Goal: Communication & Community: Answer question/provide support

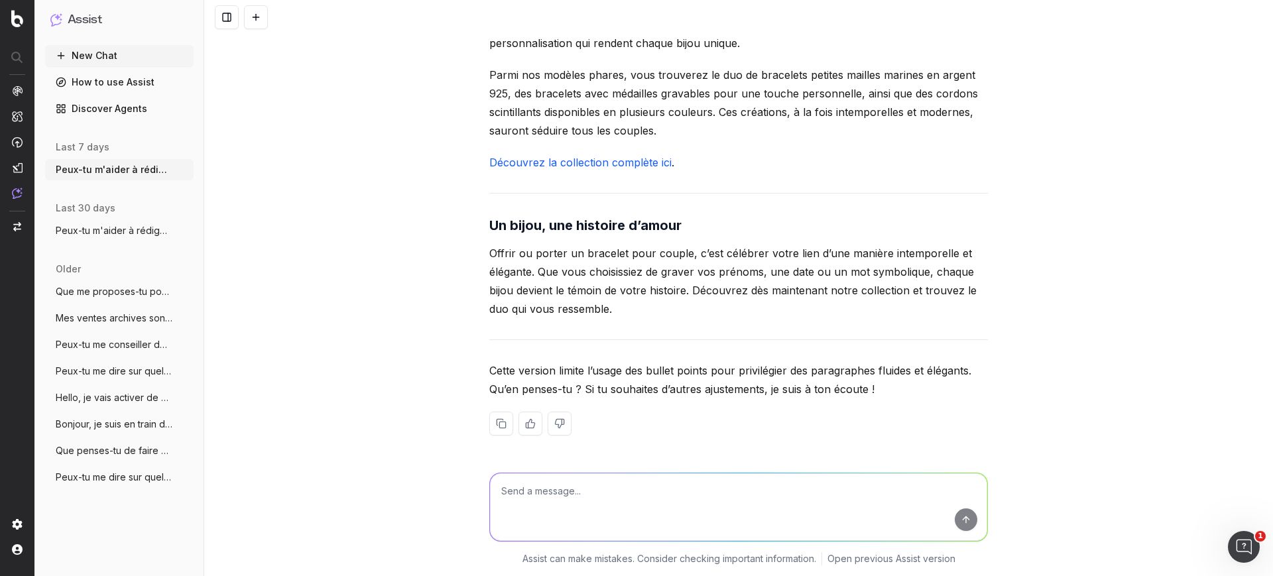
scroll to position [5123, 0]
click at [553, 497] on textarea at bounding box center [738, 507] width 497 height 68
paste textarea "Découvrez dans notre article notre collection de bracelets couple, symbole d’am…"
type textarea "Peux-tu me reformuler ma méta description ? Elle doit faire 160 caractères maxi…"
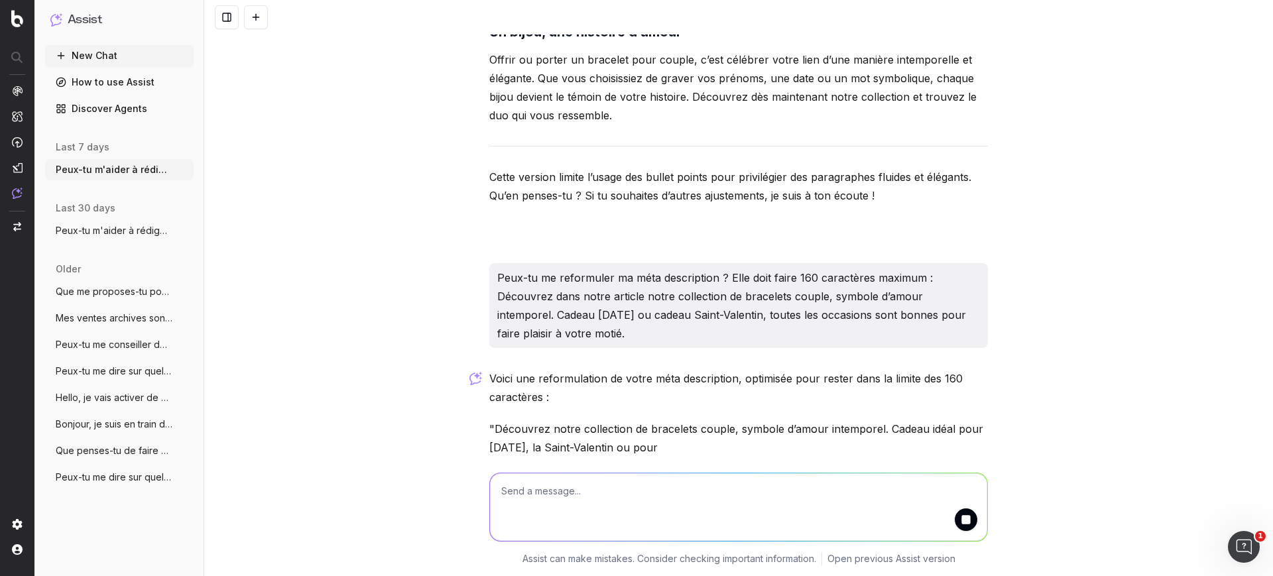
scroll to position [5375, 0]
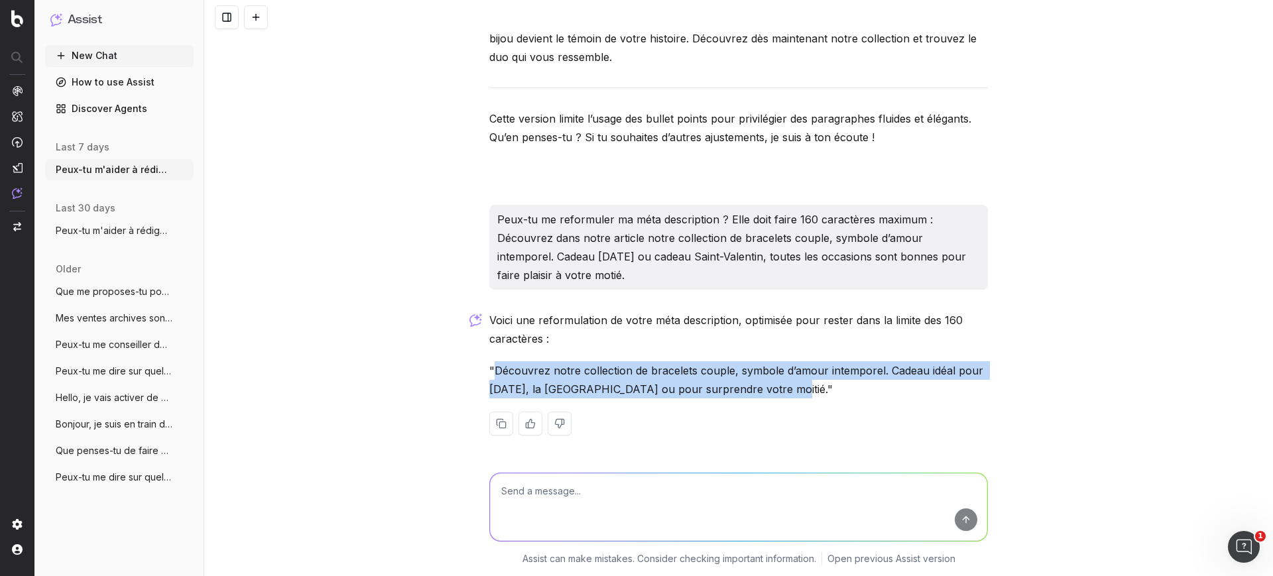
drag, startPoint x: 489, startPoint y: 371, endPoint x: 758, endPoint y: 397, distance: 270.4
click at [758, 397] on p ""Découvrez notre collection de bracelets couple, symbole d’amour intemporel. Ca…" at bounding box center [738, 379] width 498 height 37
copy p "Découvrez notre collection de bracelets couple, symbole d’amour intemporel. Cad…"
click at [758, 382] on p ""Découvrez notre collection de bracelets couple, symbole d’amour intemporel. Ca…" at bounding box center [738, 379] width 498 height 37
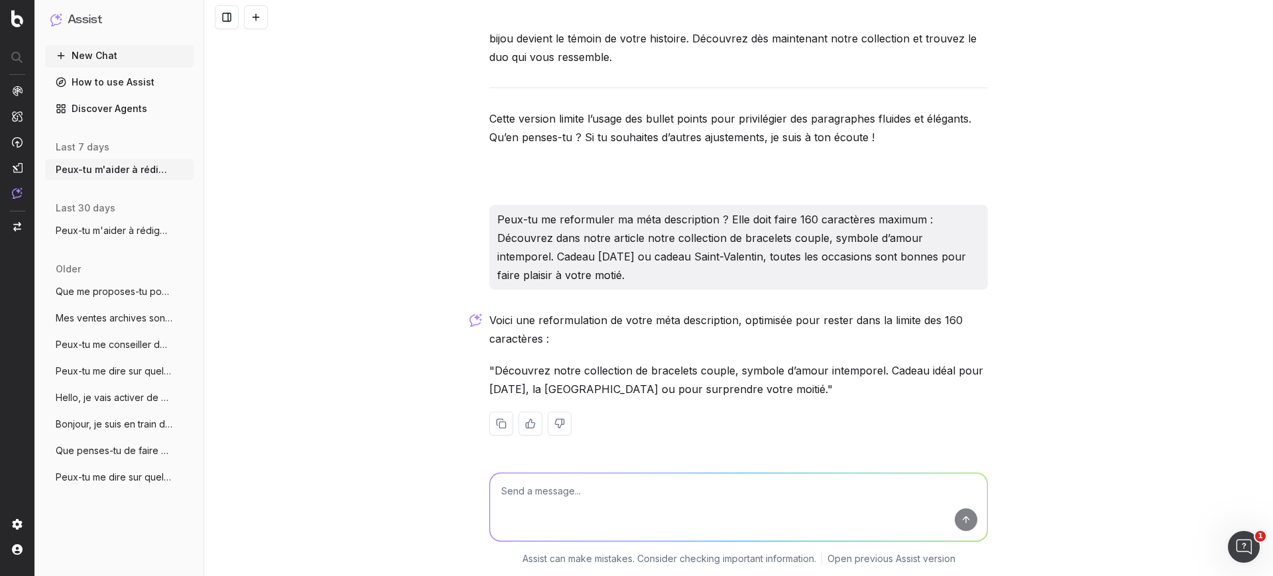
click at [548, 502] on textarea at bounding box center [738, 507] width 497 height 68
click at [839, 493] on textarea "Merci ! Peux-tu me faire la FAQ de bas de page sous le même format que celel-là…" at bounding box center [738, 507] width 497 height 68
paste textarea "https://atelier-amaya.com/fr/blog/bijoux-silhouettes-symbolisez-vos-liens"
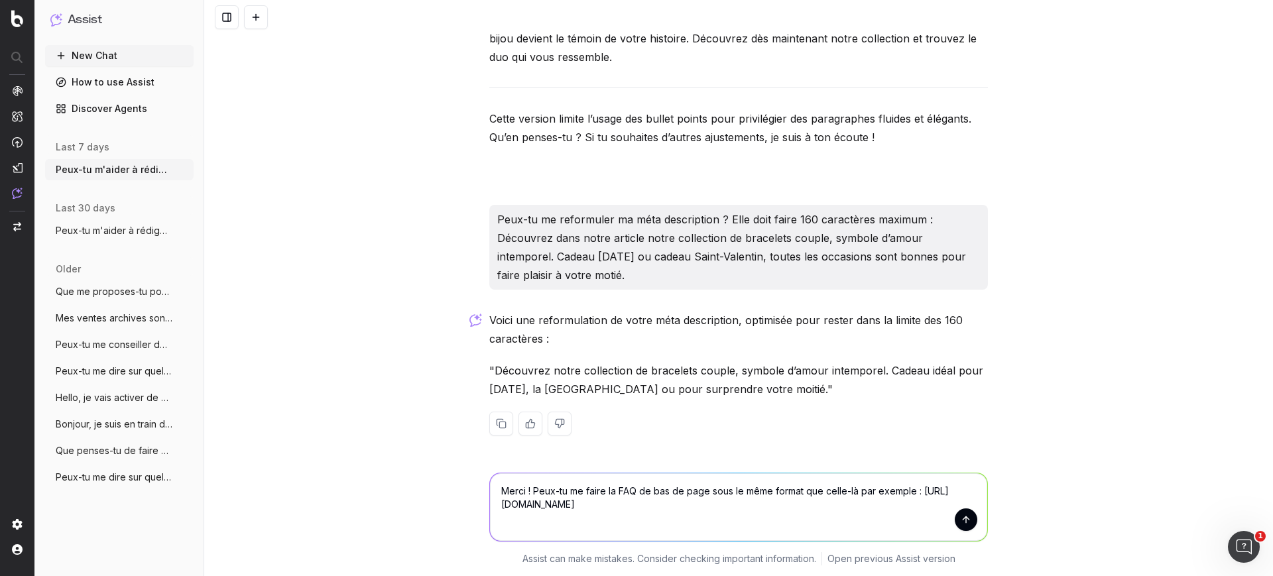
type textarea "Merci ! Peux-tu me faire la FAQ de bas de page sous le même format que celle-là…"
click at [955, 521] on button "submit" at bounding box center [966, 519] width 23 height 23
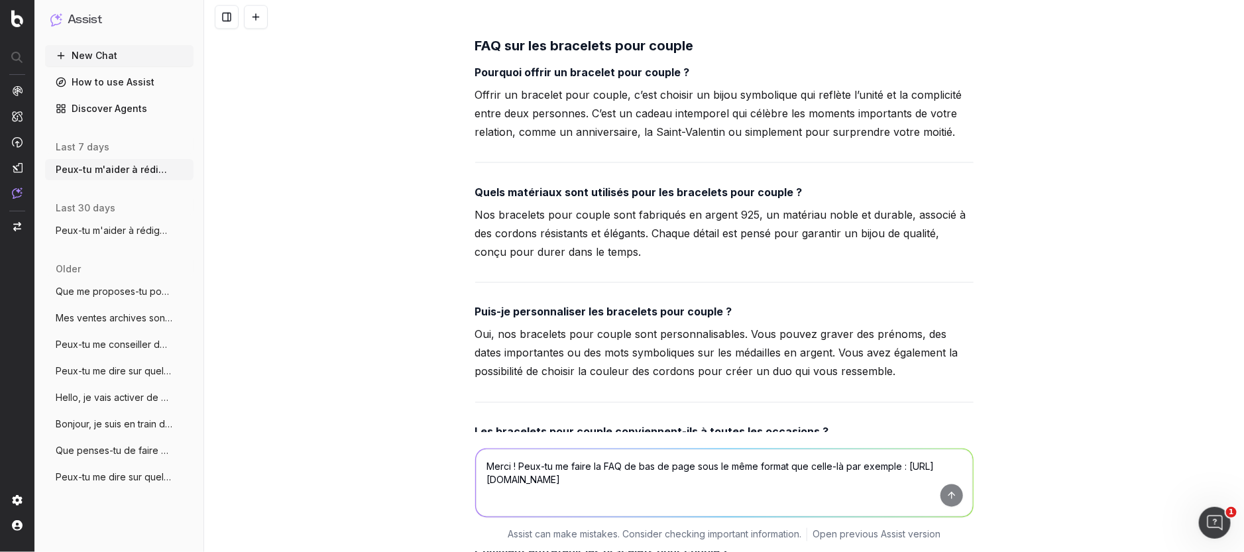
scroll to position [5898, 0]
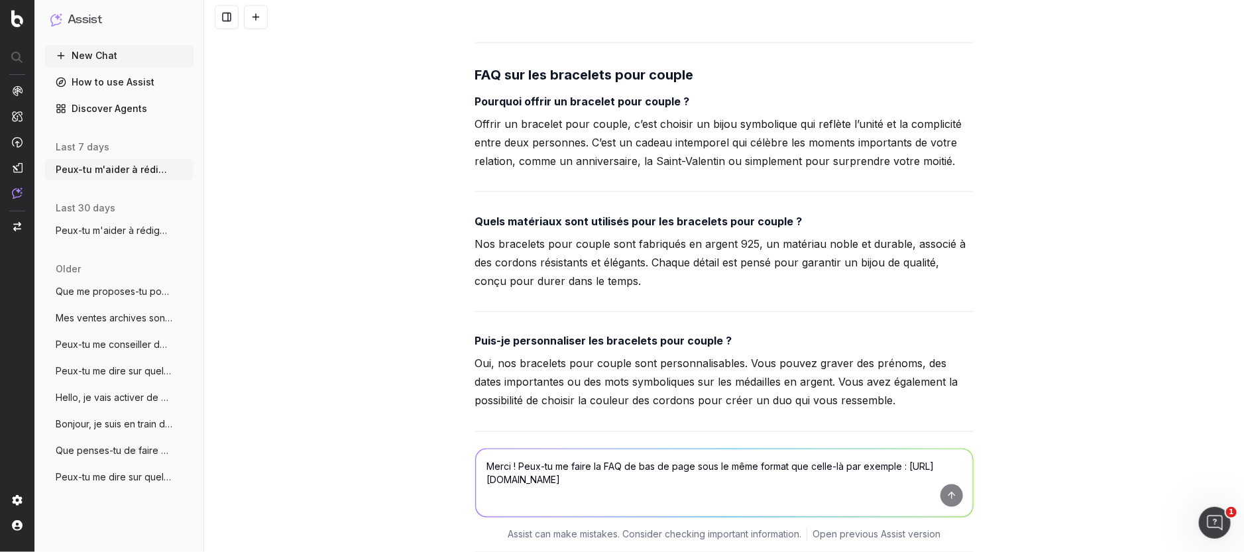
click at [641, 108] on strong "Pourquoi offrir un bracelet pour couple ?" at bounding box center [582, 101] width 215 height 13
copy strong "Pourquoi offrir un bracelet pour couple ?"
click at [555, 170] on p "Offrir un bracelet pour couple, c’est choisir un bijou symbolique qui reflète l…" at bounding box center [724, 143] width 498 height 56
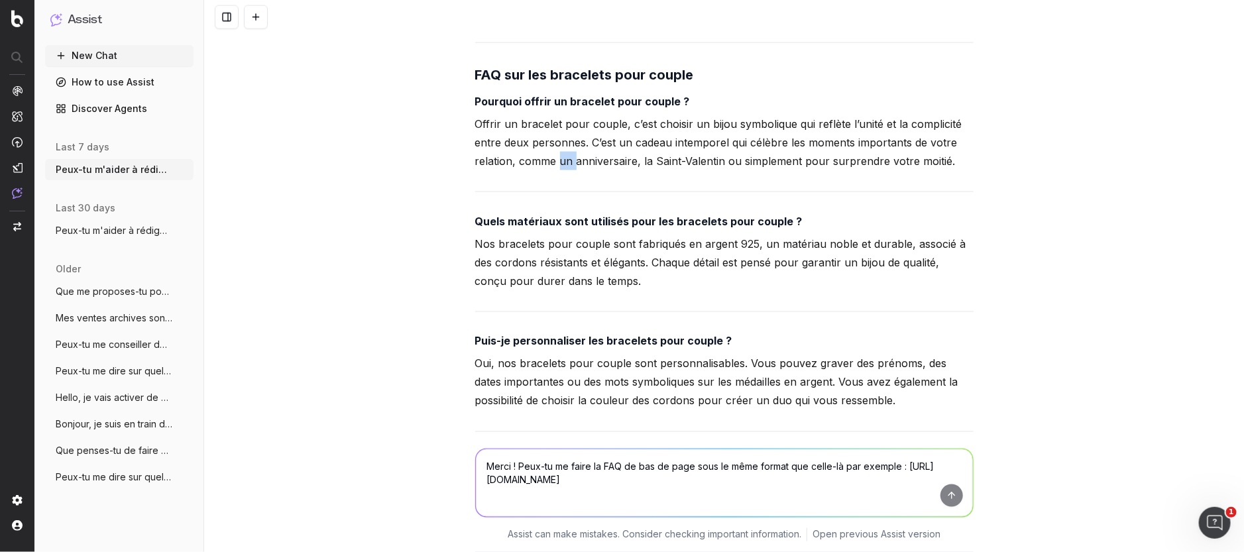
click at [555, 170] on p "Offrir un bracelet pour couple, c’est choisir un bijou symbolique qui reflète l…" at bounding box center [724, 143] width 498 height 56
click at [555, 163] on p "Offrir un bracelet pour couple, c’est choisir un bijou symbolique qui reflète l…" at bounding box center [724, 143] width 498 height 56
click at [555, 162] on p "Offrir un bracelet pour couple, c’est choisir un bijou symbolique qui reflète l…" at bounding box center [724, 143] width 498 height 56
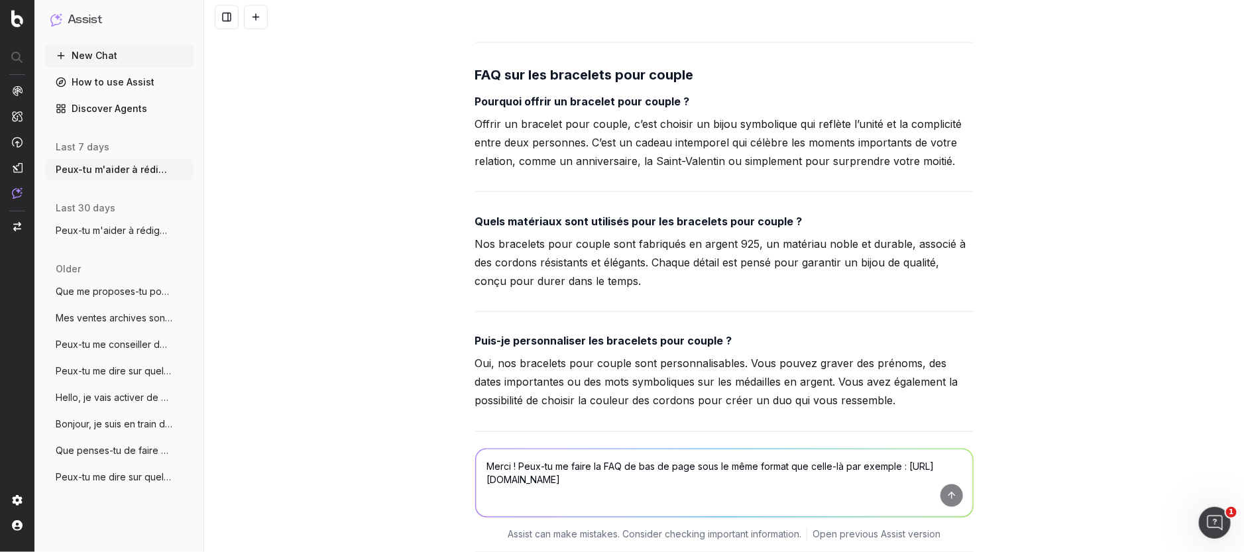
click at [557, 161] on p "Offrir un bracelet pour couple, c’est choisir un bijou symbolique qui reflète l…" at bounding box center [724, 143] width 498 height 56
copy p "personnes"
click at [737, 228] on strong "Quels matériaux sont utilisés pour les bracelets pour couple ?" at bounding box center [638, 221] width 327 height 13
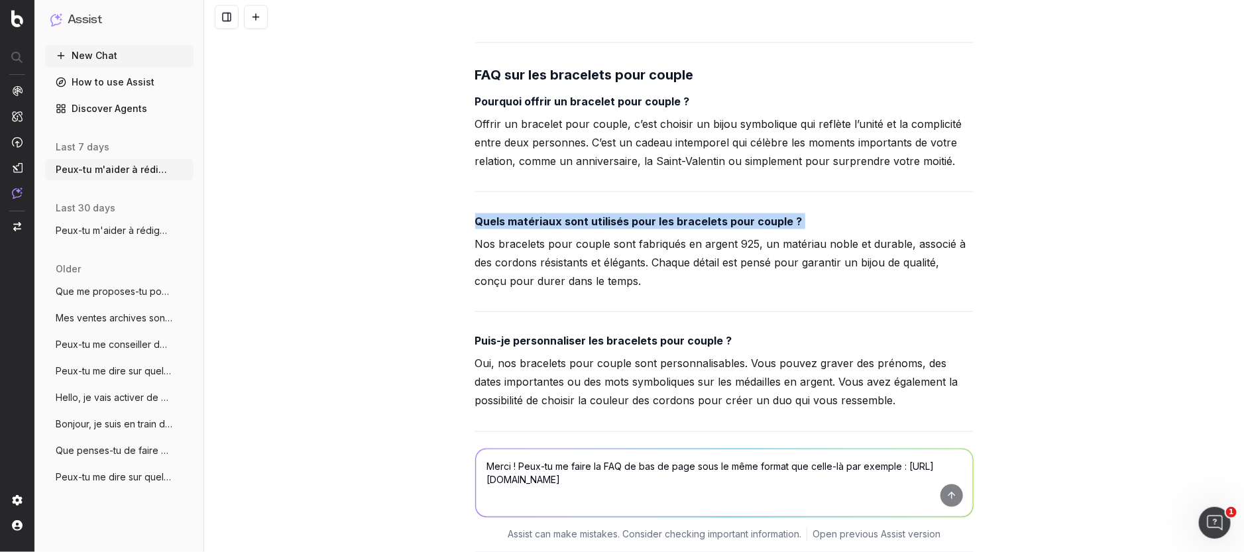
copy strong "Quels matériaux sont utilisés pour les bracelets pour couple ?"
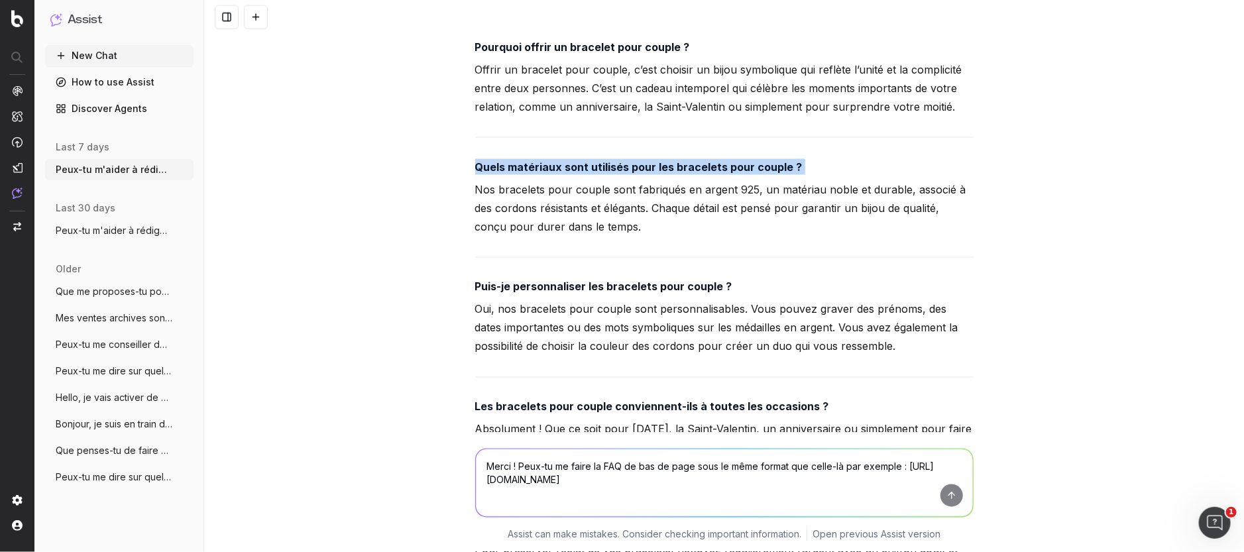
scroll to position [5981, 0]
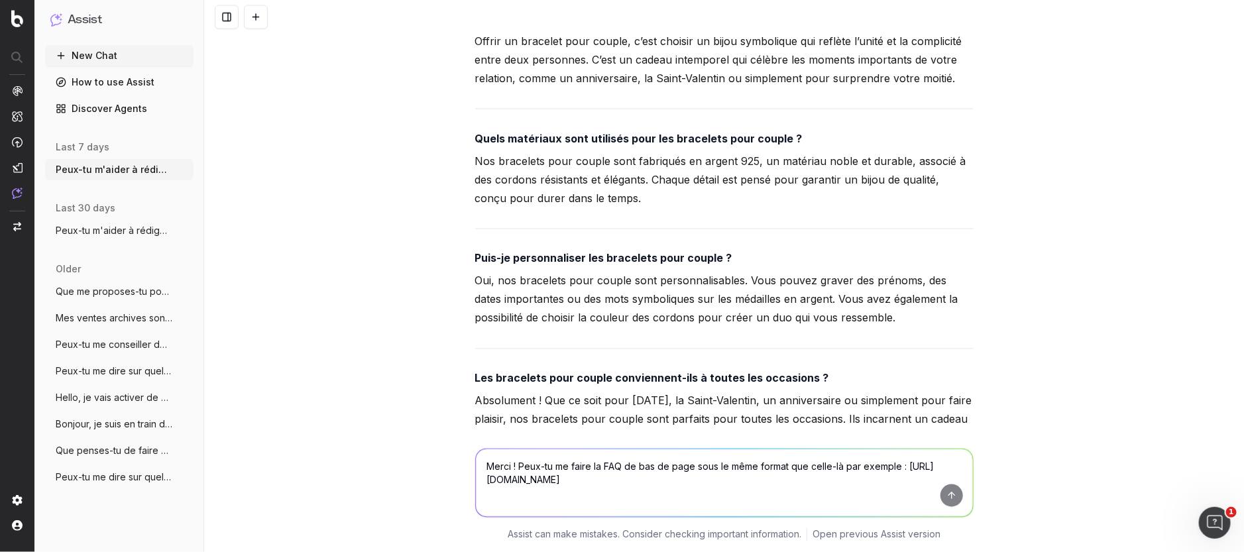
click at [518, 198] on p "Nos bracelets pour couple sont fabriqués en argent 925, un matériau noble et du…" at bounding box center [724, 180] width 498 height 56
click at [517, 198] on p "Nos bracelets pour couple sont fabriqués en argent 925, un matériau noble et du…" at bounding box center [724, 180] width 498 height 56
copy p "cordons"
click at [528, 265] on strong "Puis-je personnaliser les bracelets pour couple ?" at bounding box center [603, 258] width 257 height 13
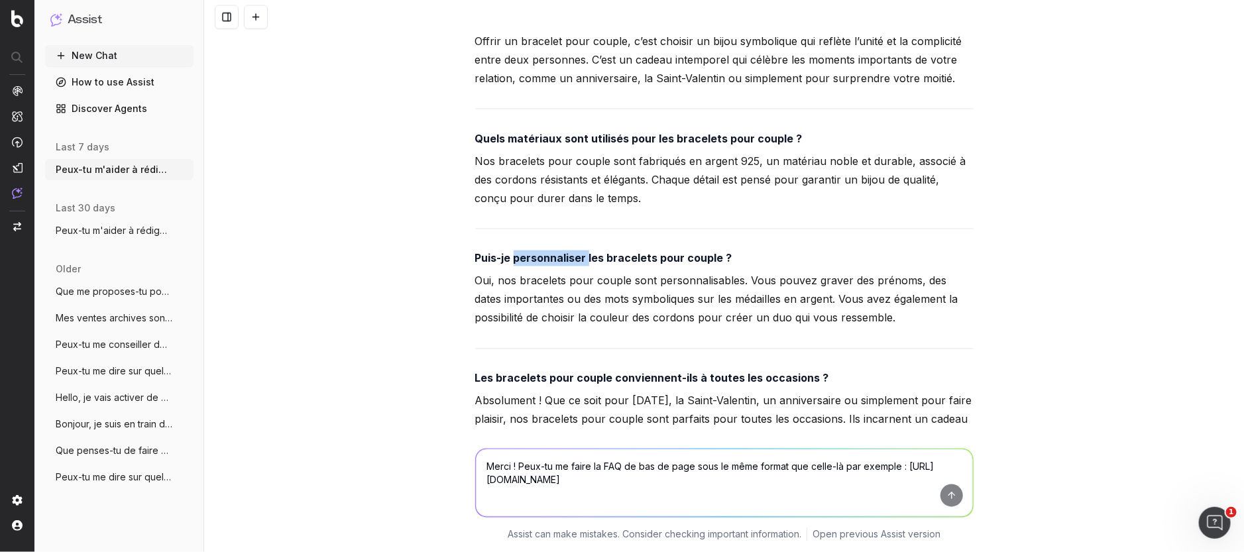
click at [528, 265] on strong "Puis-je personnaliser les bracelets pour couple ?" at bounding box center [603, 258] width 257 height 13
copy strong "Puis-je personnaliser les bracelets pour couple ?"
click at [504, 304] on p "Oui, nos bracelets pour couple sont personnalisables. Vous pouvez graver des pr…" at bounding box center [724, 300] width 498 height 56
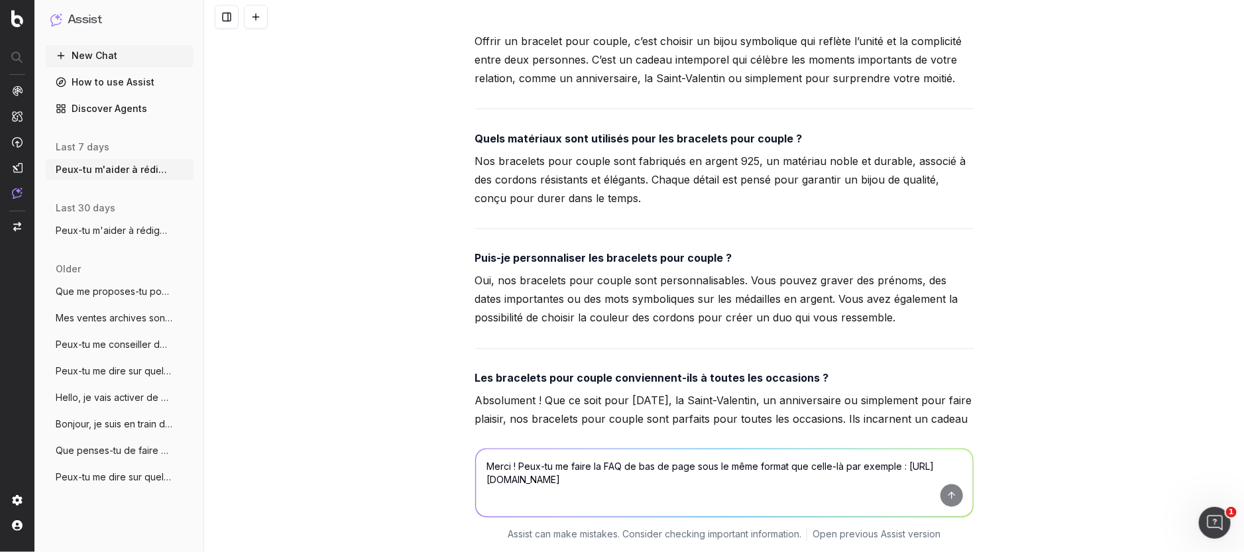
click at [504, 304] on p "Oui, nos bracelets pour couple sont personnalisables. Vous pouvez graver des pr…" at bounding box center [724, 300] width 498 height 56
copy p "nos"
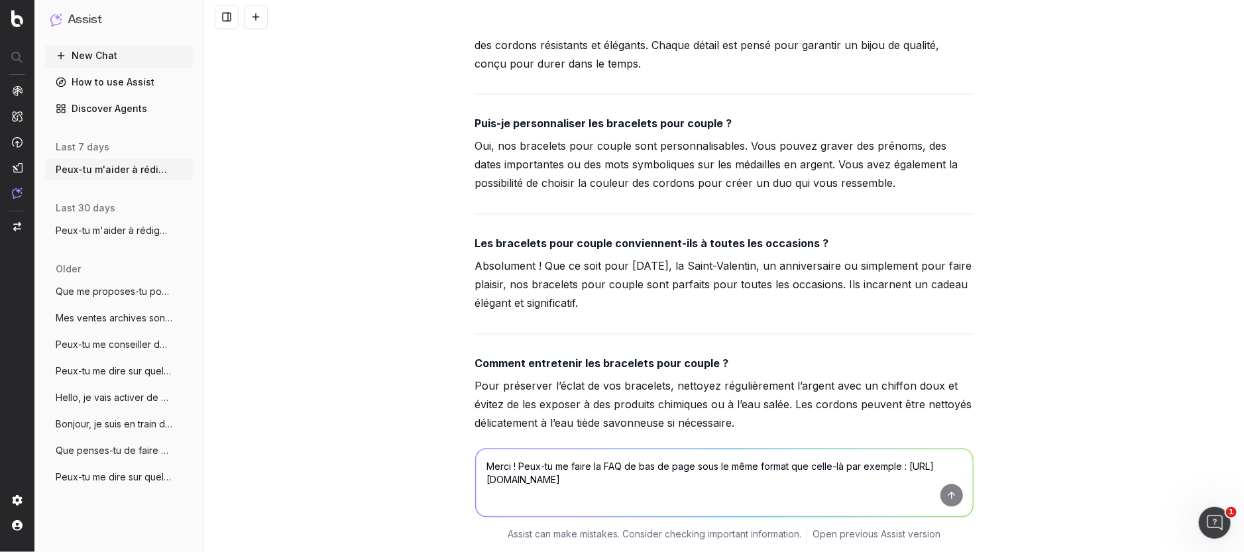
scroll to position [6147, 0]
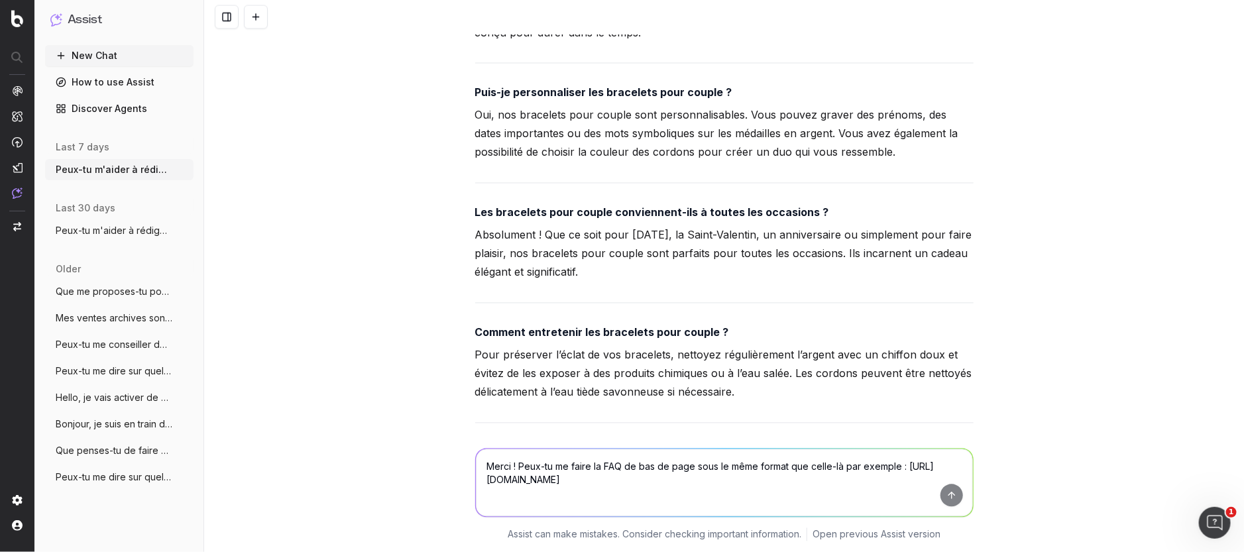
click at [647, 219] on strong "Les bracelets pour couple conviennent-ils à toutes les occasions ?" at bounding box center [652, 212] width 354 height 13
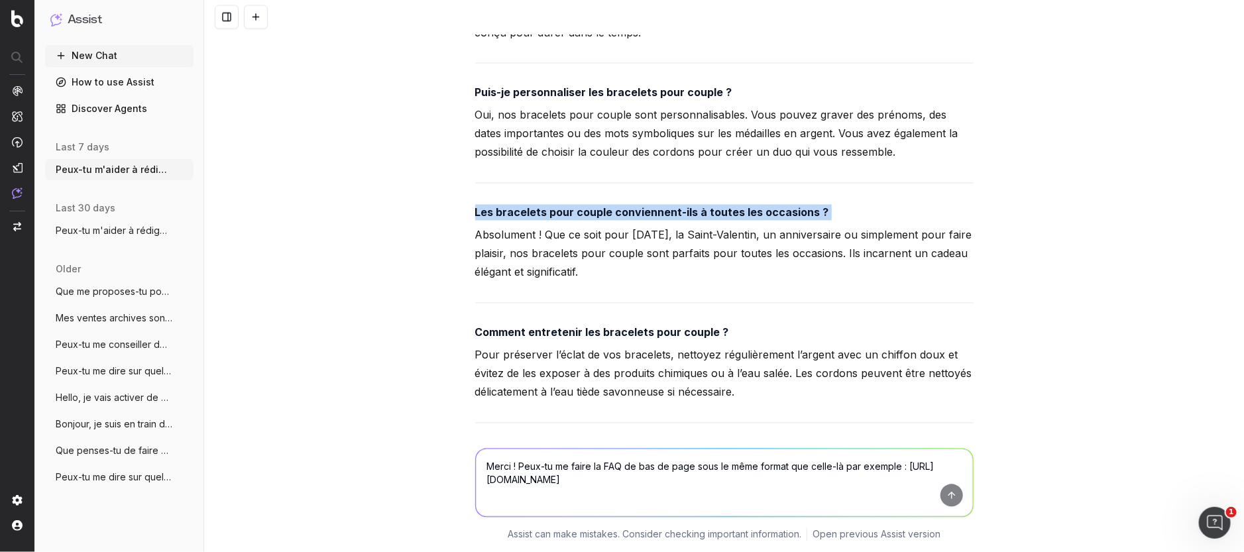
click at [647, 219] on strong "Les bracelets pour couple conviennent-ils à toutes les occasions ?" at bounding box center [652, 212] width 354 height 13
copy strong "Les bracelets pour couple conviennent-ils à toutes les occasions ?"
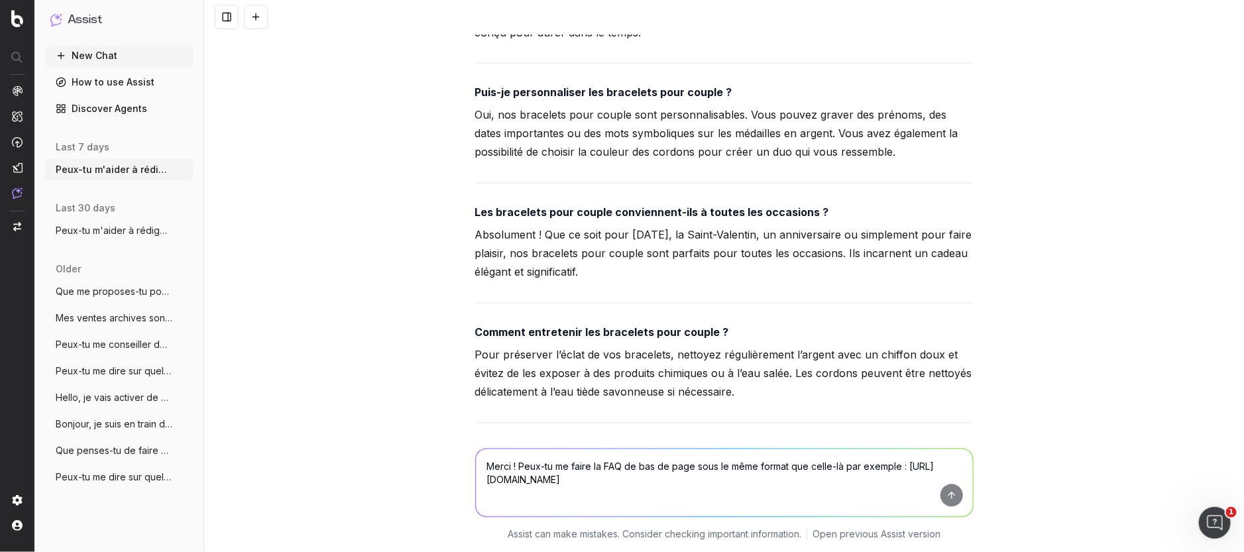
click at [607, 270] on p "Absolument ! Que ce soit pour Noël, la Saint-Valentin, un anniversaire ou simpl…" at bounding box center [724, 254] width 498 height 56
copy p "couple"
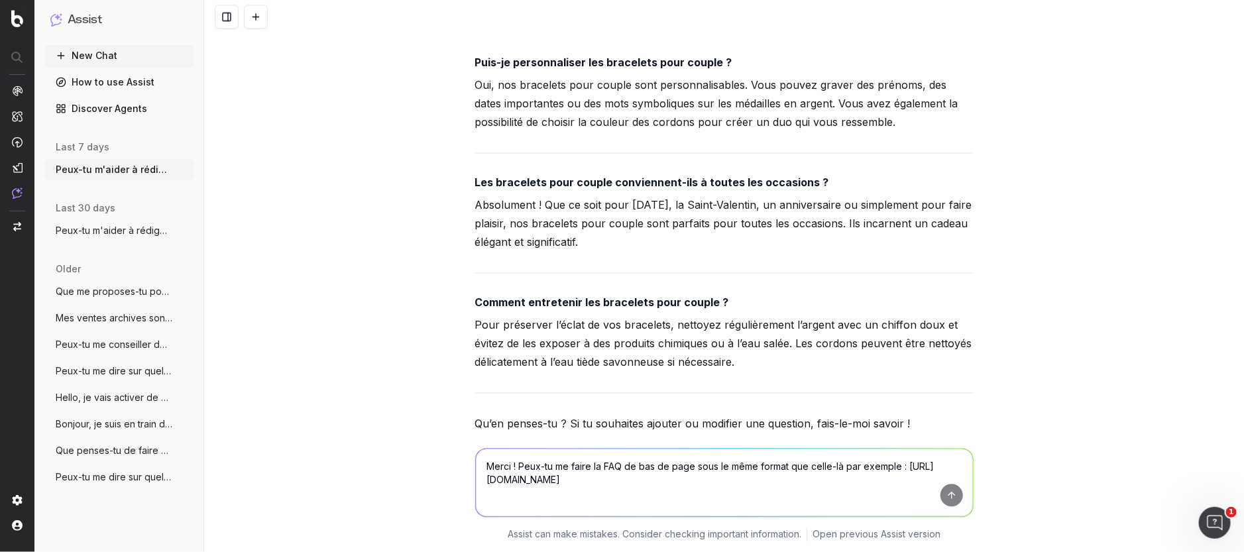
scroll to position [6230, 0]
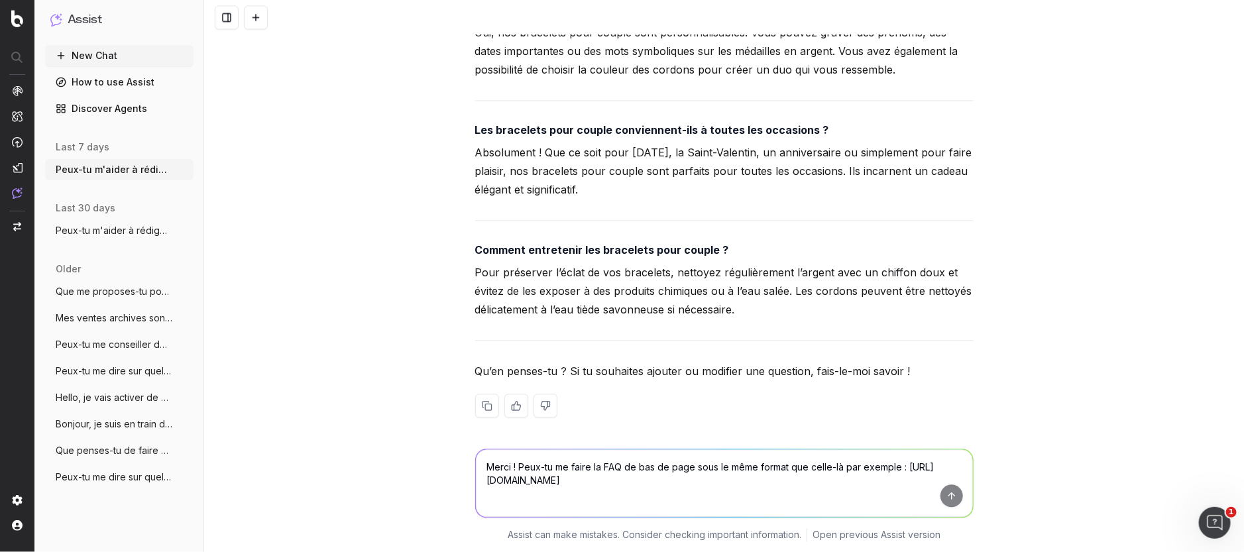
click at [607, 257] on strong "Comment entretenir les bracelets pour couple ?" at bounding box center [602, 249] width 254 height 13
click at [608, 257] on strong "Comment entretenir les bracelets pour couple ?" at bounding box center [602, 249] width 254 height 13
copy strong "Comment entretenir les bracelets pour couple ?"
click at [521, 303] on p "Pour préserver l’éclat de vos bracelets, nettoyez régulièrement l’argent avec u…" at bounding box center [724, 291] width 498 height 56
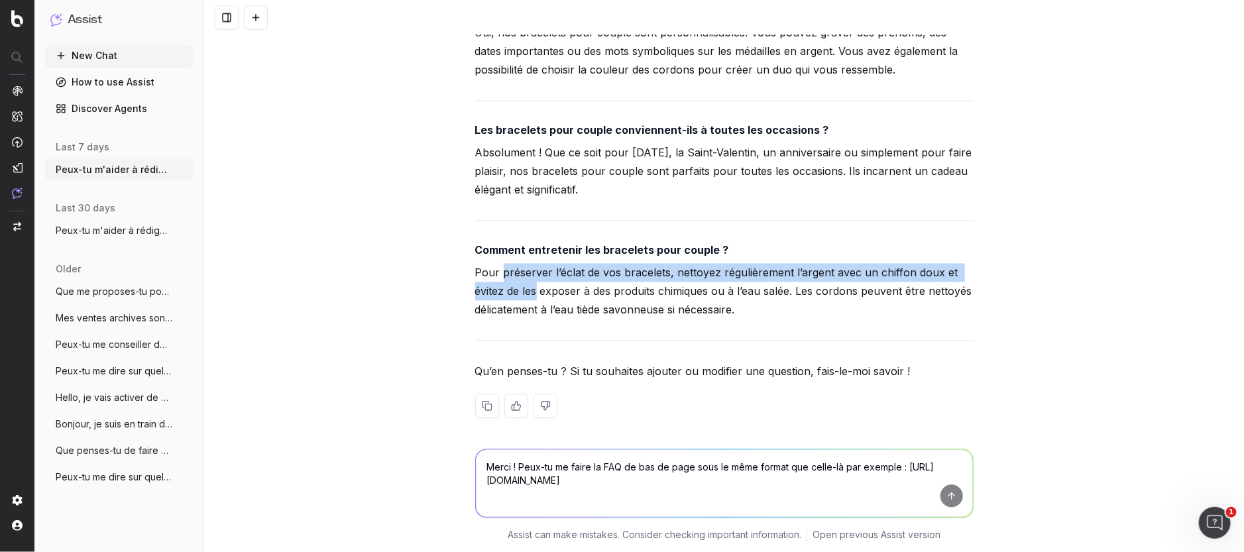
click at [521, 302] on p "Pour préserver l’éclat de vos bracelets, nettoyez régulièrement l’argent avec u…" at bounding box center [724, 291] width 498 height 56
click at [521, 300] on p "Pour préserver l’éclat de vos bracelets, nettoyez régulièrement l’argent avec u…" at bounding box center [724, 291] width 498 height 56
click at [520, 304] on p "Pour préserver l’éclat de vos bracelets, nettoyez régulièrement l’argent avec u…" at bounding box center [724, 291] width 498 height 56
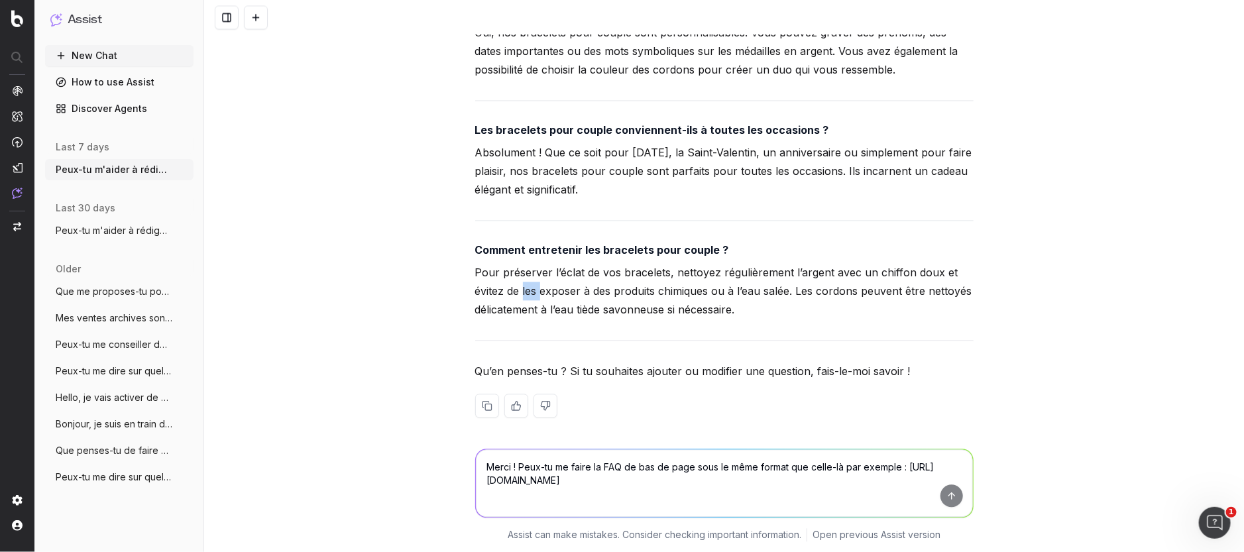
click at [520, 304] on p "Pour préserver l’éclat de vos bracelets, nettoyez régulièrement l’argent avec u…" at bounding box center [724, 291] width 498 height 56
click at [548, 471] on textarea "Merci ! Peux-tu me faire la FAQ de bas de page sous le même format que celle-là…" at bounding box center [724, 483] width 497 height 68
type textarea "Merci, peux-tu me le traduire en anglais stp ?"
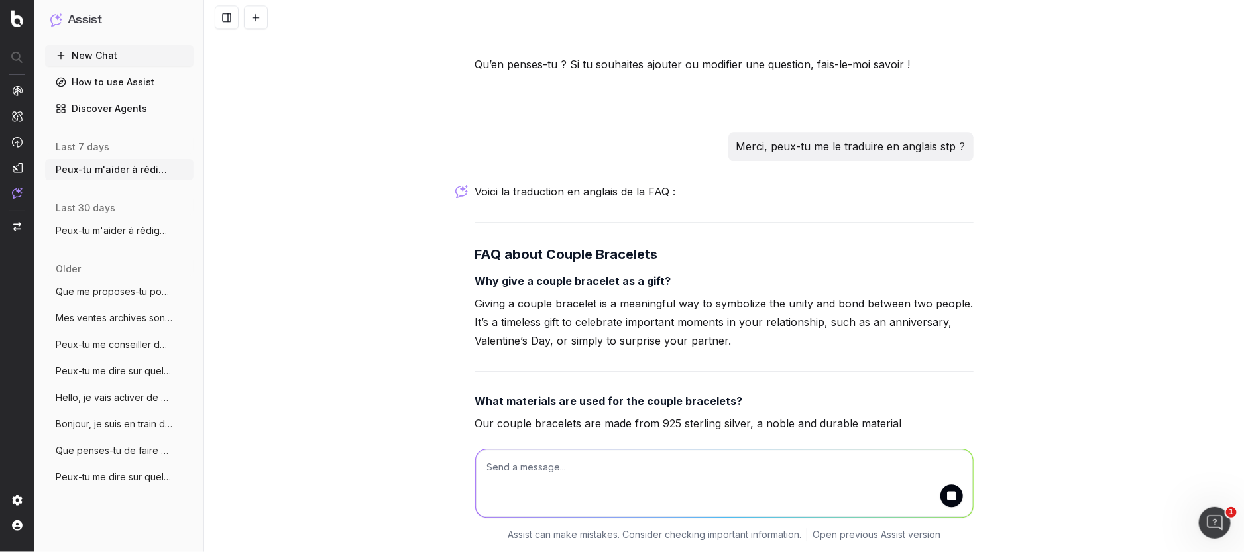
scroll to position [6557, 0]
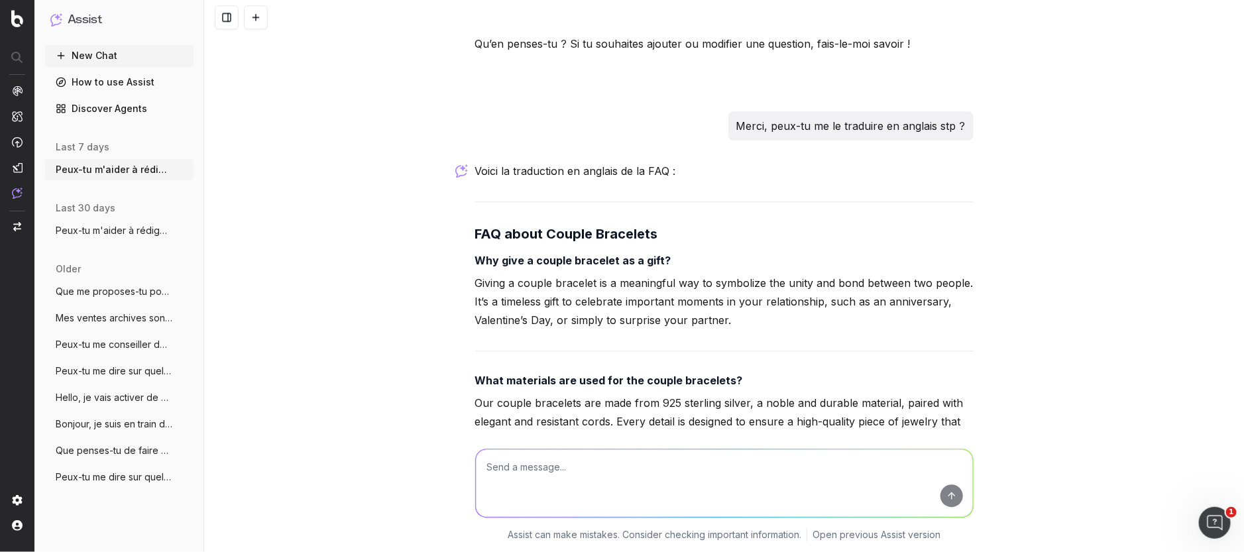
click at [486, 267] on strong "Why give a couple bracelet as a gift?" at bounding box center [573, 260] width 196 height 13
click at [568, 329] on p "Giving a couple bracelet is a meaningful way to symbolize the unity and bond be…" at bounding box center [724, 302] width 498 height 56
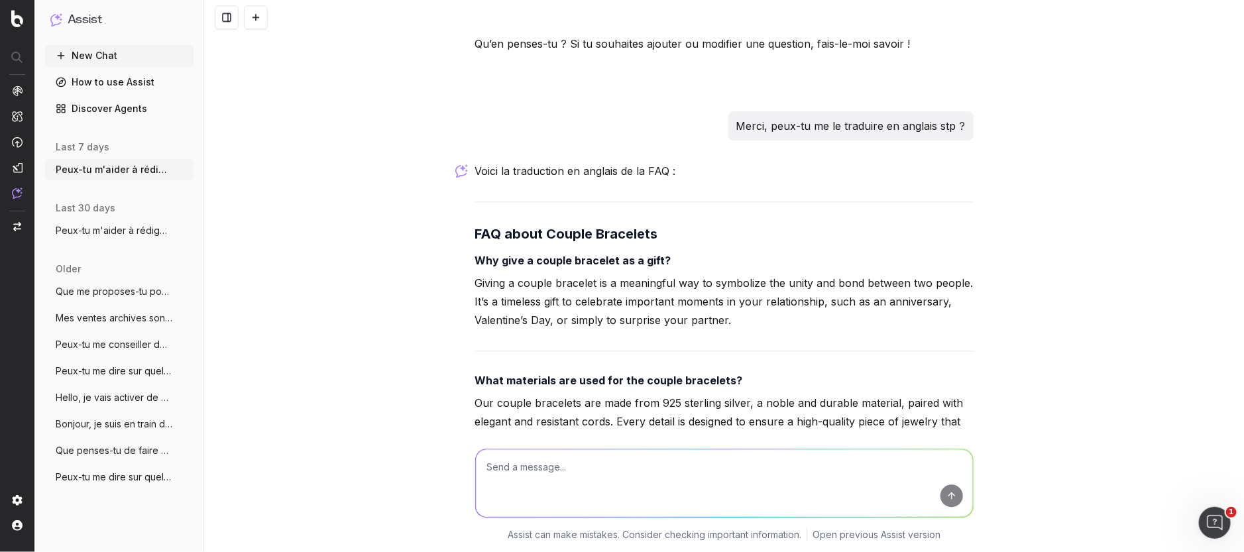
click at [568, 329] on p "Giving a couple bracelet is a meaningful way to symbolize the unity and bond be…" at bounding box center [724, 302] width 498 height 56
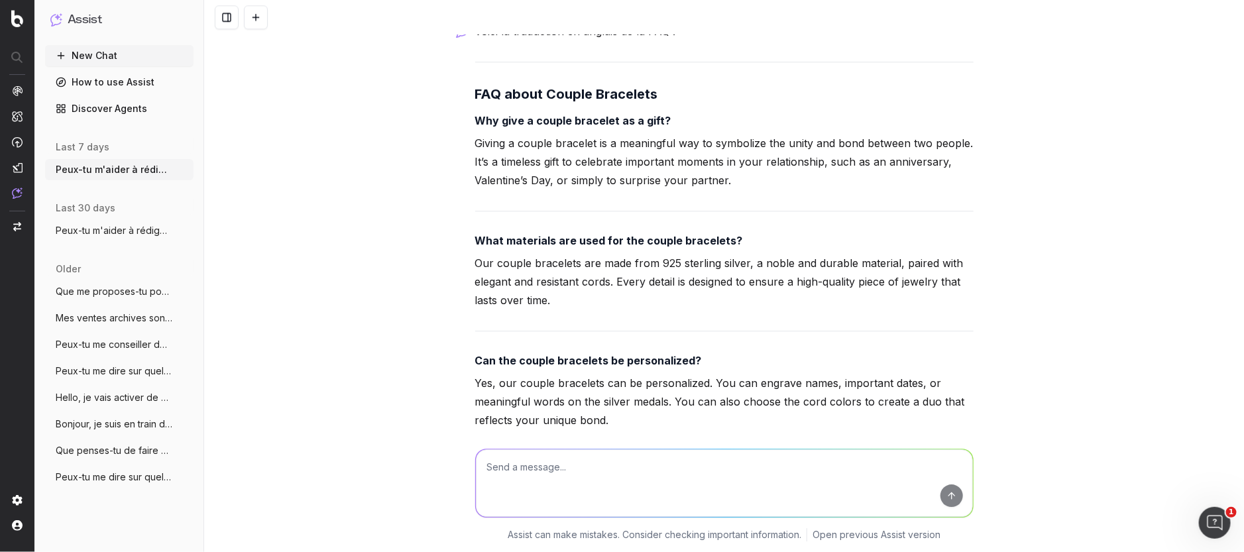
scroll to position [6806, 0]
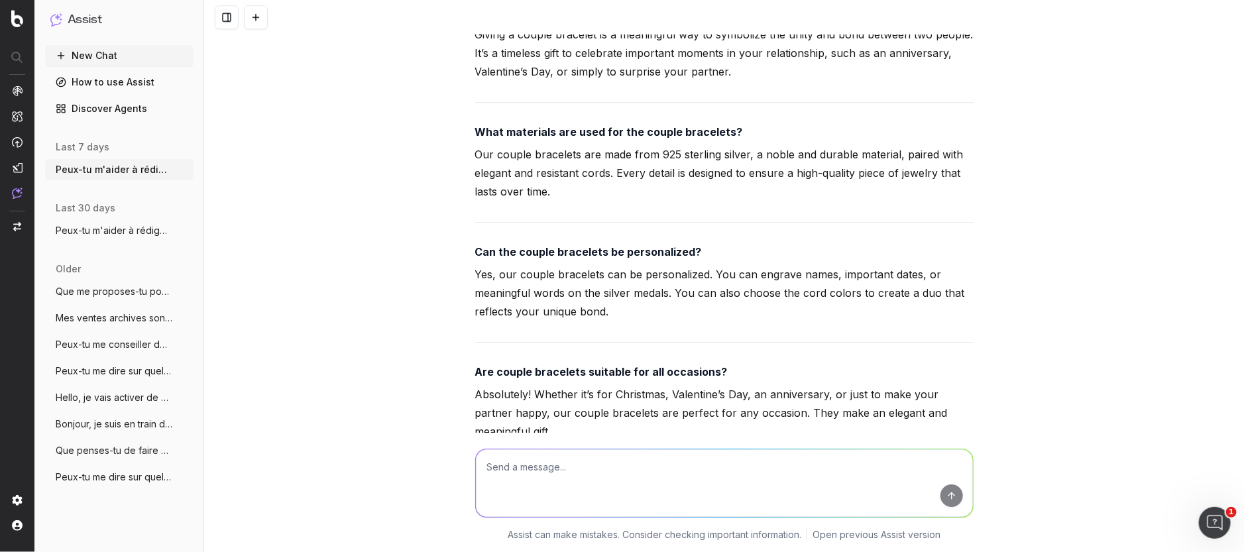
click at [540, 139] on strong "What materials are used for the couple bracelets?" at bounding box center [609, 131] width 268 height 13
click at [539, 139] on strong "What materials are used for the couple bracelets?" at bounding box center [609, 131] width 268 height 13
click at [538, 190] on p "Our couple bracelets are made from 925 sterling silver, a noble and durable mat…" at bounding box center [724, 173] width 498 height 56
click at [538, 189] on p "Our couple bracelets are made from 925 sterling silver, a noble and durable mat…" at bounding box center [724, 173] width 498 height 56
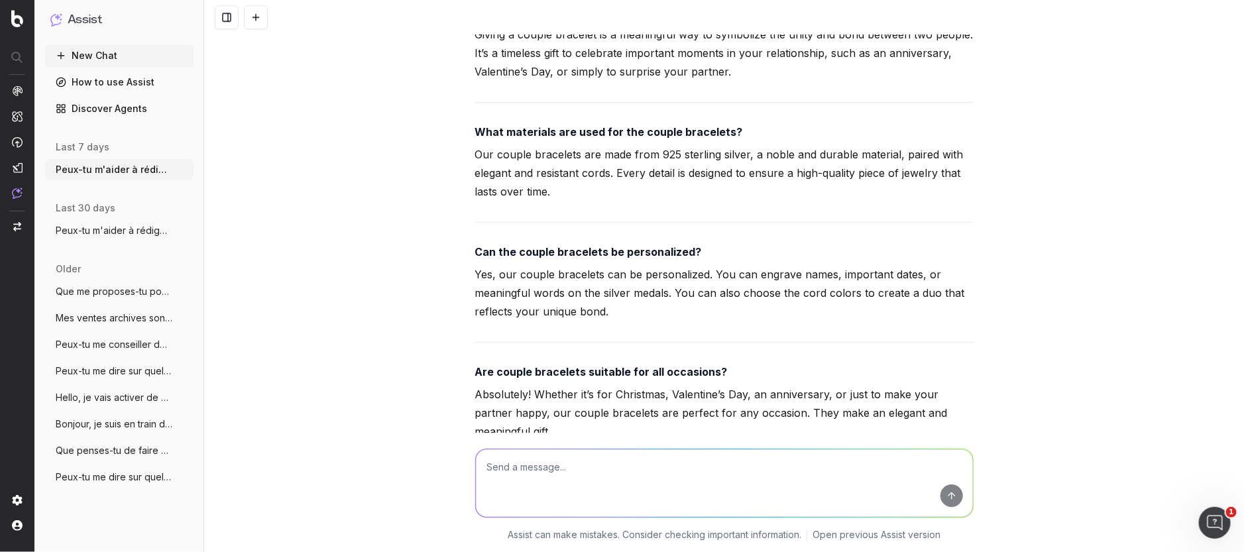
click at [538, 189] on p "Our couple bracelets are made from 925 sterling silver, a noble and durable mat…" at bounding box center [724, 173] width 498 height 56
click at [529, 259] on strong "Can the couple bracelets be personalized?" at bounding box center [588, 251] width 227 height 13
click at [528, 259] on strong "Can the couple bracelets be personalized?" at bounding box center [588, 251] width 227 height 13
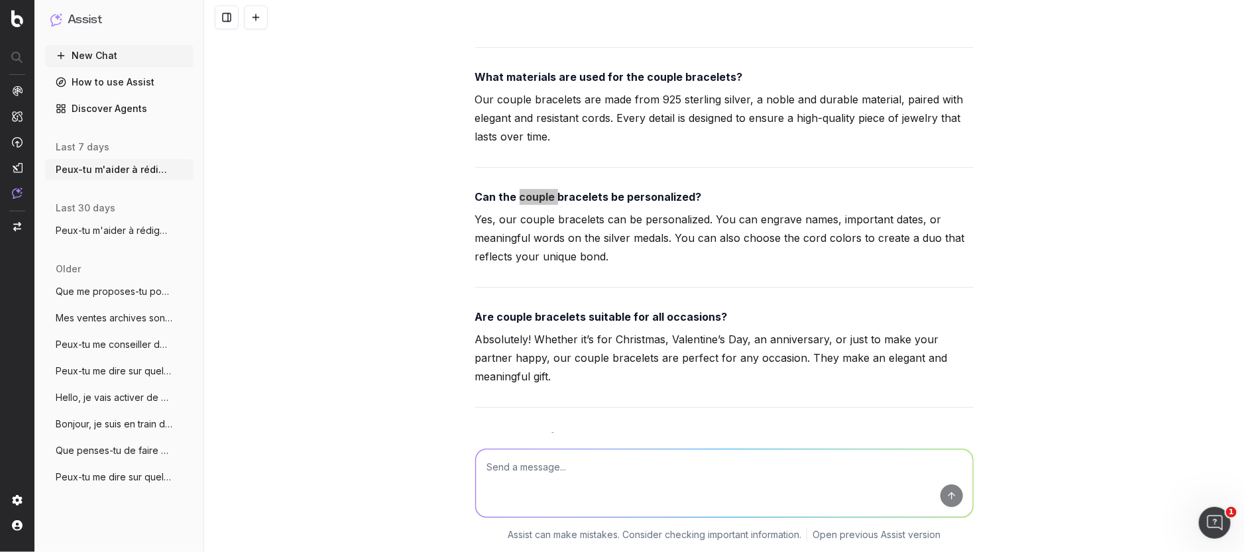
scroll to position [6889, 0]
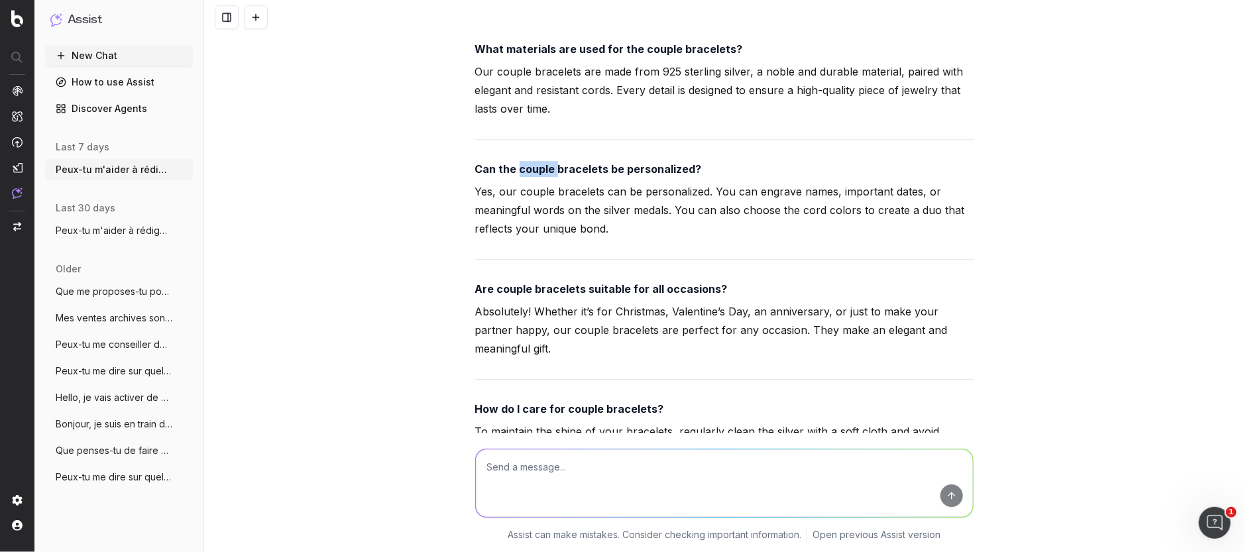
click at [538, 176] on strong "Can the couple bracelets be personalized?" at bounding box center [588, 168] width 227 height 13
click at [489, 213] on p "Yes, our couple bracelets can be personalized. You can engrave names, important…" at bounding box center [724, 210] width 498 height 56
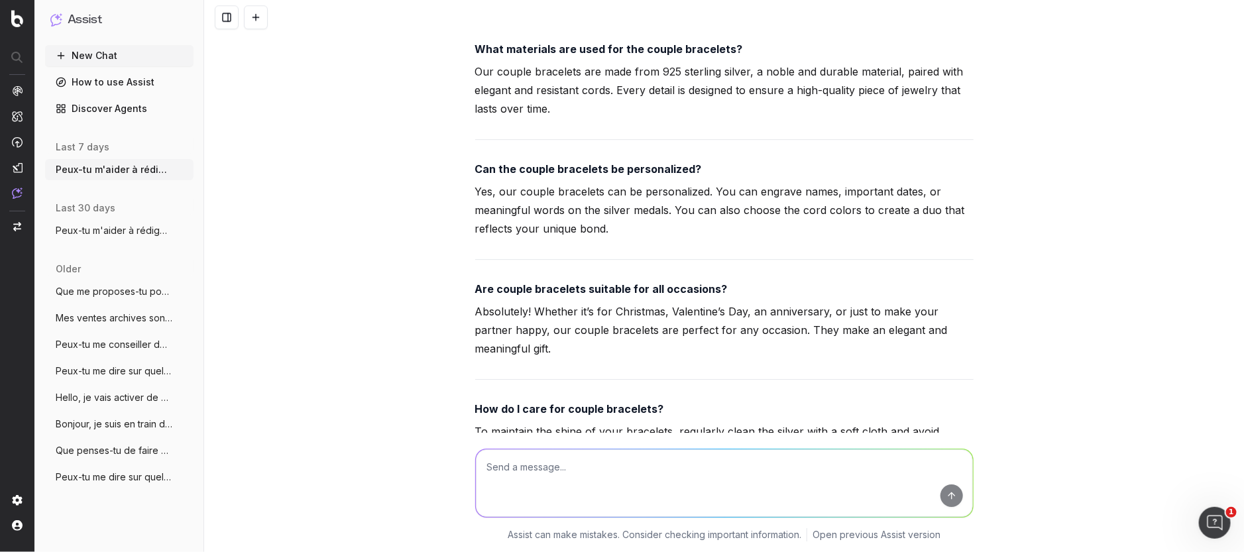
click at [489, 213] on p "Yes, our couple bracelets can be personalized. You can engrave names, important…" at bounding box center [724, 210] width 498 height 56
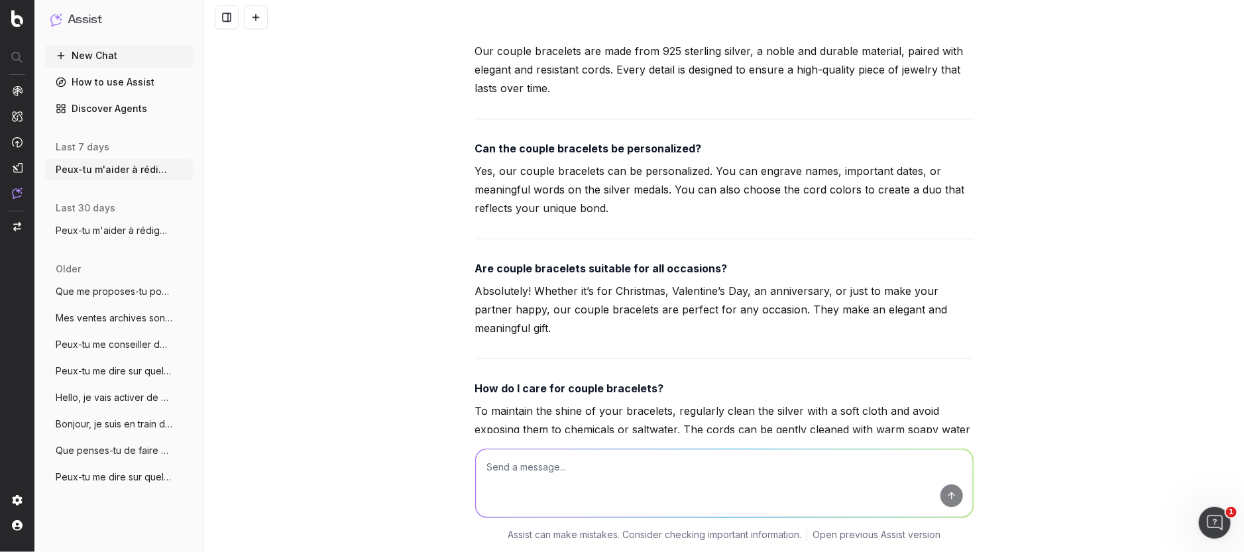
scroll to position [6972, 0]
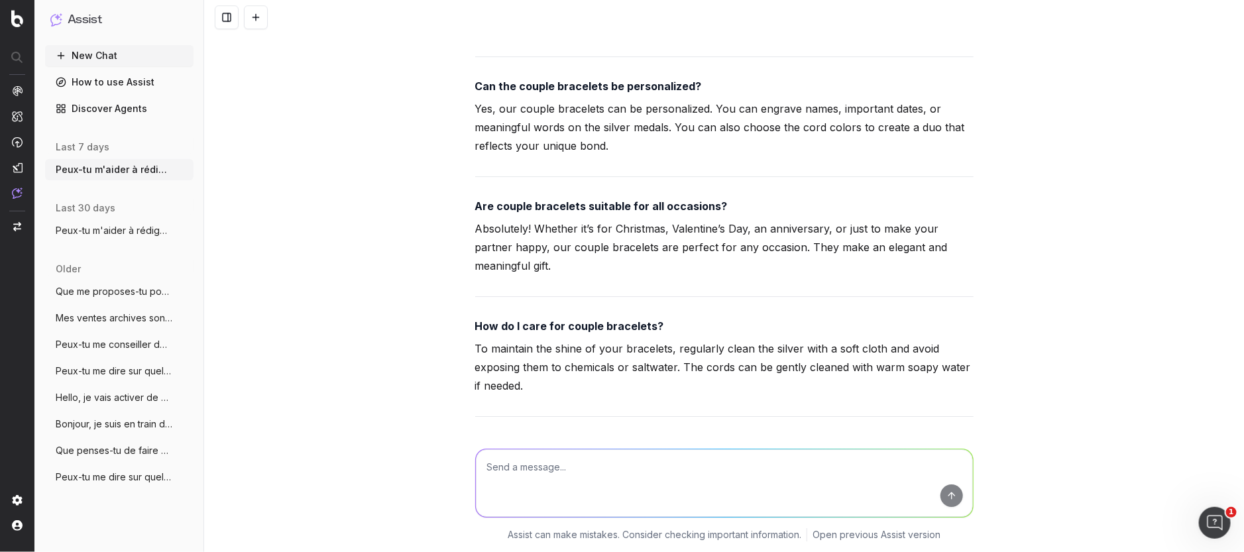
click at [512, 213] on strong "Are couple bracelets suitable for all occasions?" at bounding box center [601, 206] width 253 height 13
click at [595, 270] on p "Absolutely! Whether it’s for Christmas, Valentine’s Day, an anniversary, or jus…" at bounding box center [724, 247] width 498 height 56
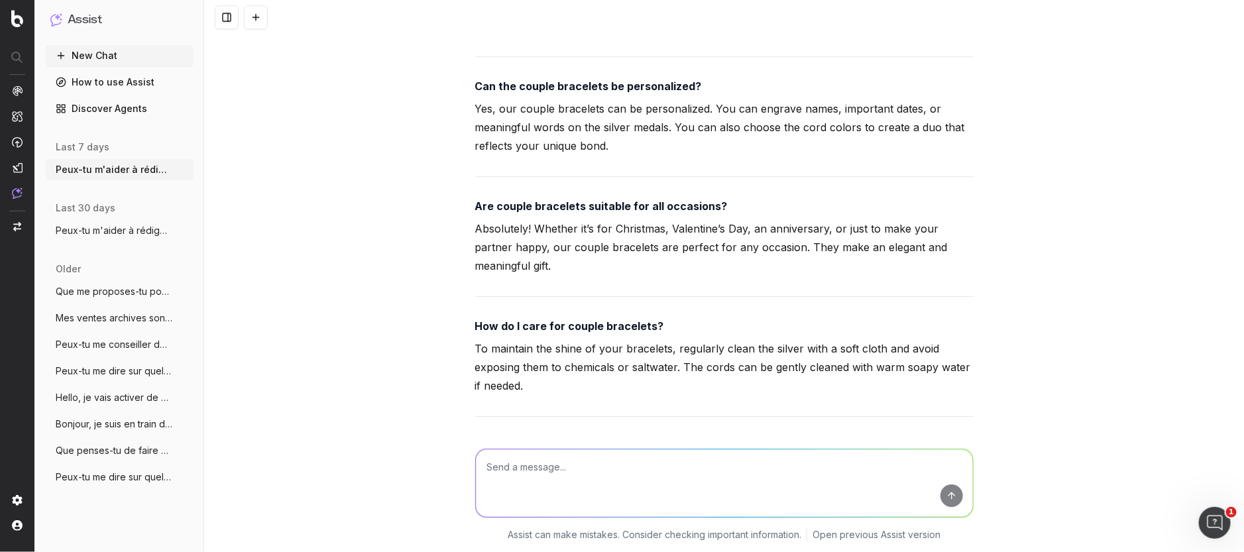
click at [595, 270] on p "Absolutely! Whether it’s for Christmas, Valentine’s Day, an anniversary, or jus…" at bounding box center [724, 247] width 498 height 56
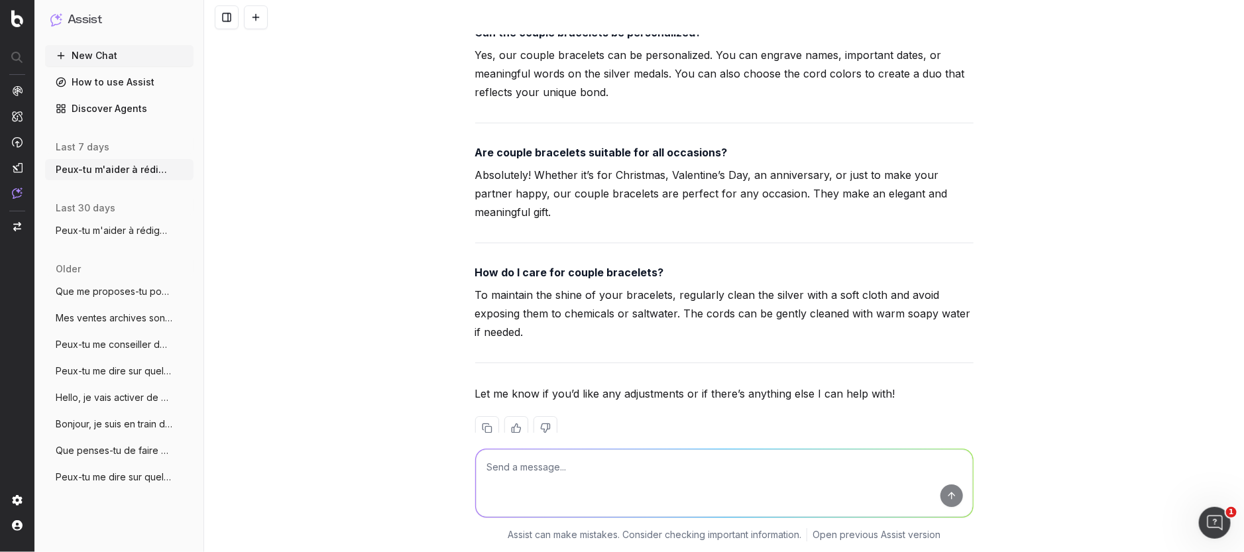
scroll to position [7054, 0]
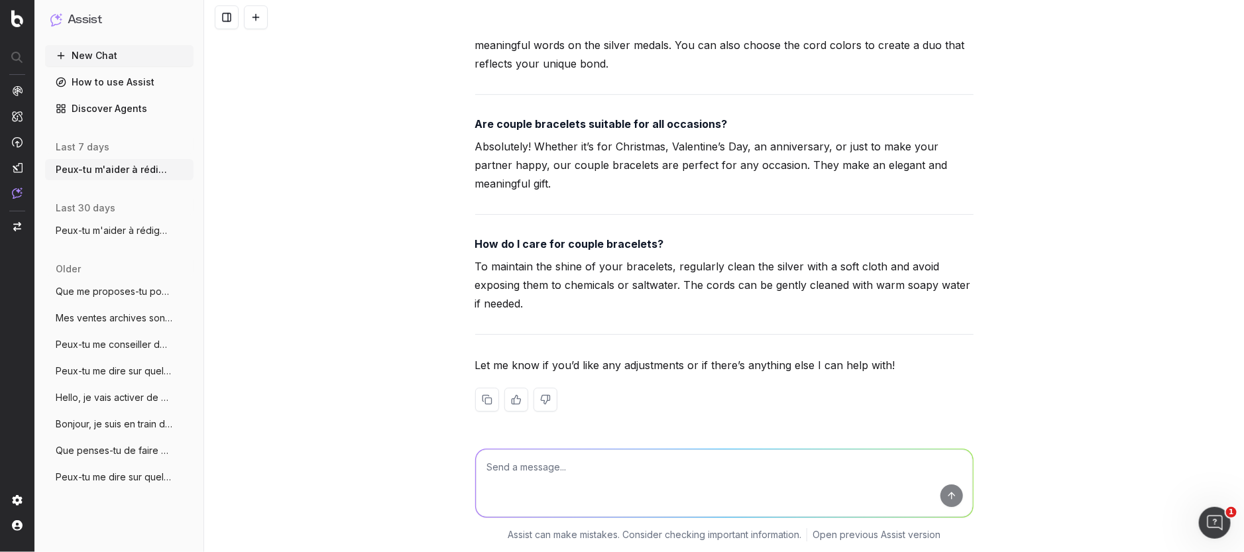
click at [519, 251] on strong "How do I care for couple bracelets?" at bounding box center [569, 243] width 189 height 13
click at [529, 290] on p "To maintain the shine of your bracelets, regularly clean the silver with a soft…" at bounding box center [724, 285] width 498 height 56
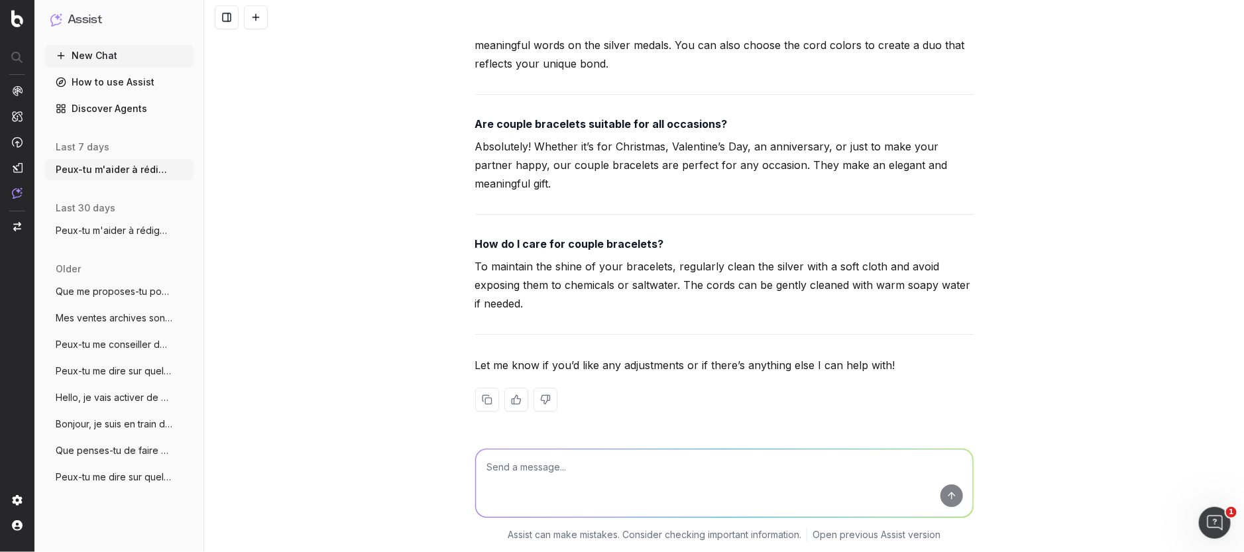
click at [529, 290] on p "To maintain the shine of your bracelets, regularly clean the silver with a soft…" at bounding box center [724, 285] width 498 height 56
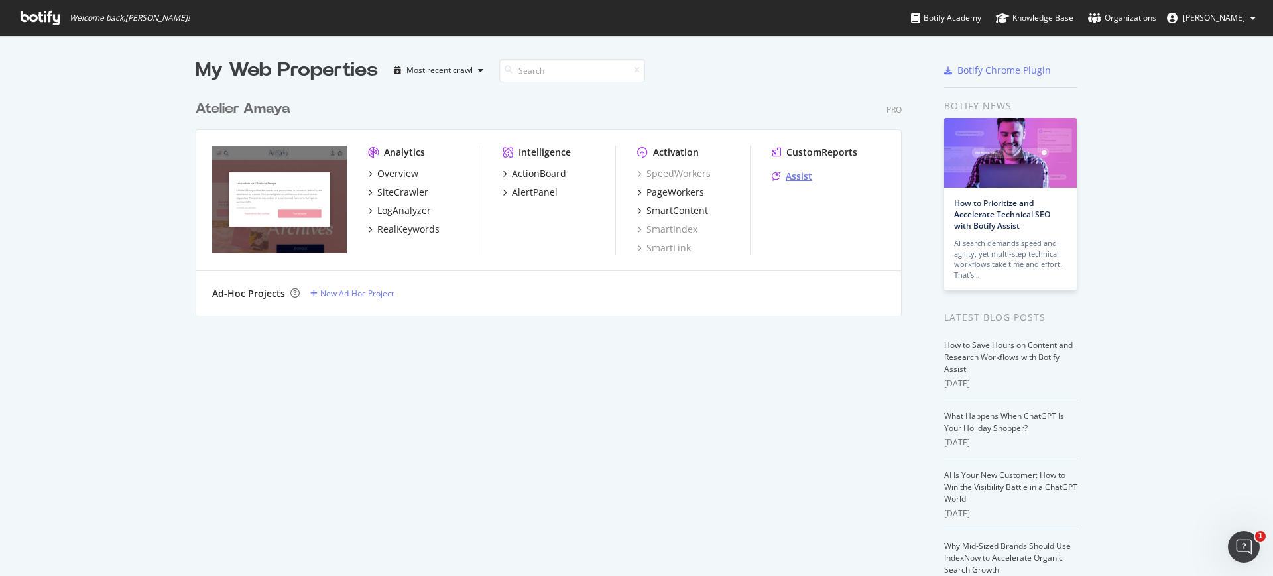
click at [797, 178] on div "Assist" at bounding box center [799, 176] width 27 height 13
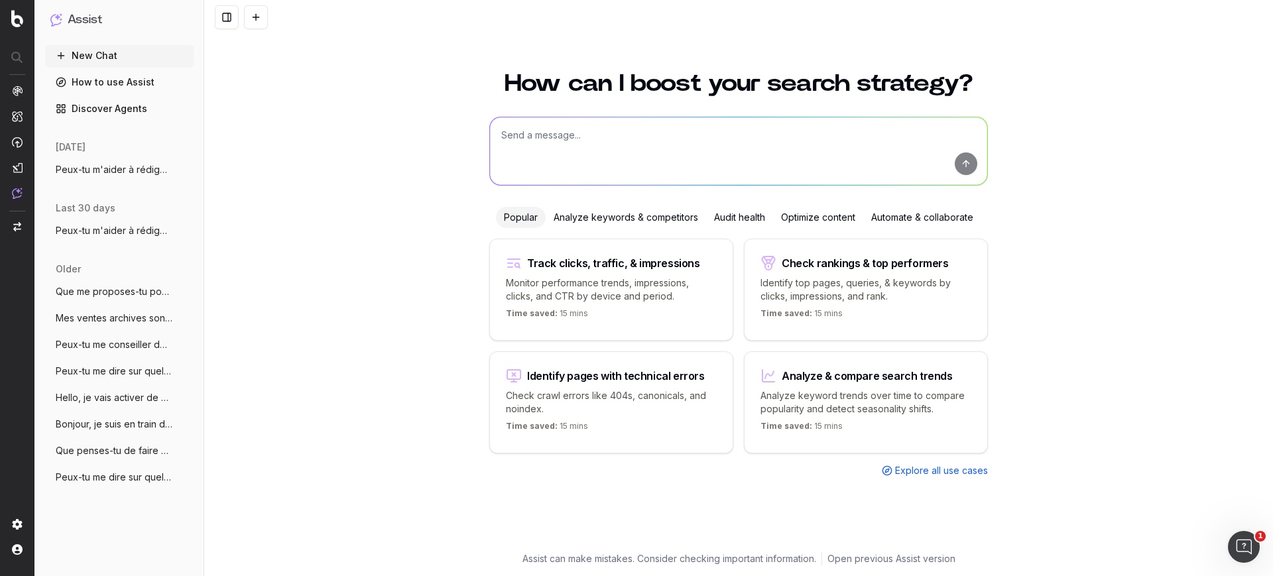
click at [78, 170] on span "Peux-tu m'aider à rédiger un article pou" at bounding box center [114, 169] width 117 height 13
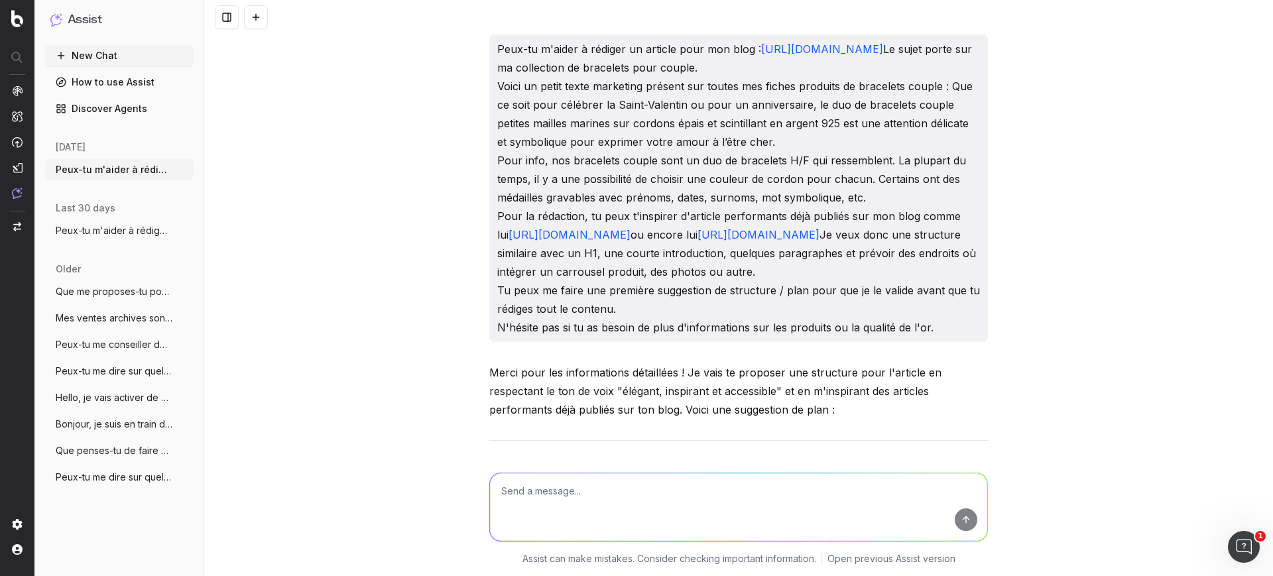
scroll to position [7048, 0]
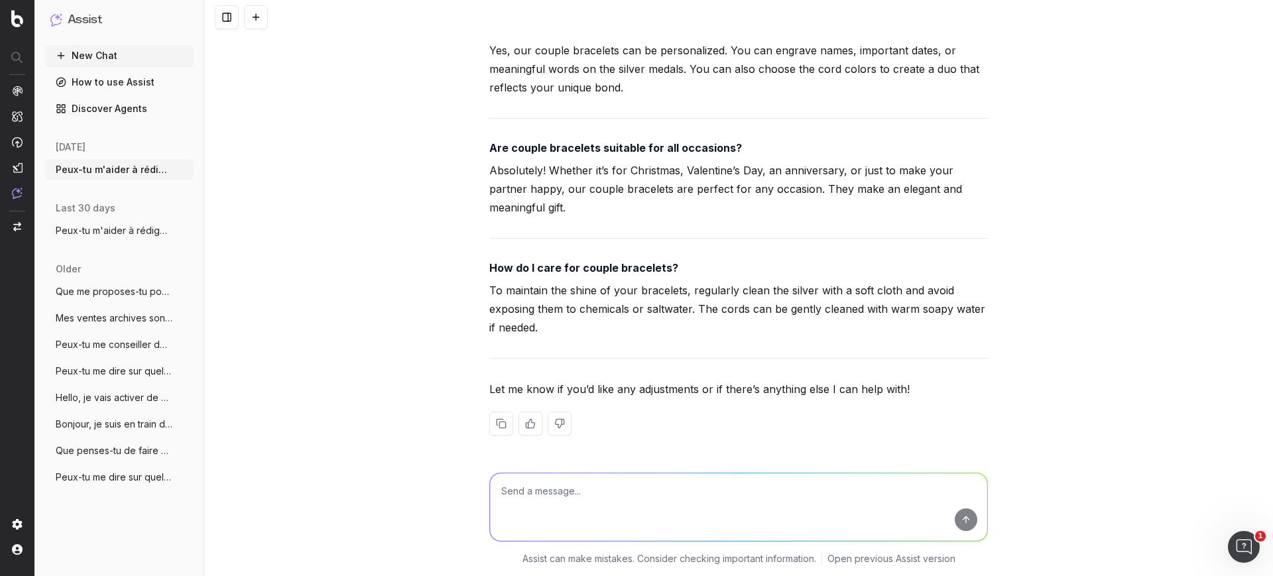
drag, startPoint x: 99, startPoint y: 53, endPoint x: 119, endPoint y: 66, distance: 23.0
click at [99, 53] on button "New Chat" at bounding box center [119, 55] width 148 height 21
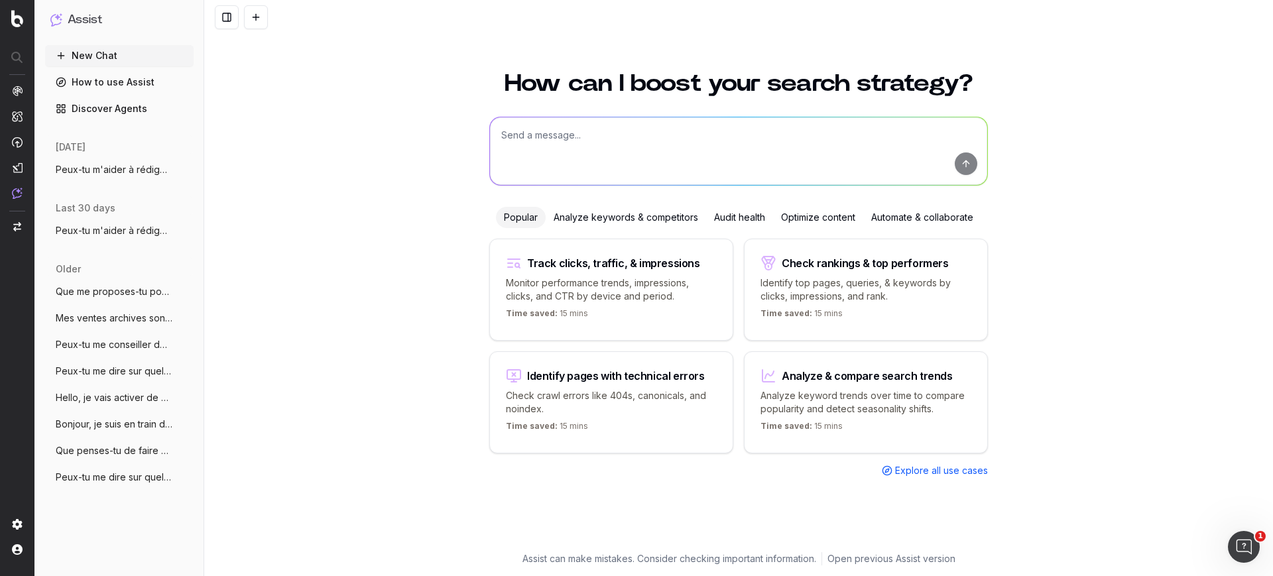
click at [45, 45] on button "New Chat" at bounding box center [119, 55] width 148 height 21
click at [107, 175] on span "Peux-tu m'aider à rédiger un article pou" at bounding box center [114, 169] width 117 height 13
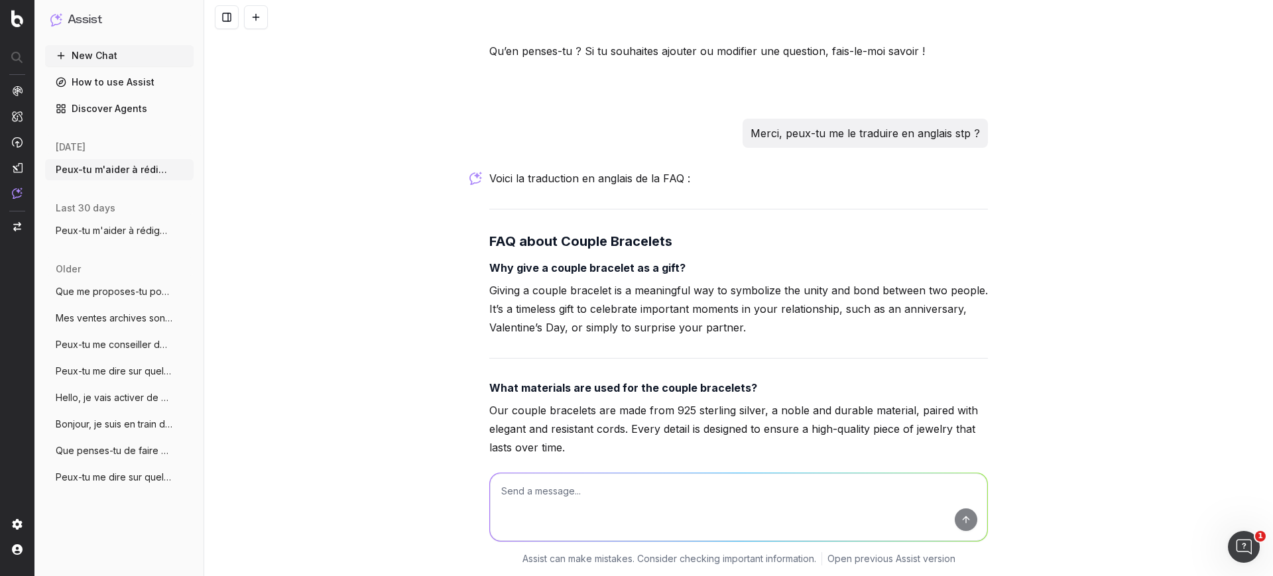
scroll to position [7048, 0]
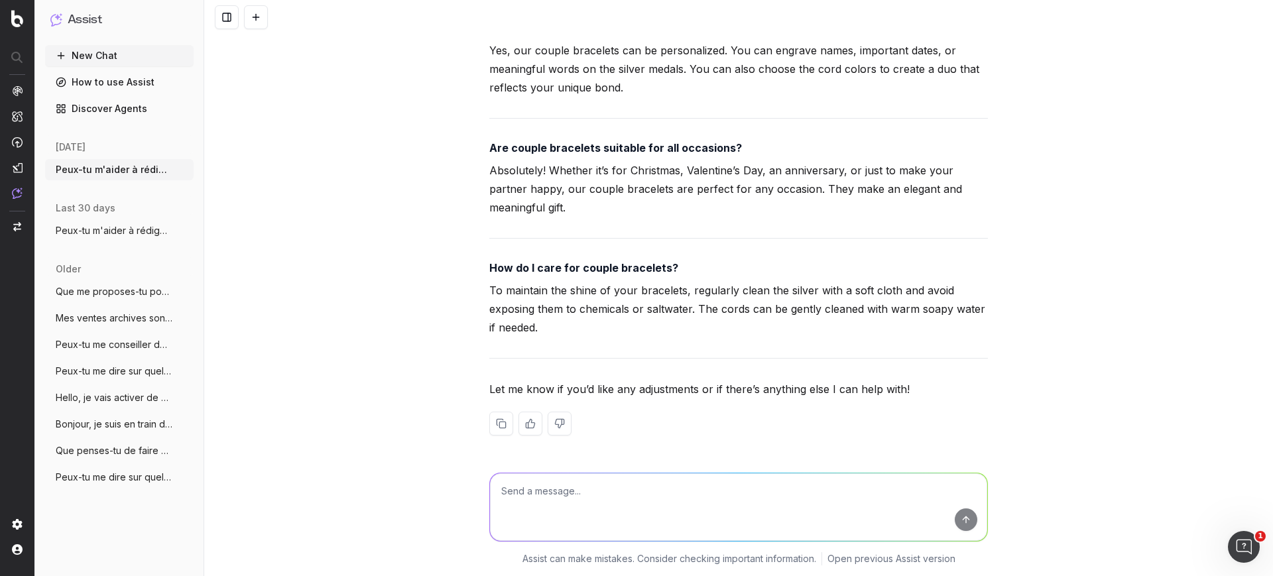
click at [627, 502] on textarea at bounding box center [738, 507] width 497 height 68
paste textarea "https://atelier-amaya.com/fr/black-friday-bijoux"
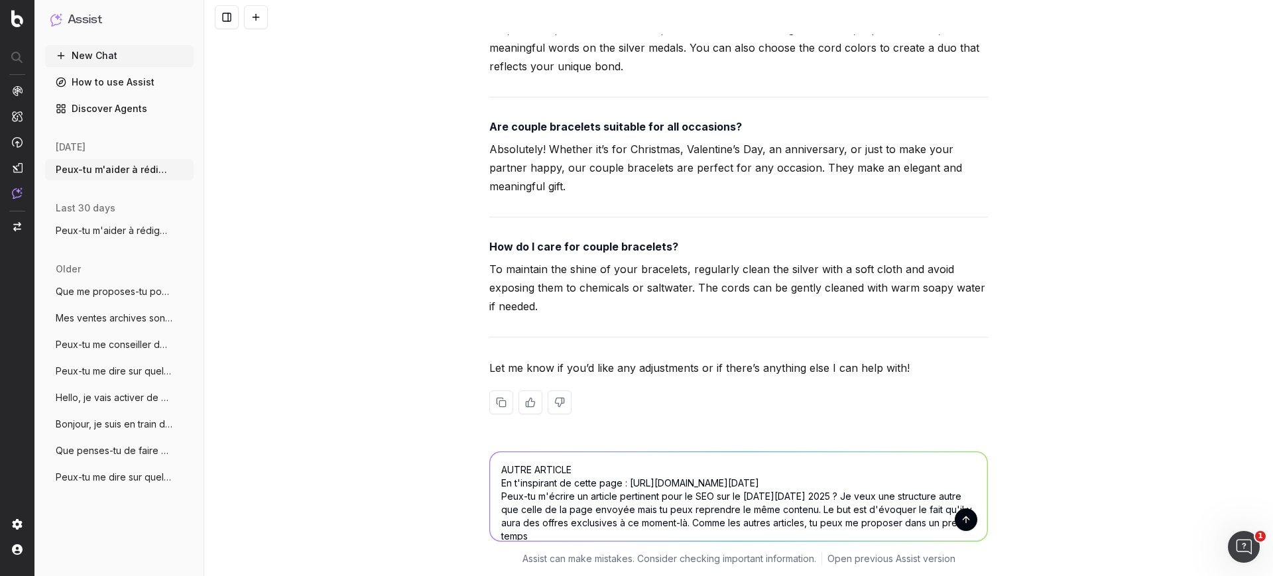
scroll to position [7083, 0]
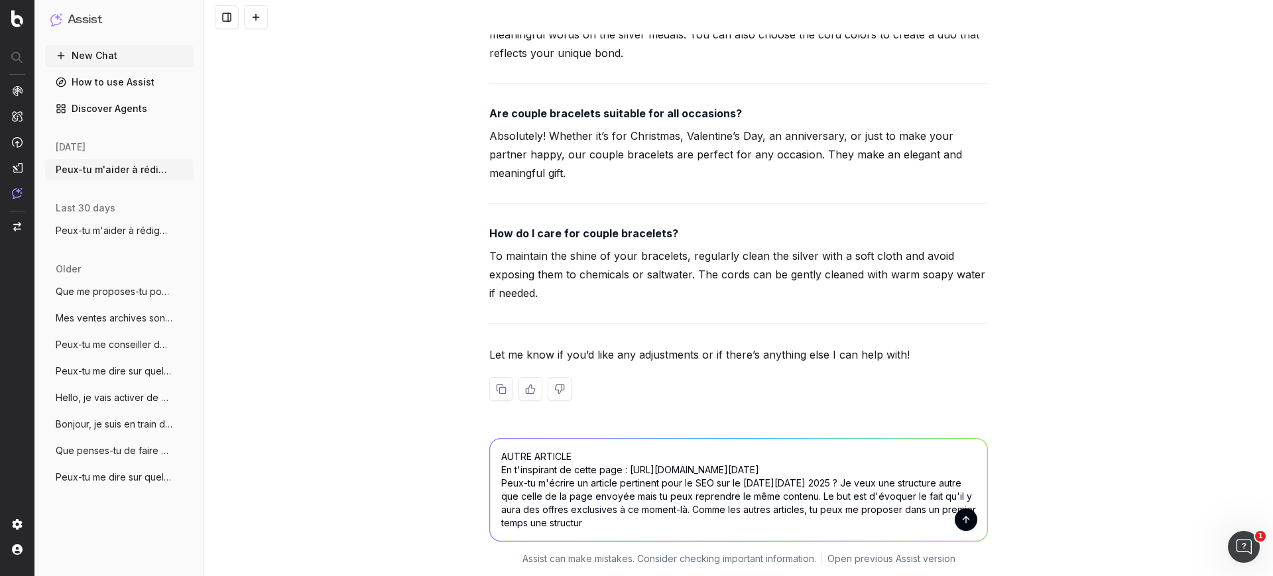
type textarea "AUTRE ARTICLE En t'inspirant de cette page : https://atelier-amaya.com/fr/black…"
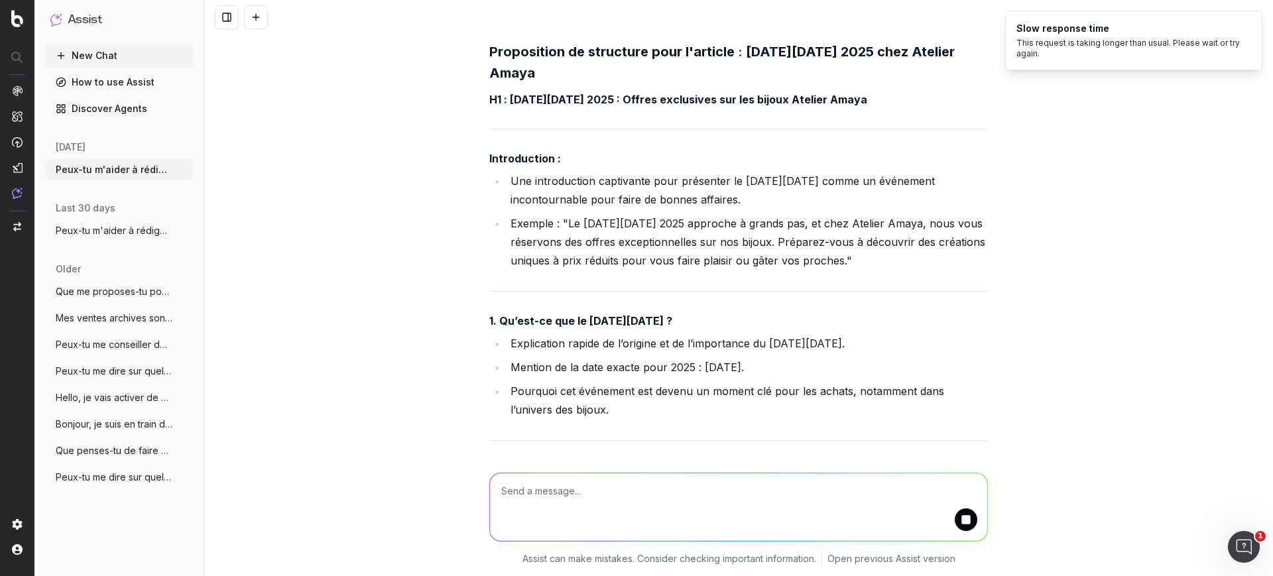
scroll to position [7770, 0]
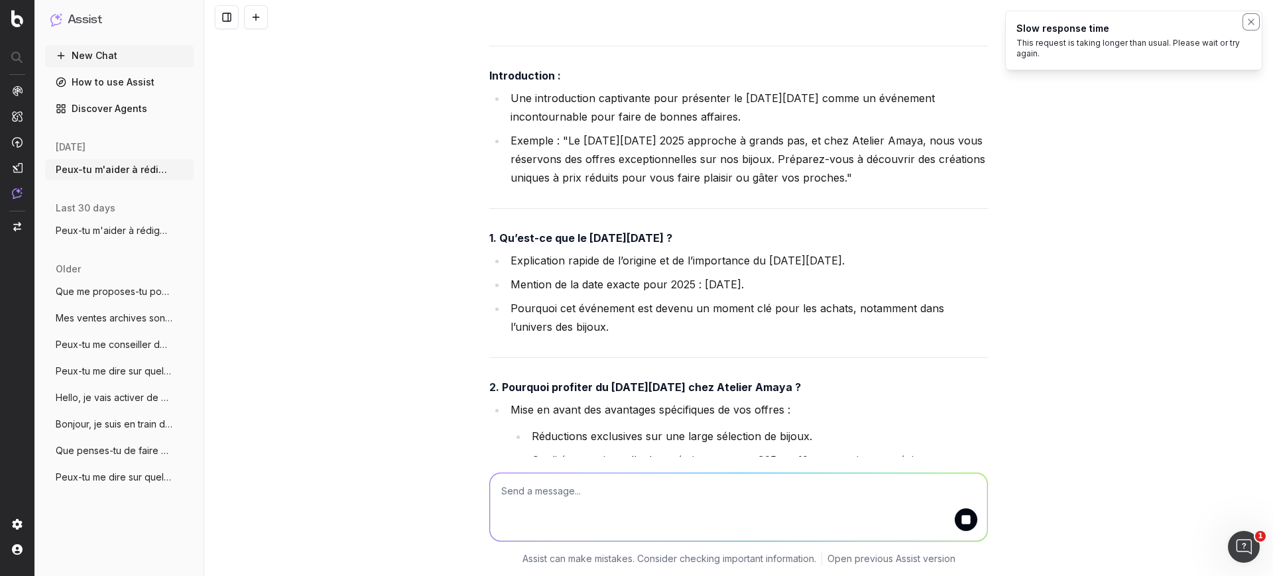
click at [1250, 20] on icon "Notifications (F8)" at bounding box center [1250, 21] width 5 height 5
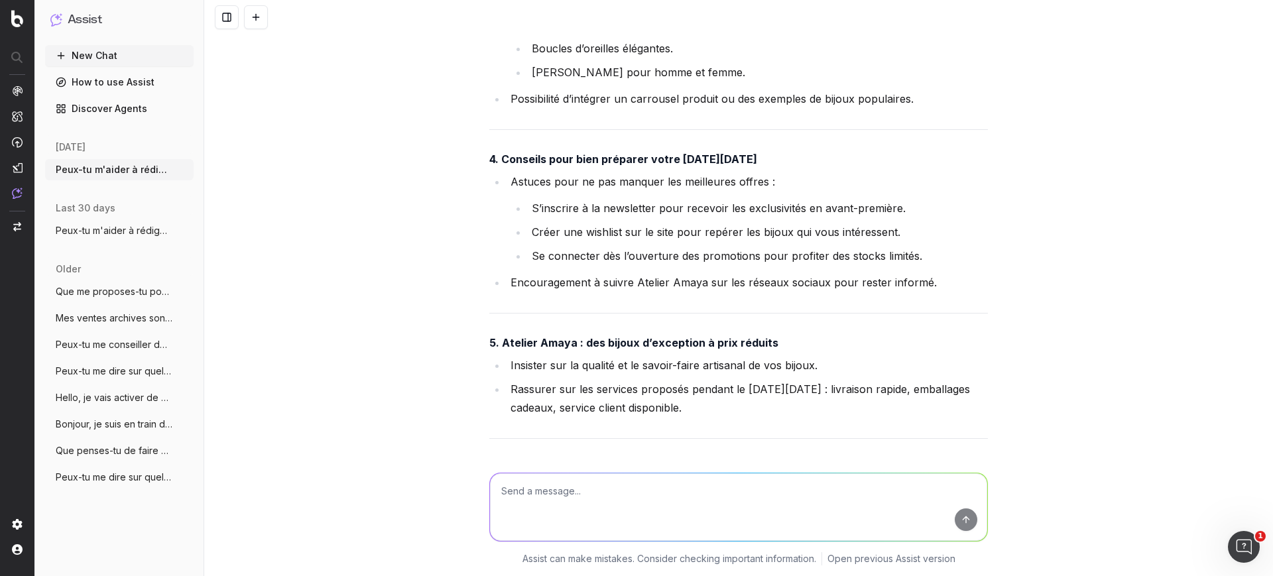
scroll to position [8352, 0]
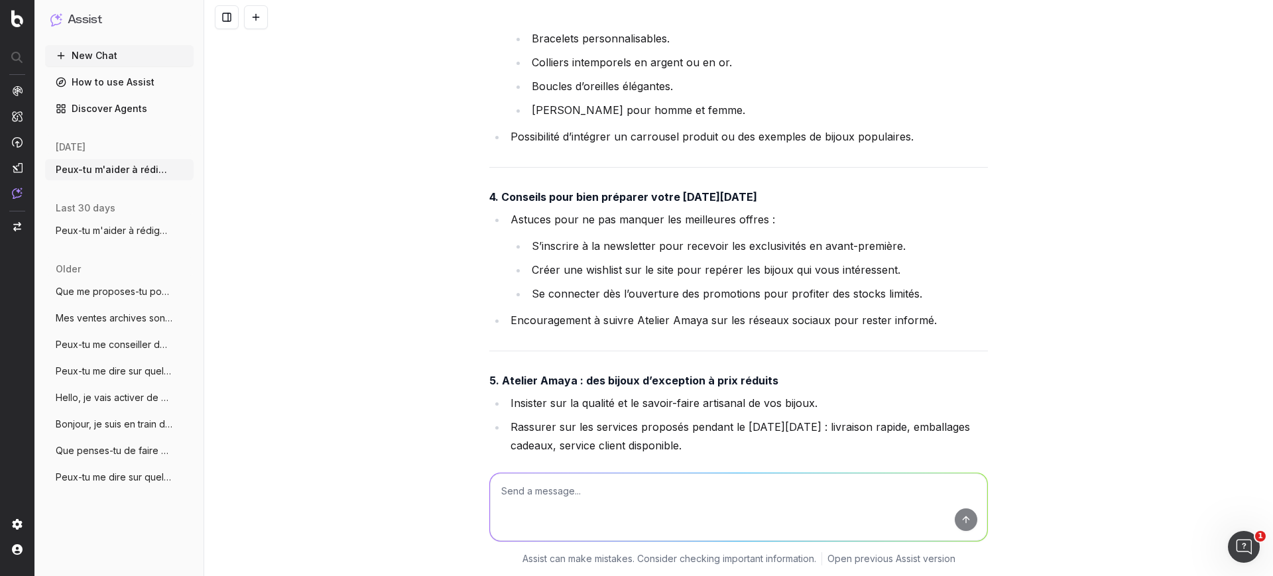
click at [769, 284] on li "Se connecter dès l’ouverture des promotions pour profiter des stocks limités." at bounding box center [758, 293] width 460 height 19
click at [760, 311] on li "Encouragement à suivre Atelier Amaya sur les réseaux sociaux pour rester inform…" at bounding box center [746, 320] width 481 height 19
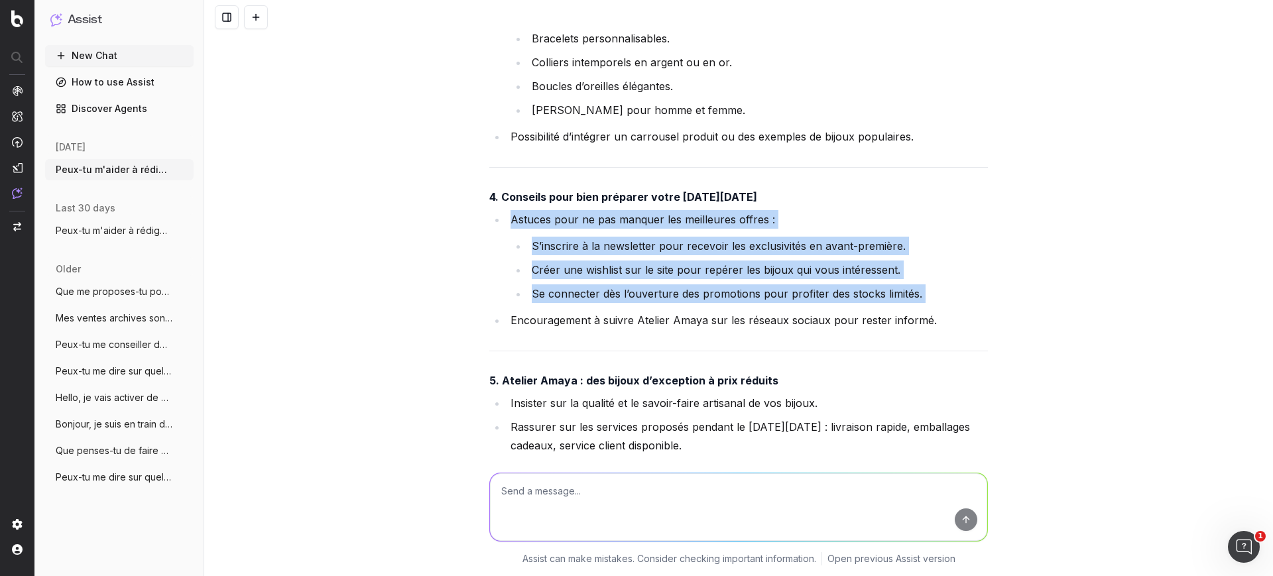
click at [759, 311] on li "Encouragement à suivre Atelier Amaya sur les réseaux sociaux pour rester inform…" at bounding box center [746, 320] width 481 height 19
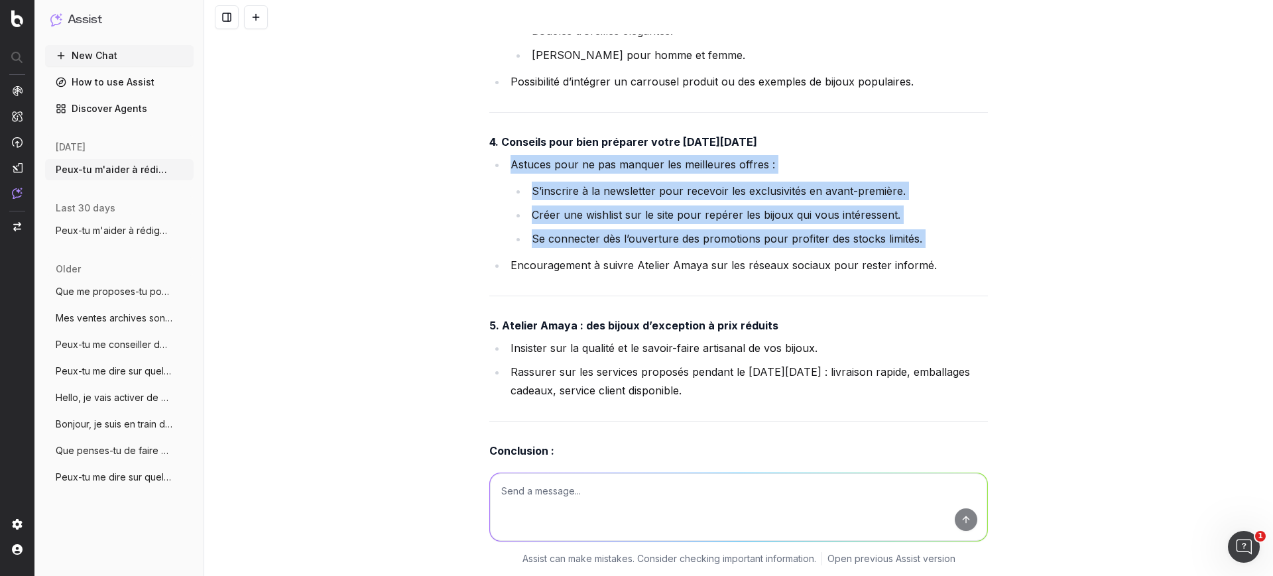
scroll to position [8435, 0]
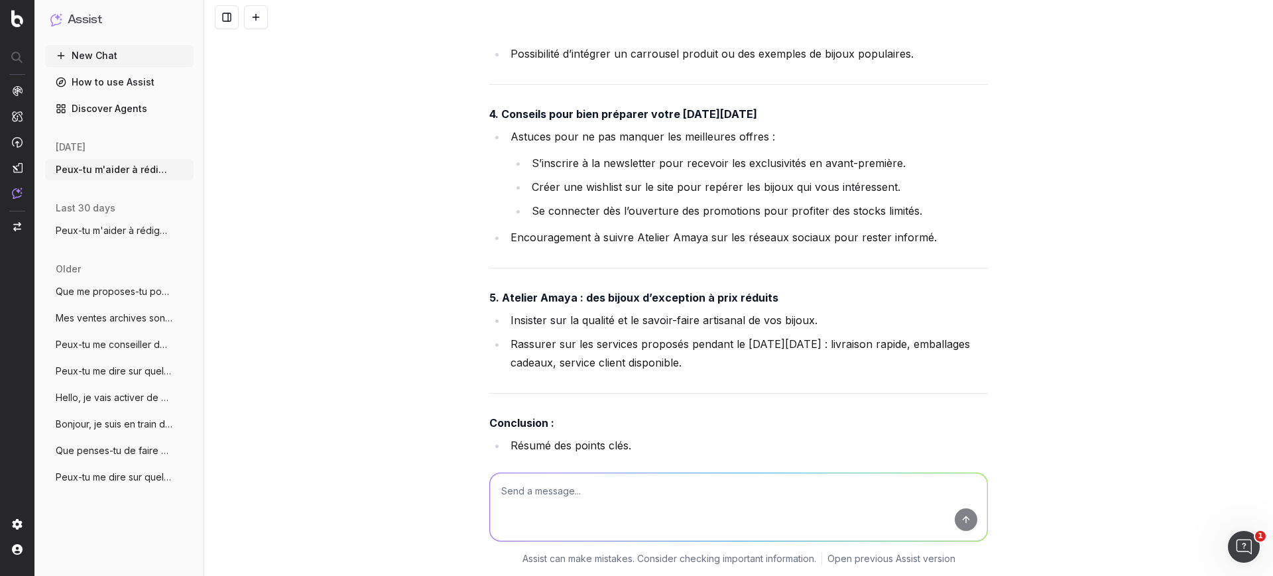
click at [665, 311] on li "Insister sur la qualité et le savoir-faire artisanal de vos bijoux." at bounding box center [746, 320] width 481 height 19
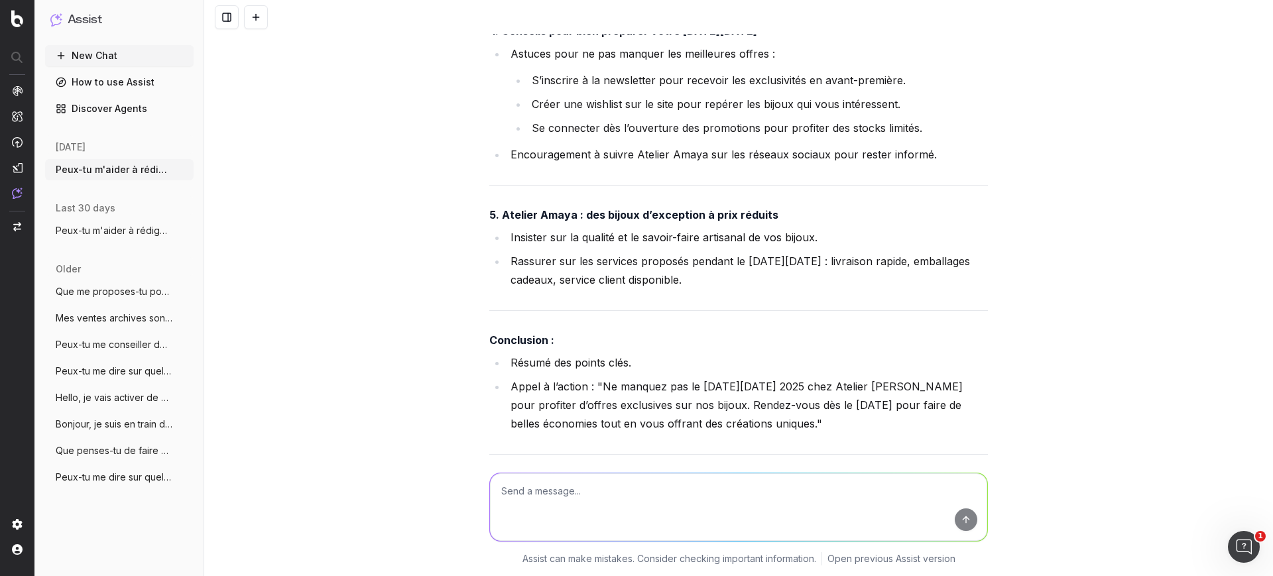
click at [591, 252] on li "Rassurer sur les services proposés pendant le Black Friday : livraison rapide, …" at bounding box center [746, 270] width 481 height 37
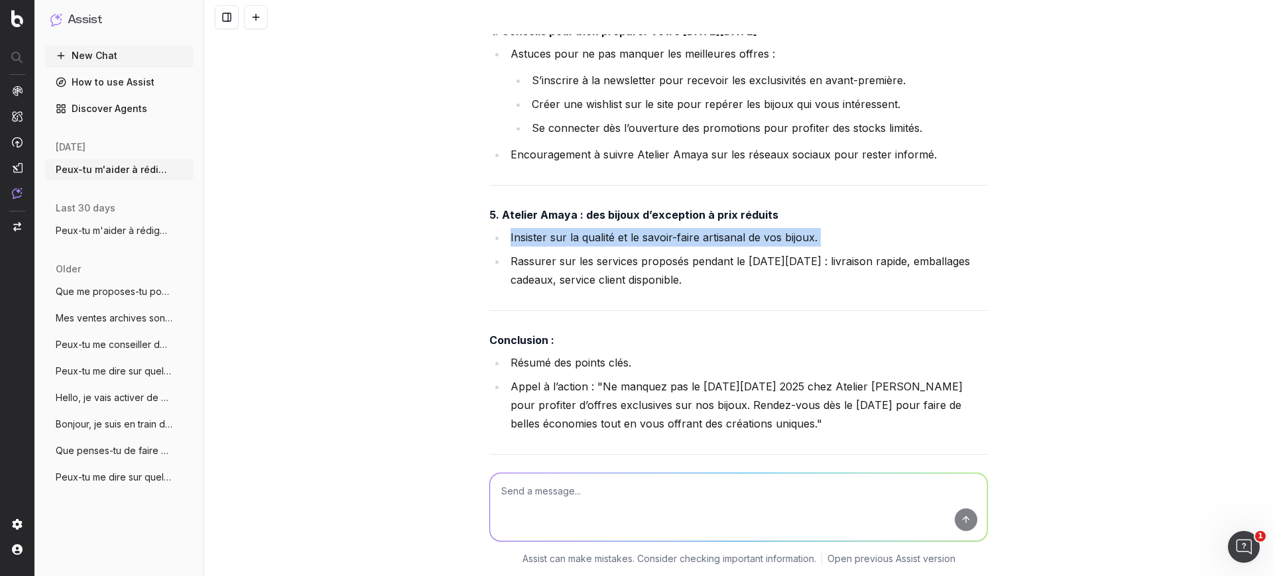
click at [591, 252] on li "Rassurer sur les services proposés pendant le Black Friday : livraison rapide, …" at bounding box center [746, 270] width 481 height 37
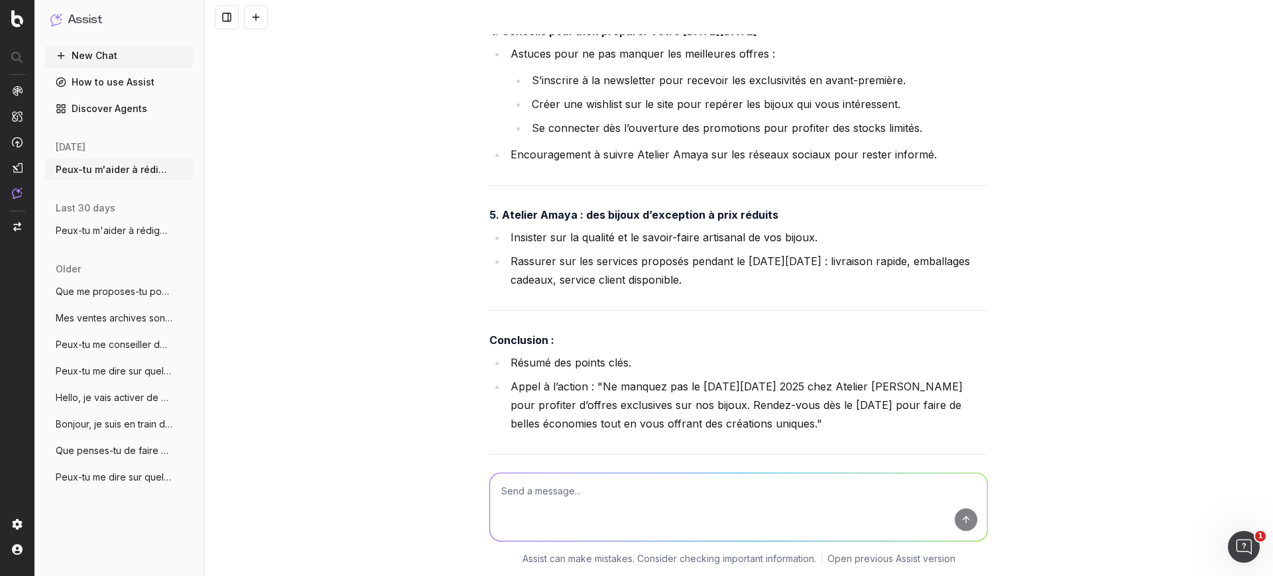
click at [536, 475] on textarea at bounding box center [738, 507] width 497 height 68
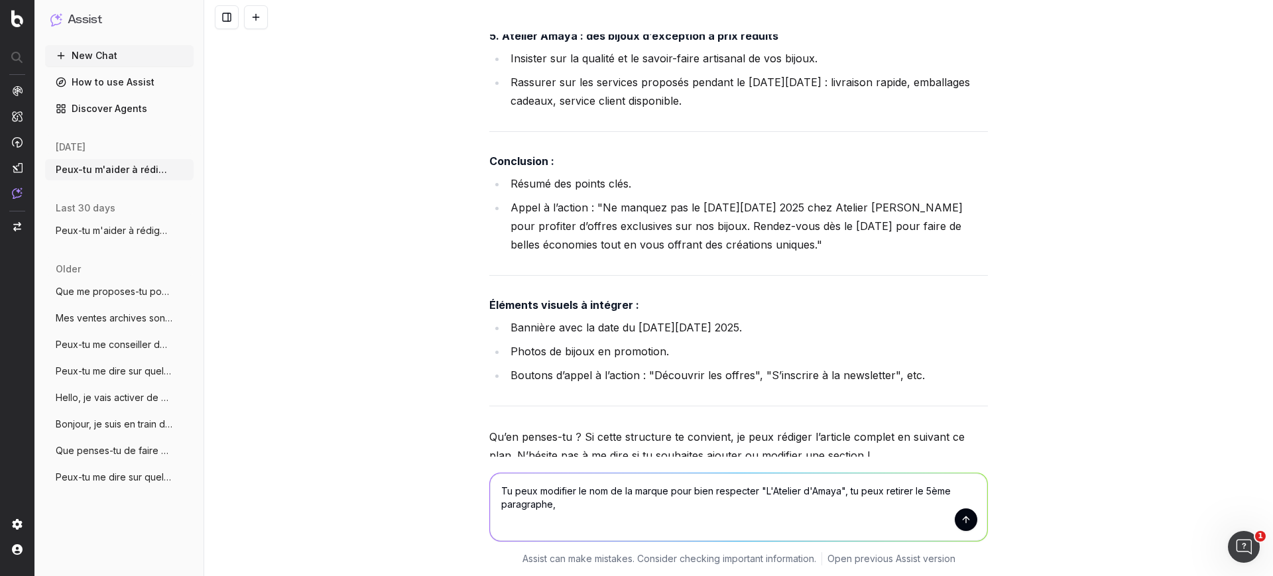
scroll to position [8741, 0]
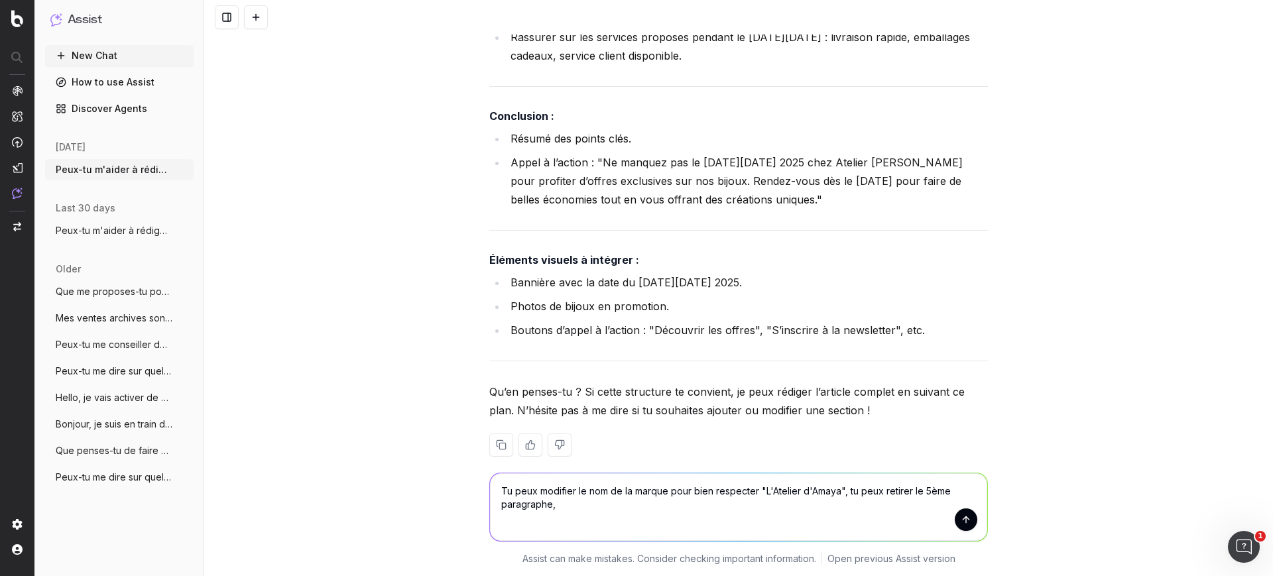
click at [588, 153] on li "Appel à l’action : "Ne manquez pas le Black Friday 2025 chez Atelier Amaya pour…" at bounding box center [746, 181] width 481 height 56
click at [628, 158] on li "Appel à l’action : "Ne manquez pas le Black Friday 2025 chez Atelier Amaya pour…" at bounding box center [746, 181] width 481 height 56
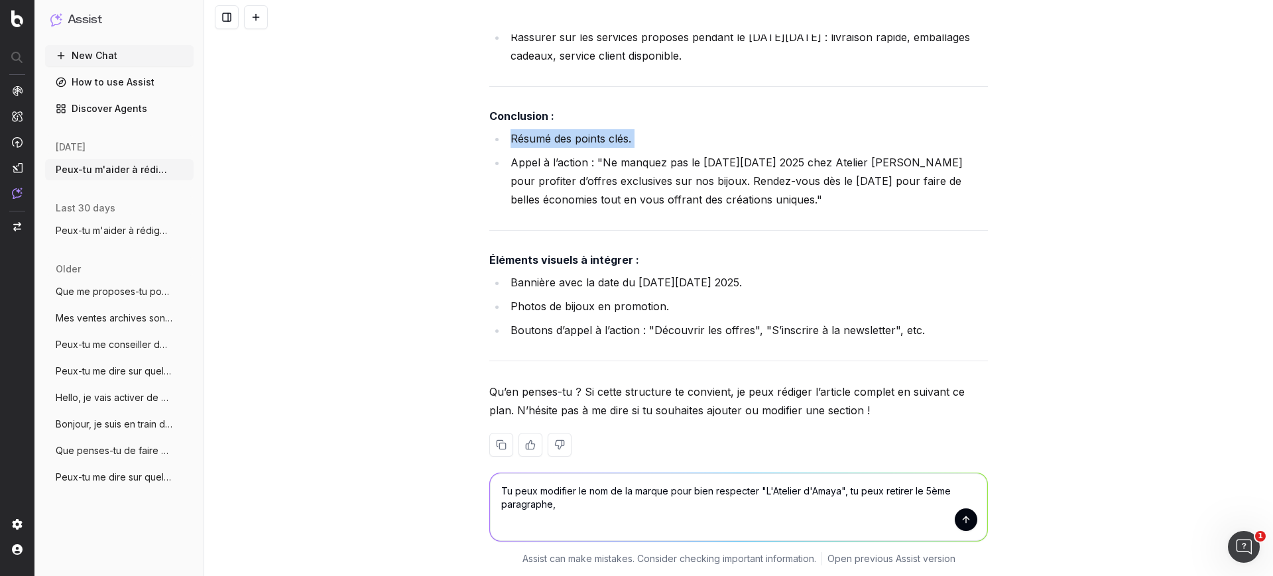
click at [628, 158] on li "Appel à l’action : "Ne manquez pas le Black Friday 2025 chez Atelier Amaya pour…" at bounding box center [746, 181] width 481 height 56
click at [700, 173] on li "Appel à l’action : "Ne manquez pas le Black Friday 2025 chez Atelier Amaya pour…" at bounding box center [746, 181] width 481 height 56
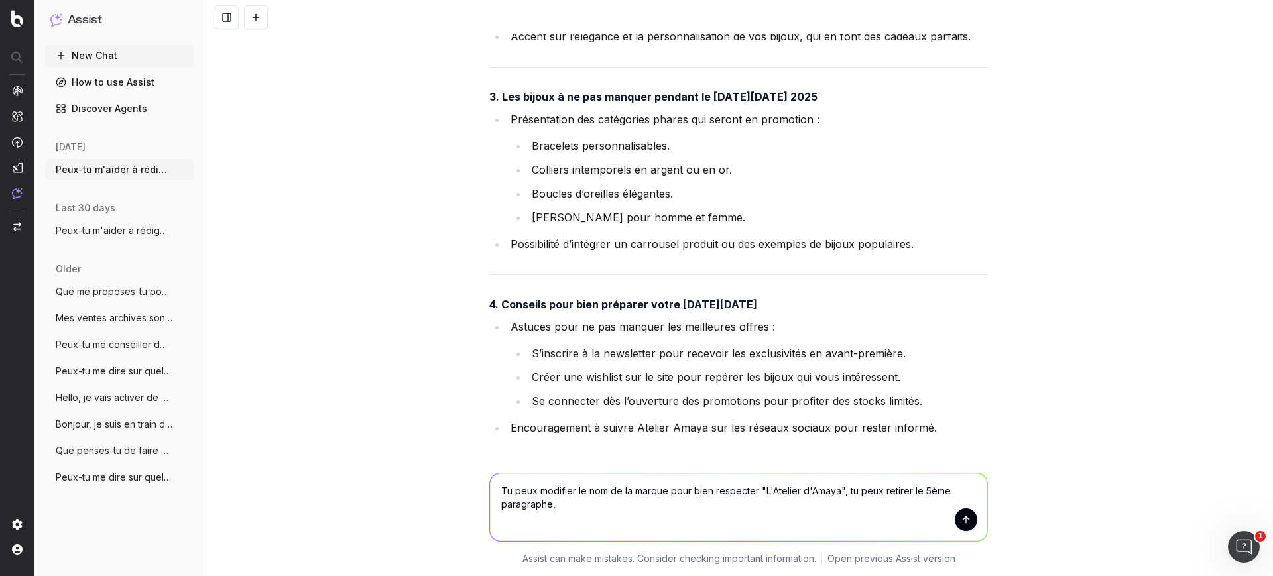
scroll to position [8161, 0]
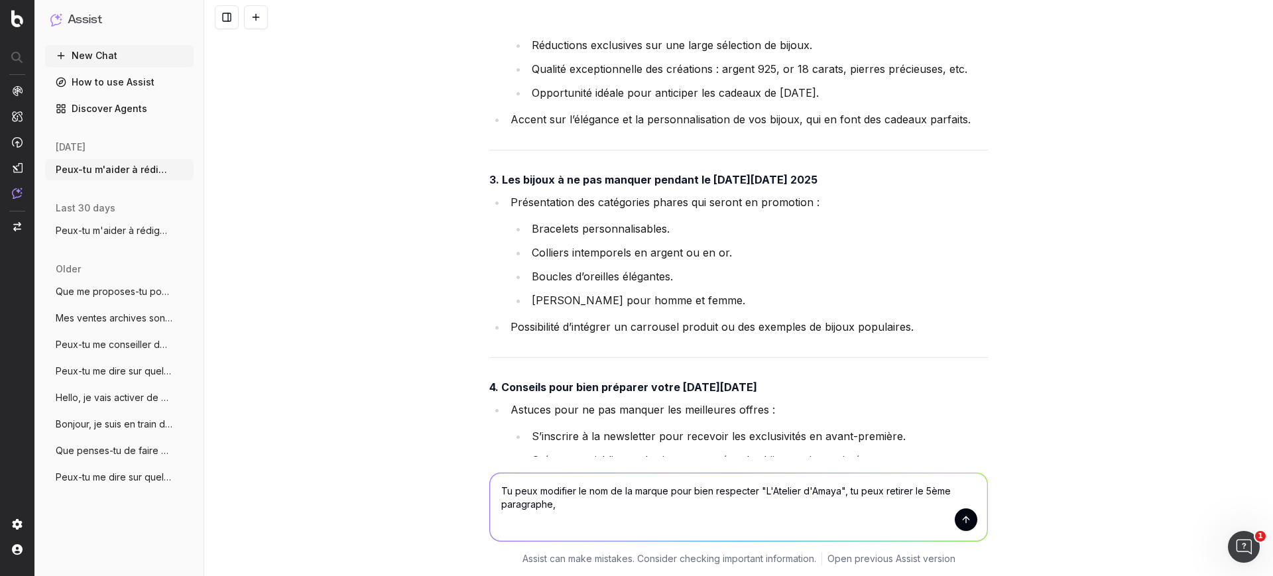
click at [637, 243] on li "Colliers intemporels en argent ou en or." at bounding box center [758, 252] width 460 height 19
click at [563, 169] on div "Voici une proposition de structure pour l'article sur le Black Friday 2025, en …" at bounding box center [738, 263] width 498 height 1590
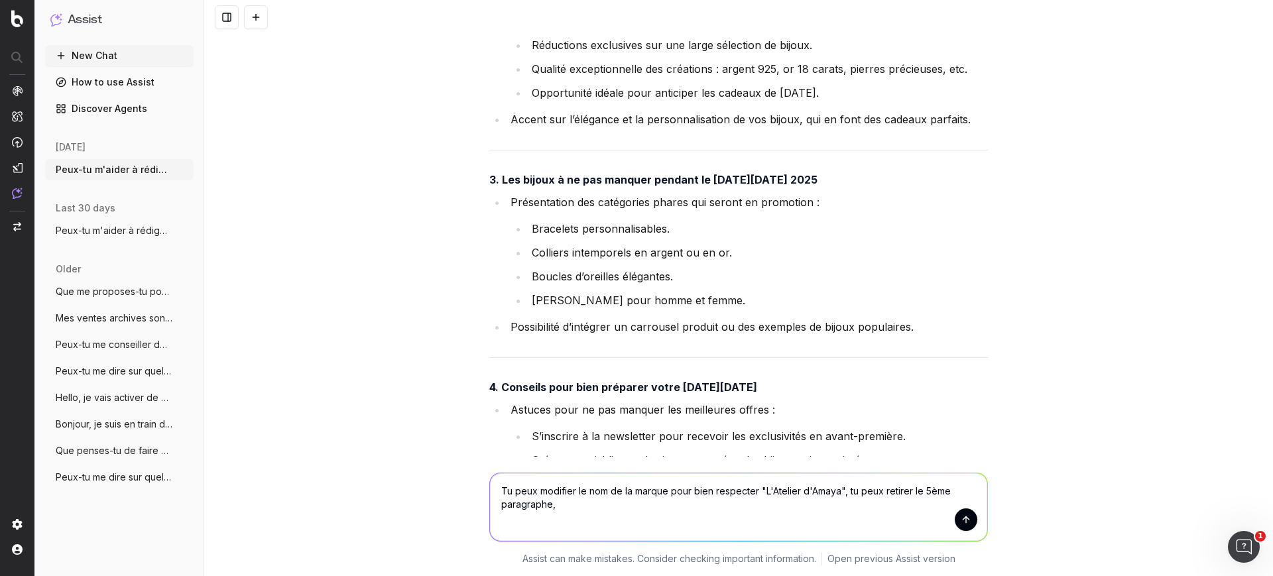
click at [613, 219] on li "Bracelets personnalisables." at bounding box center [758, 228] width 460 height 19
click at [612, 219] on li "Bracelets personnalisables." at bounding box center [758, 228] width 460 height 19
click at [695, 267] on li "Boucles d’oreilles élégantes." at bounding box center [758, 276] width 460 height 19
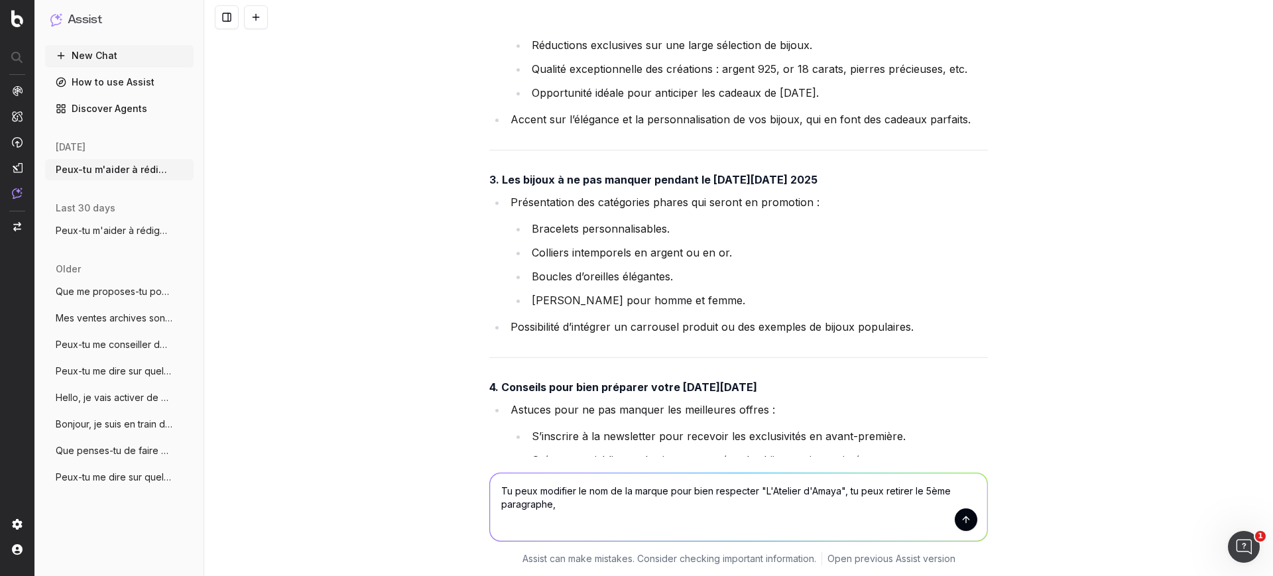
click at [605, 512] on textarea "Tu peux modifier le nom de la marque pour bien respecter "L'Atelier d'Amaya", t…" at bounding box center [738, 507] width 497 height 68
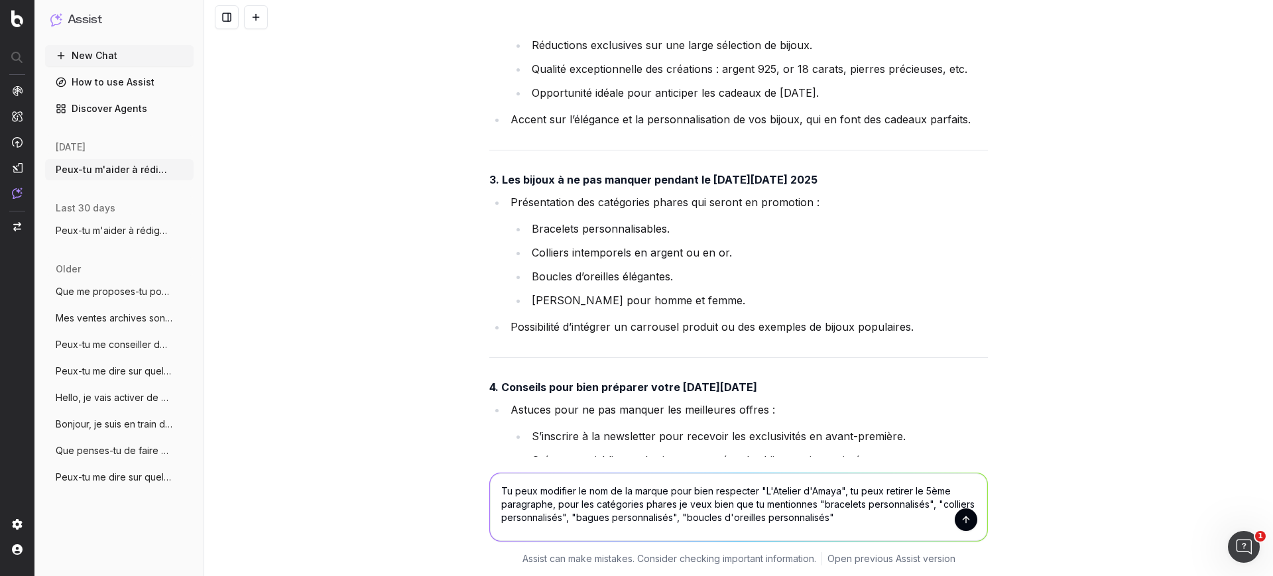
click at [805, 504] on textarea "Tu peux modifier le nom de la marque pour bien respecter "L'Atelier d'Amaya", t…" at bounding box center [738, 507] width 497 height 68
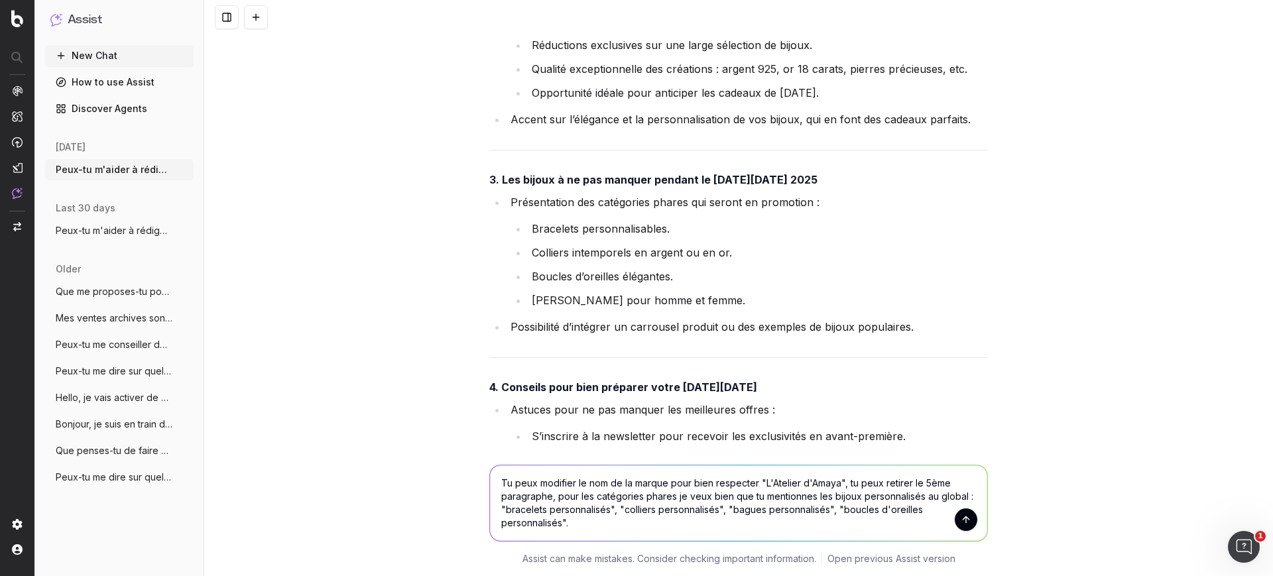
click at [821, 499] on textarea "Tu peux modifier le nom de la marque pour bien respecter "L'Atelier d'Amaya", t…" at bounding box center [738, 503] width 497 height 76
type textarea "Tu peux modifier le nom de la marque pour bien respecter "L'Atelier d'Amaya", t…"
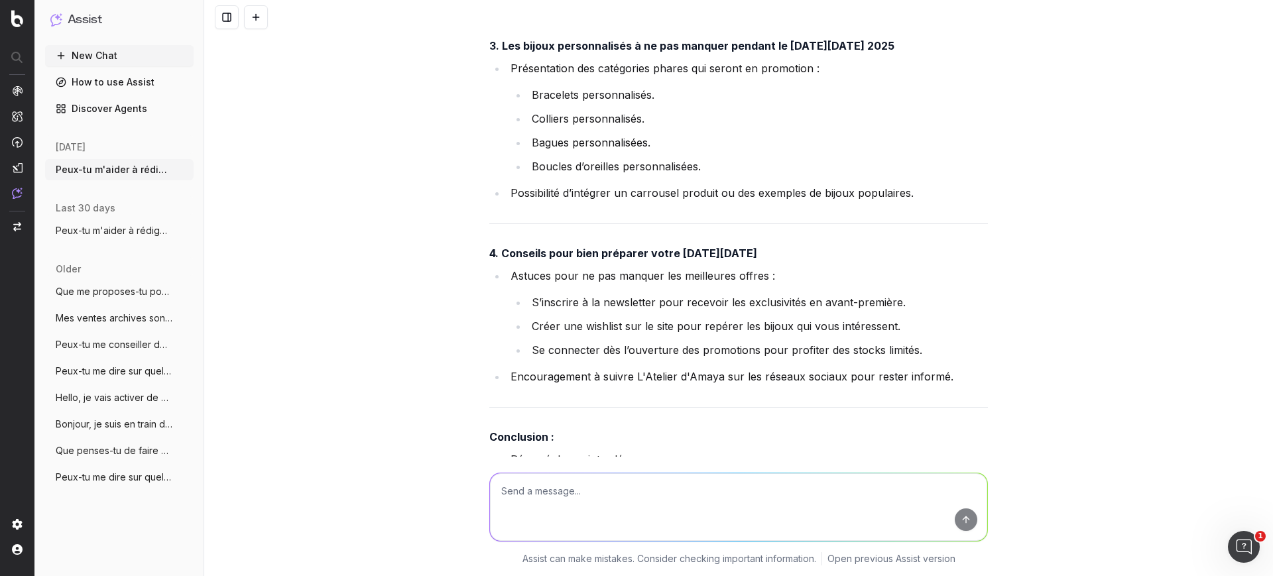
scroll to position [9980, 0]
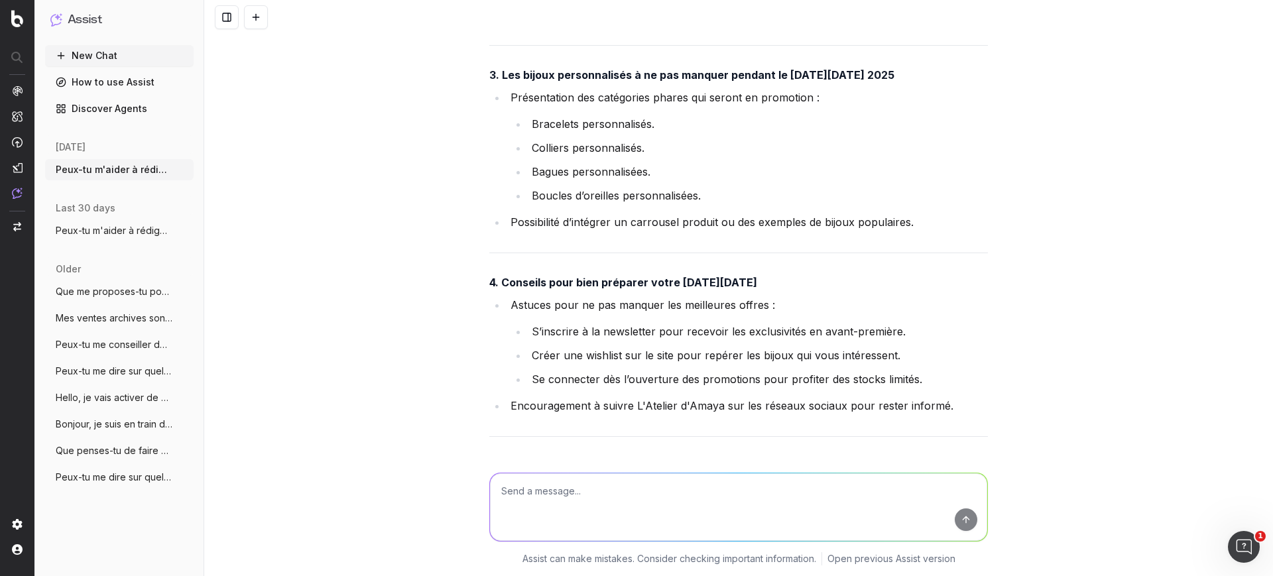
click at [655, 502] on textarea at bounding box center [738, 507] width 497 height 68
type textarea "Merci tu peux rédiger le contenu ! Je veux bien que tu ne fasses pas de bulletp…"
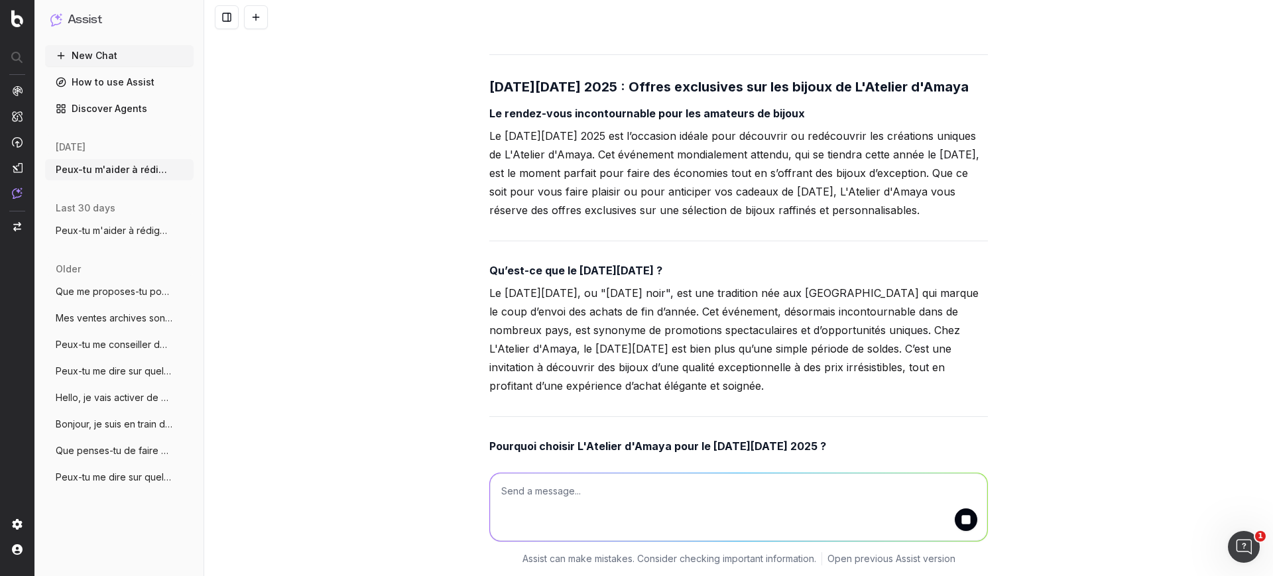
scroll to position [10881, 0]
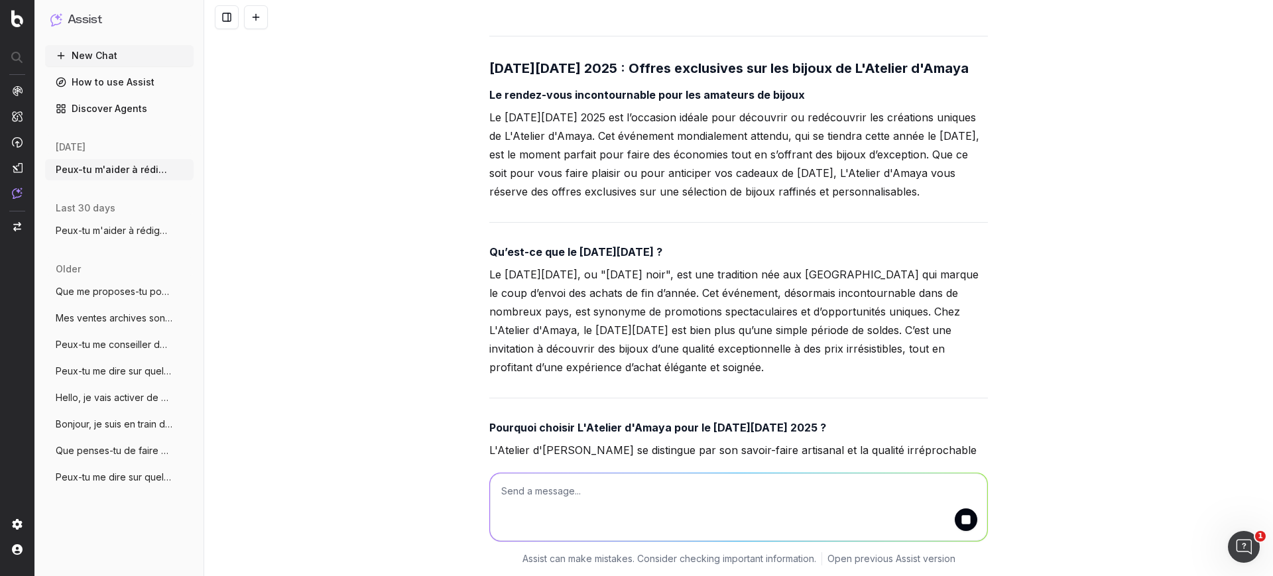
click at [1224, 575] on div "Assist can make mistakes. Consider checking important information. Open previou…" at bounding box center [738, 564] width 1069 height 24
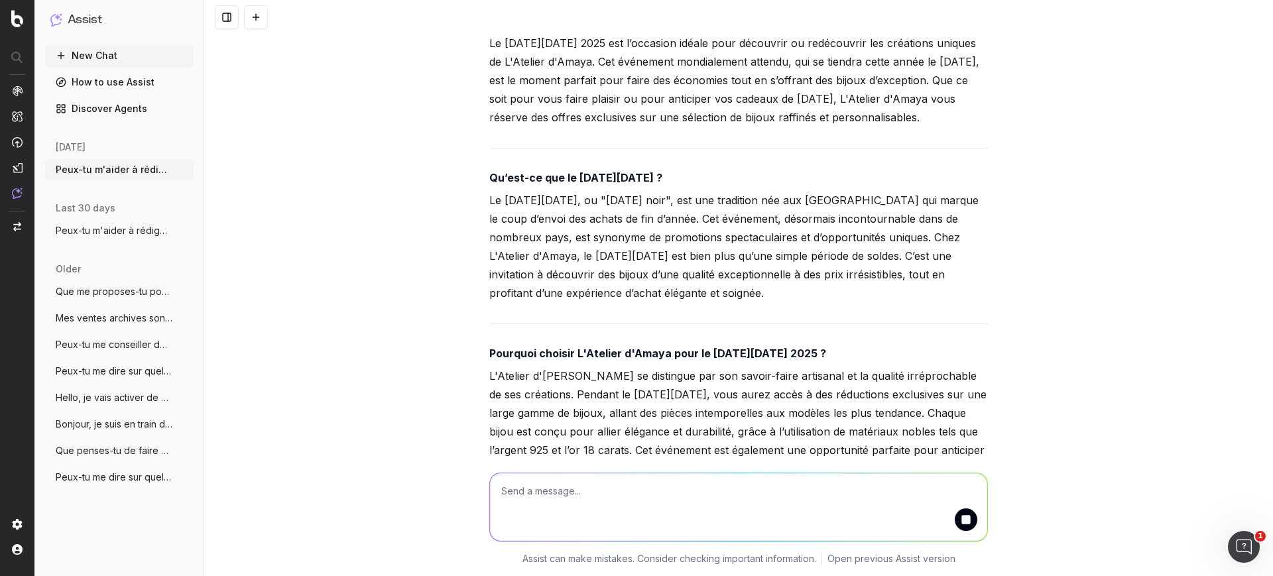
scroll to position [11014, 0]
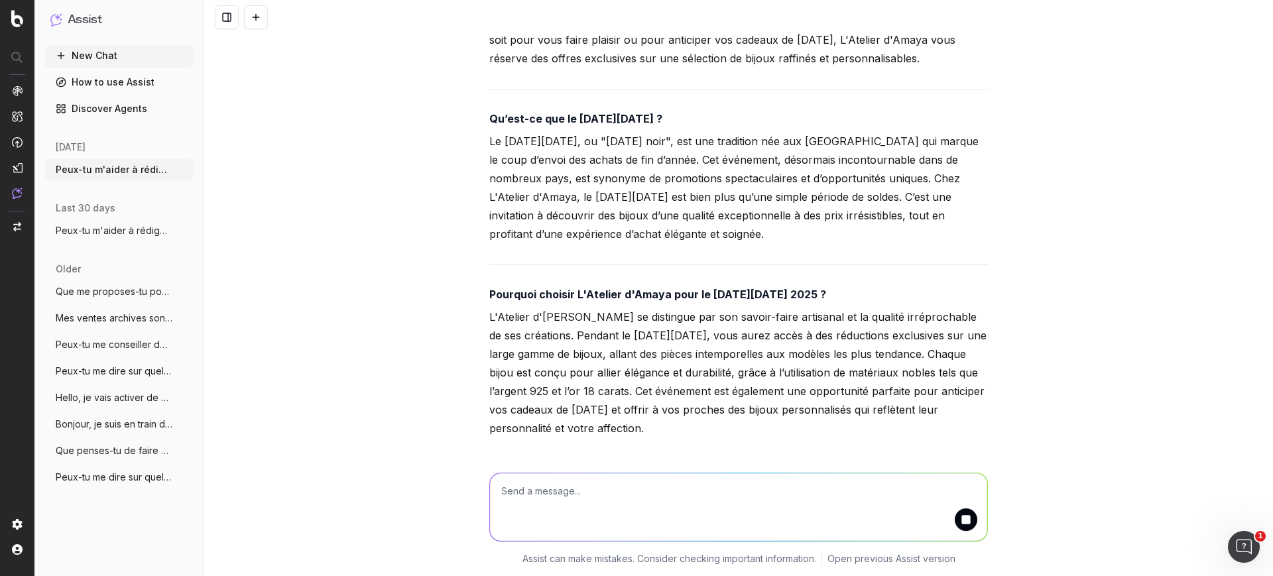
click at [616, 223] on div "Voici l'article complet, rédigé sans bullet points et en respectant les consign…" at bounding box center [738, 180] width 498 height 634
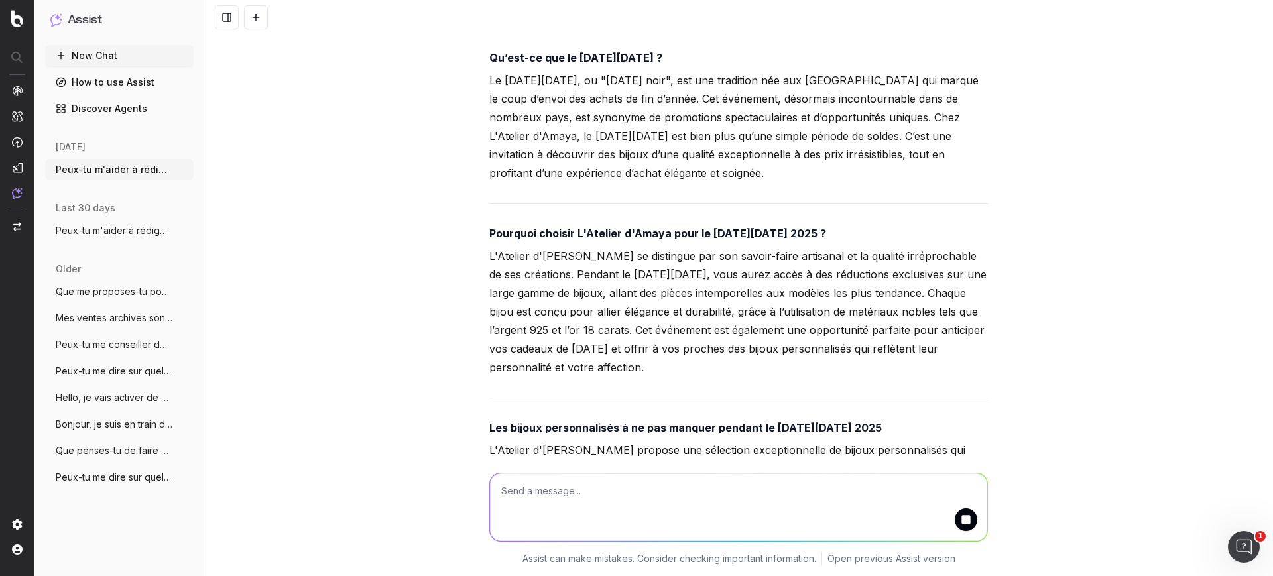
scroll to position [11094, 0]
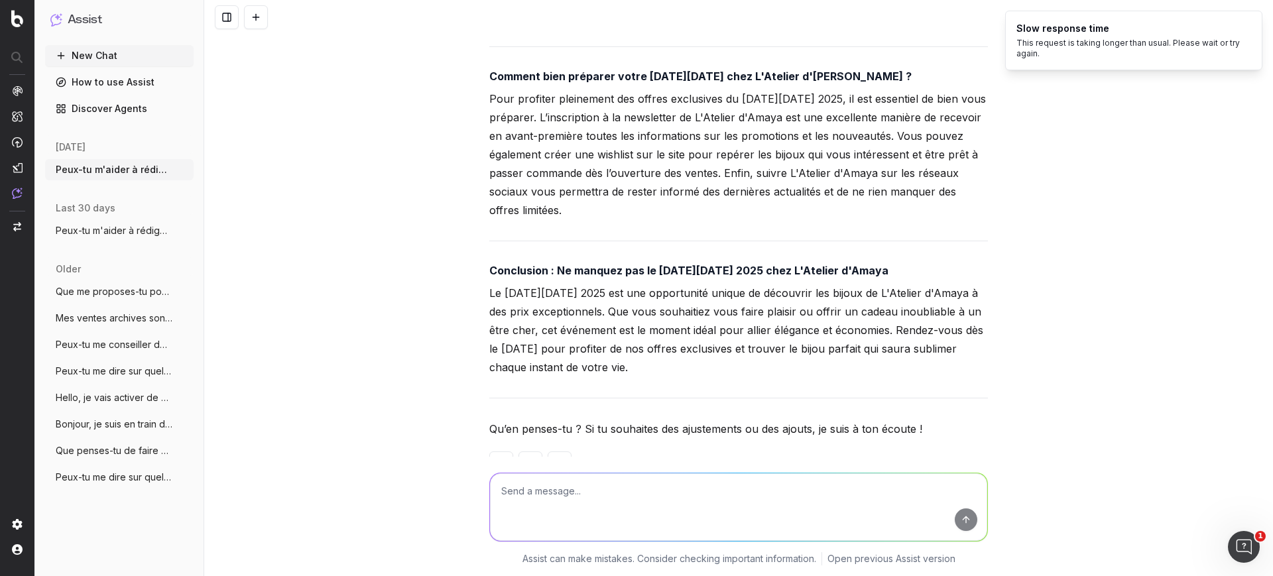
click at [709, 284] on p "Le Black Friday 2025 est une opportunité unique de découvrir les bijoux de L'At…" at bounding box center [738, 330] width 498 height 93
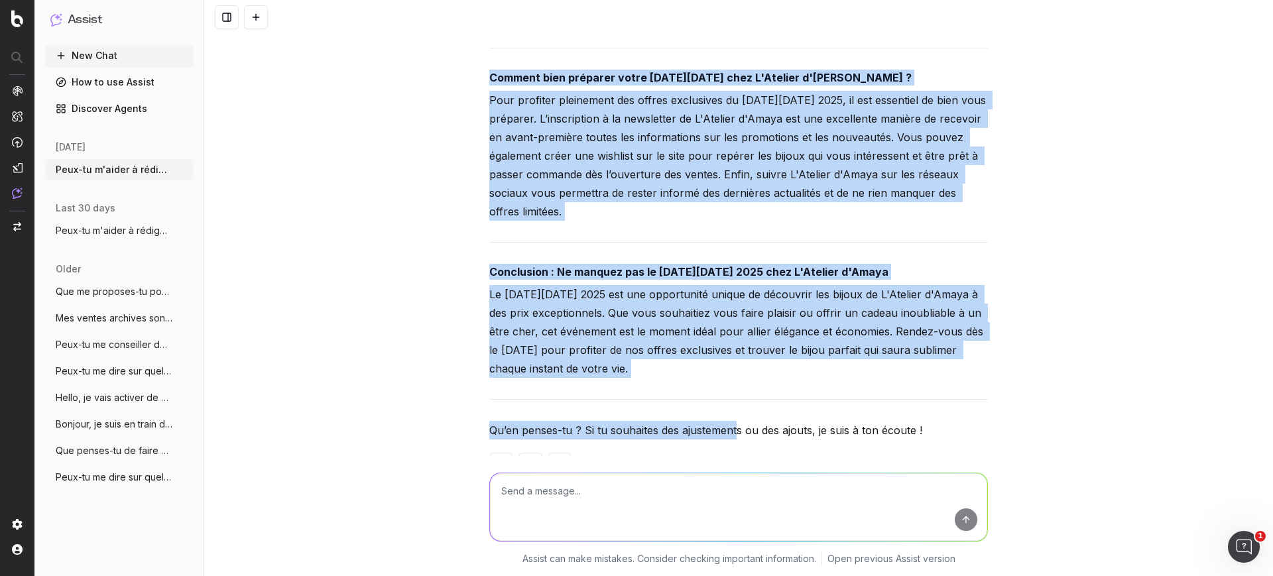
scroll to position [11621, 0]
drag, startPoint x: 485, startPoint y: 114, endPoint x: 718, endPoint y: 327, distance: 316.2
copy div "Black Friday 2025 : Offres exclusives sur les bijoux de L'Atelier d'Amaya Le re…"
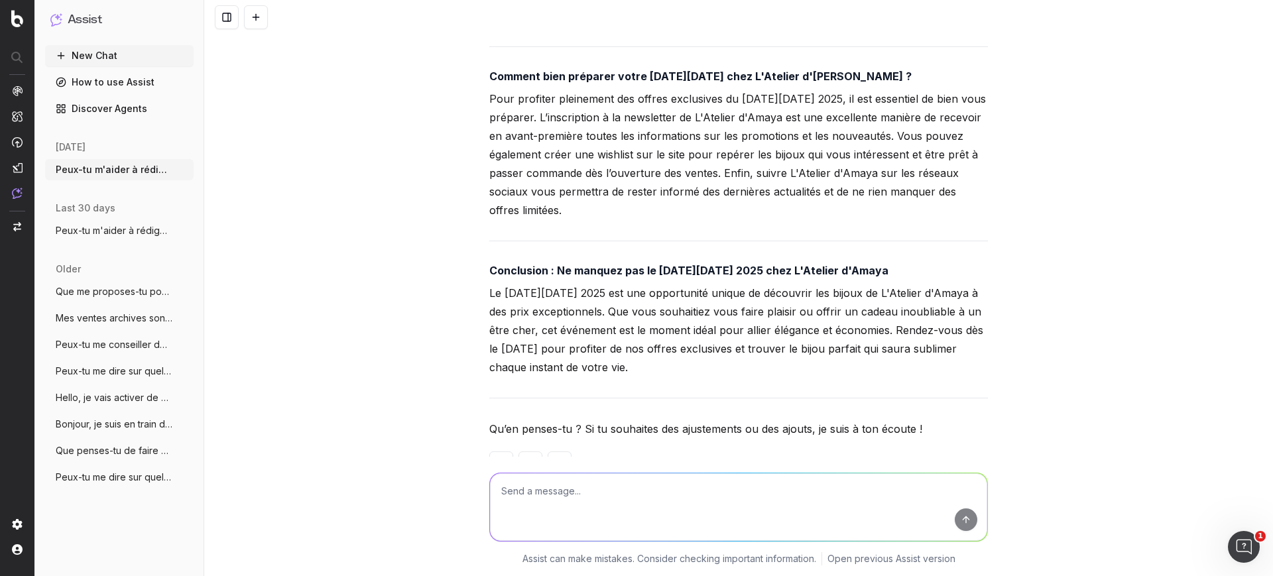
click at [536, 505] on textarea at bounding box center [738, 507] width 497 height 68
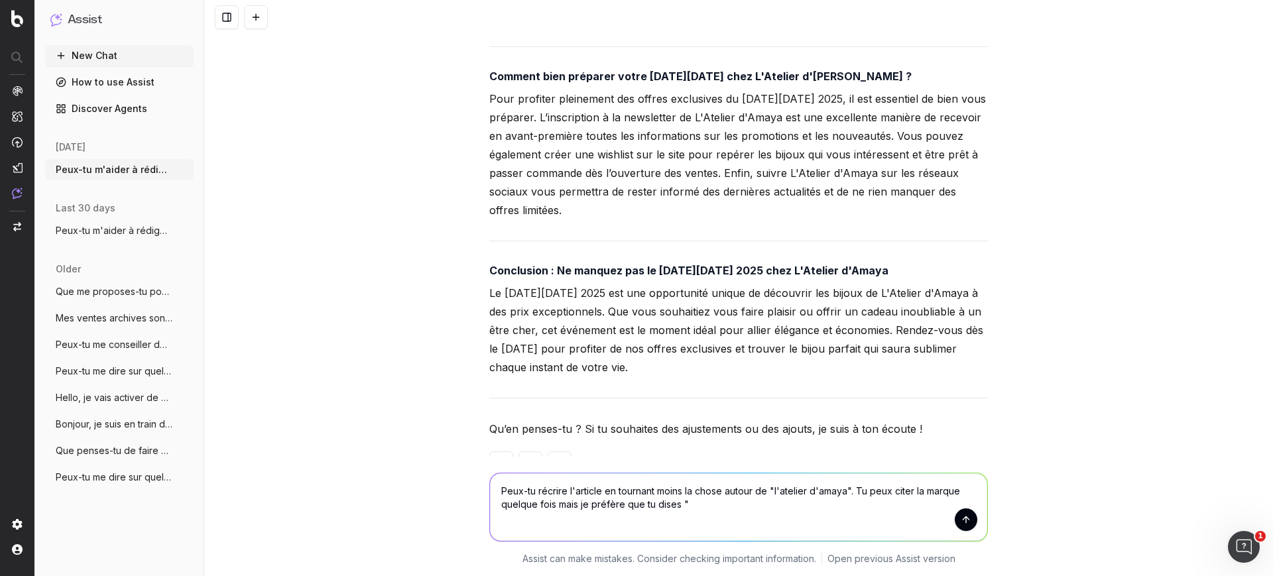
paste textarea "nous vous réservons des offres exclusives"
type textarea "Peux-tu récrire l'article en tournant moins la chose autour de "l'atelier d'ama…"
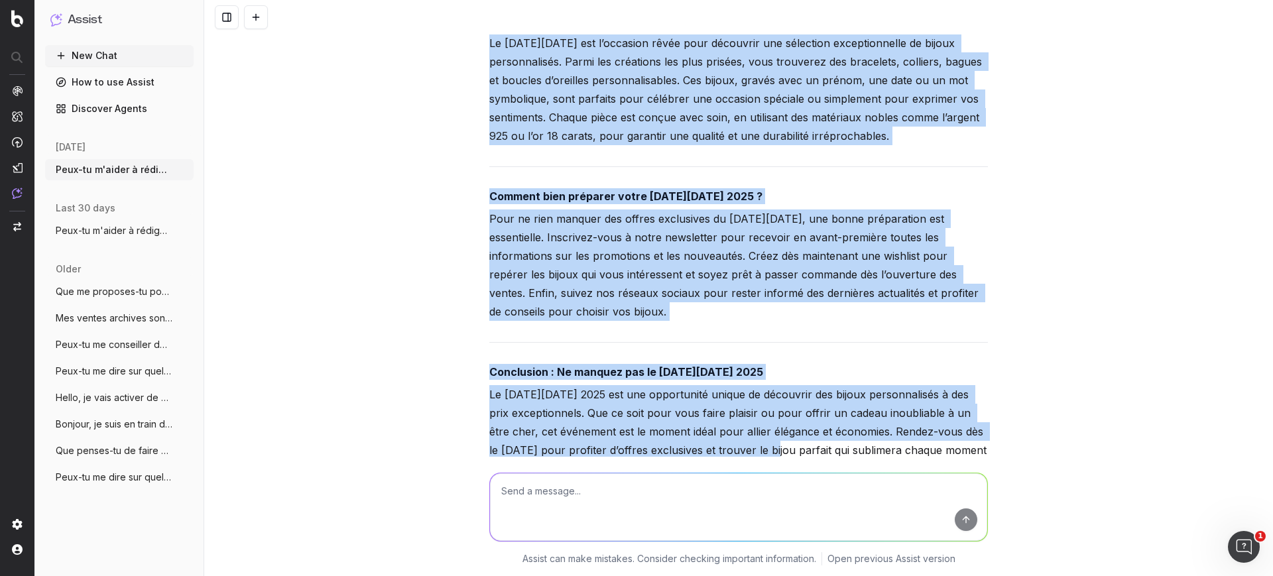
scroll to position [12912, 0]
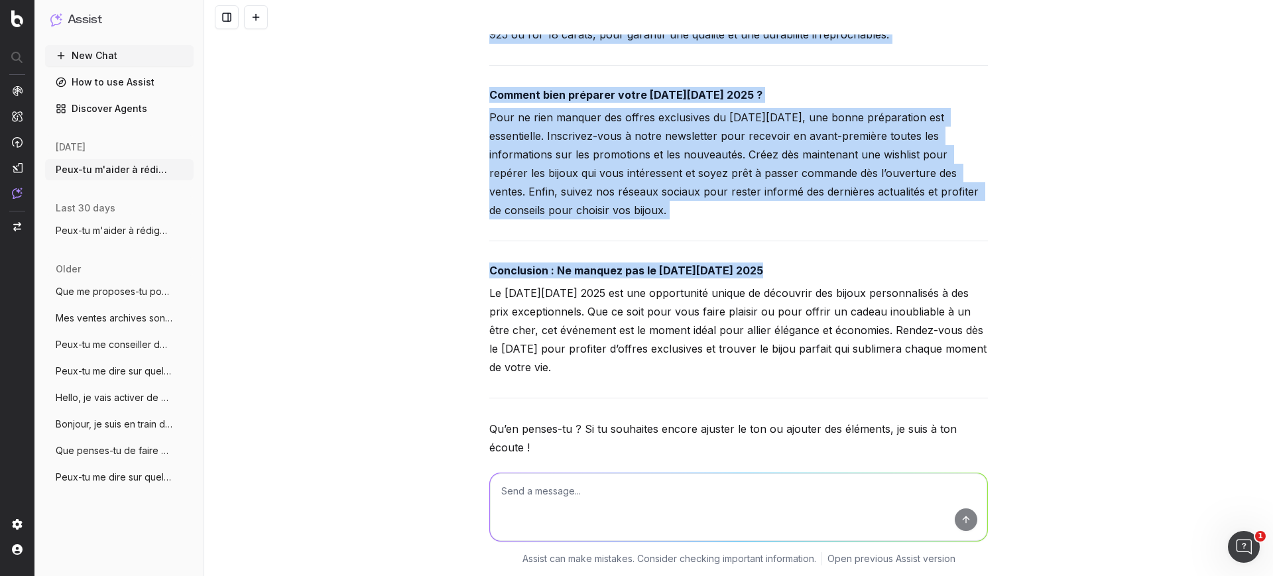
drag, startPoint x: 485, startPoint y: 66, endPoint x: 625, endPoint y: 318, distance: 288.4
copy div "Black Friday 2025 : Offres exclusives sur les bijoux personnalisés Le rendez-vo…"
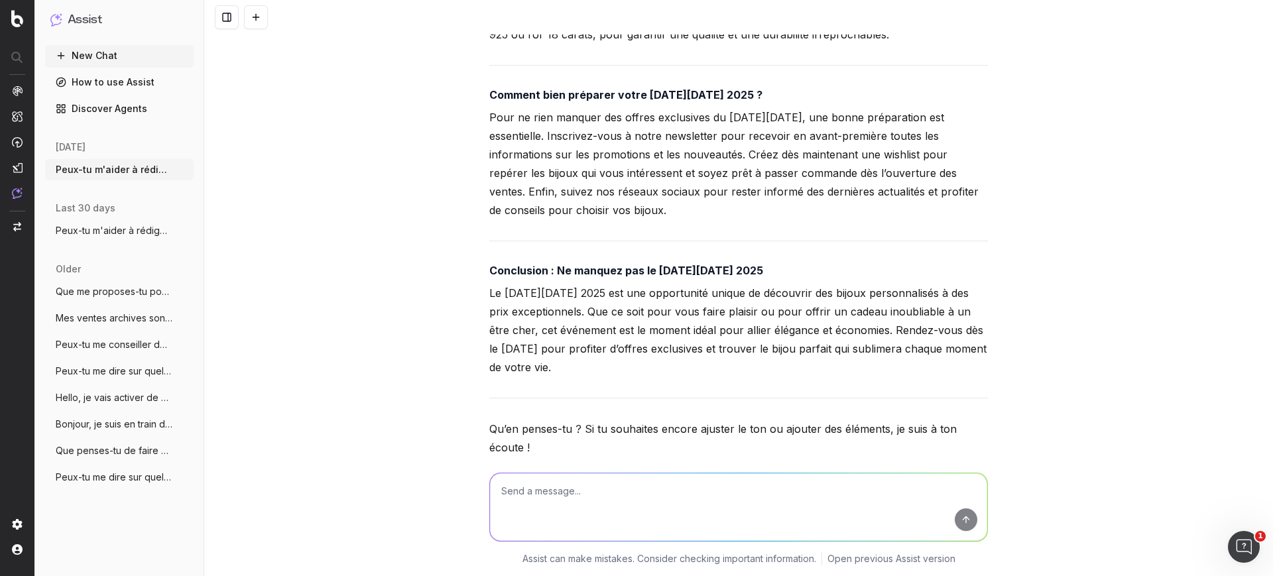
click at [552, 464] on div at bounding box center [738, 504] width 509 height 95
click at [518, 504] on textarea at bounding box center [738, 507] width 497 height 68
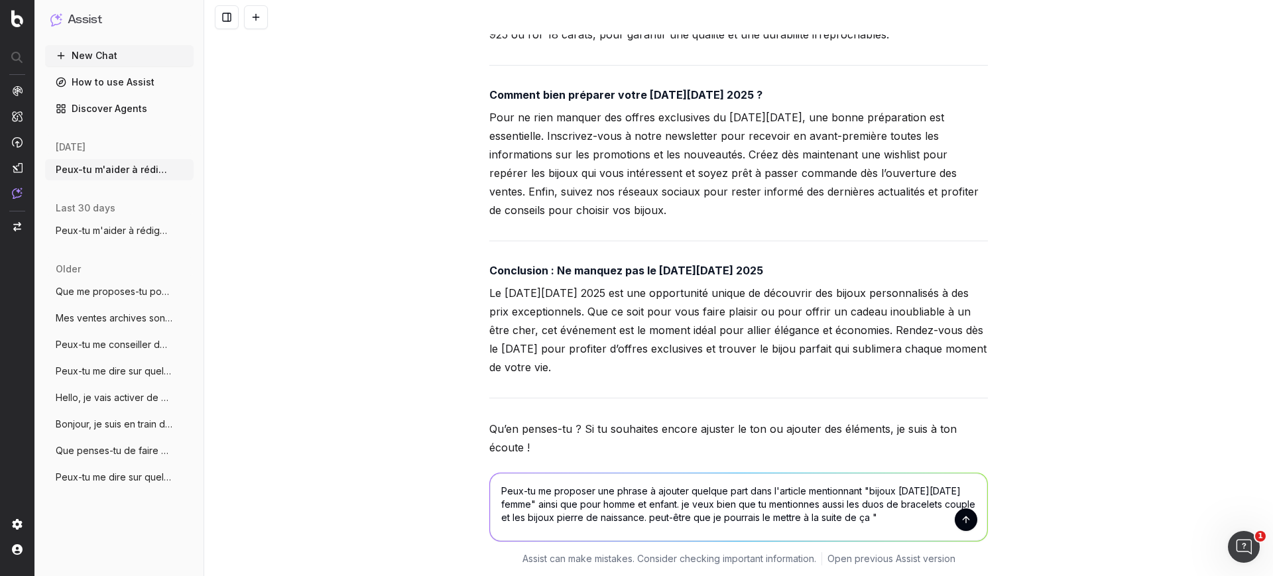
paste textarea "Les bijoux personnalisés à ne pas manquer pendant le Black Friday 2025 Le Black…"
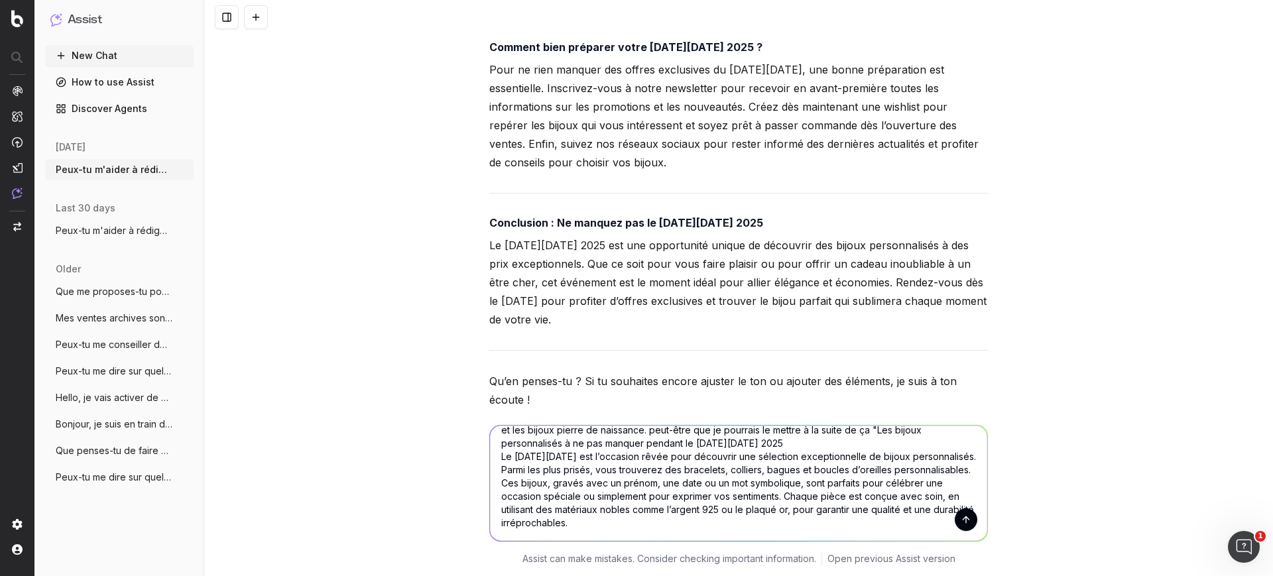
scroll to position [40, 0]
type textarea "Peux-tu me proposer une phrase à ajouter quelque part dans l'article mentionnan…"
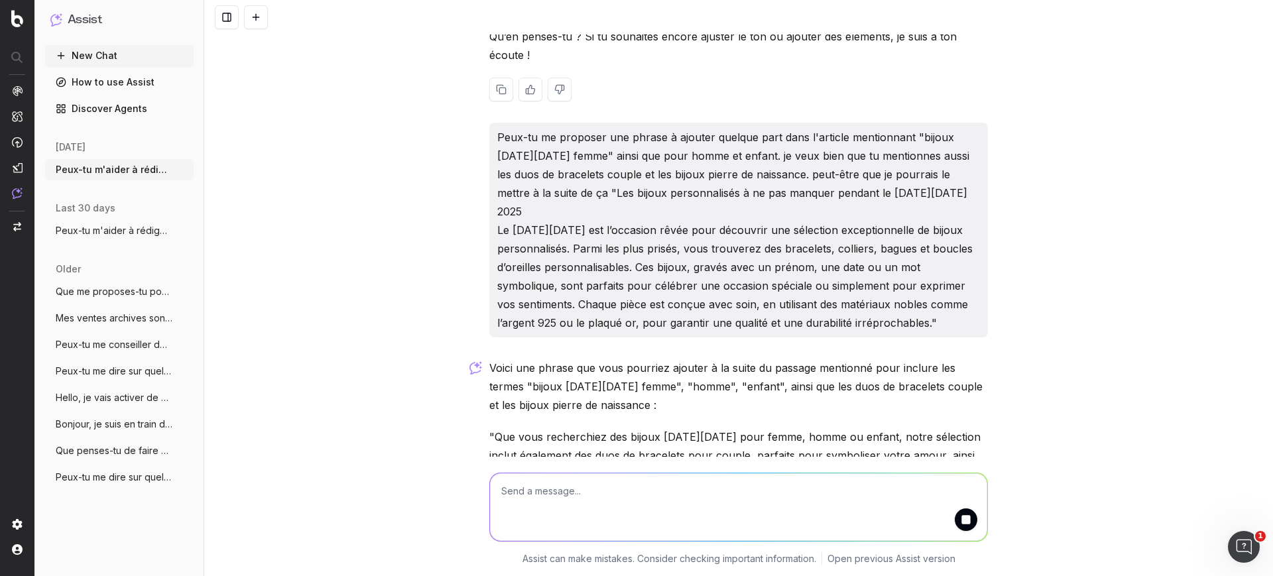
scroll to position [13381, 0]
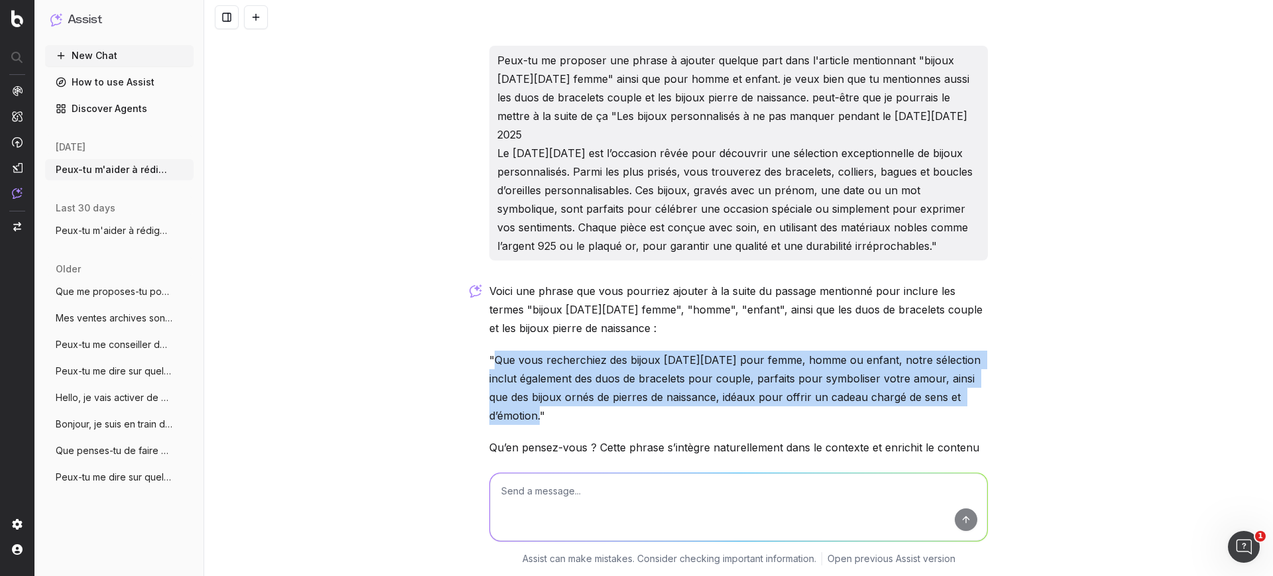
drag, startPoint x: 490, startPoint y: 282, endPoint x: 536, endPoint y: 343, distance: 76.6
click at [536, 351] on p ""Que vous recherchiez des bijoux Black Friday pour femme, homme ou enfant, notr…" at bounding box center [738, 388] width 498 height 74
copy p "Que vous recherchiez des bijoux Black Friday pour femme, homme ou enfant, notre…"
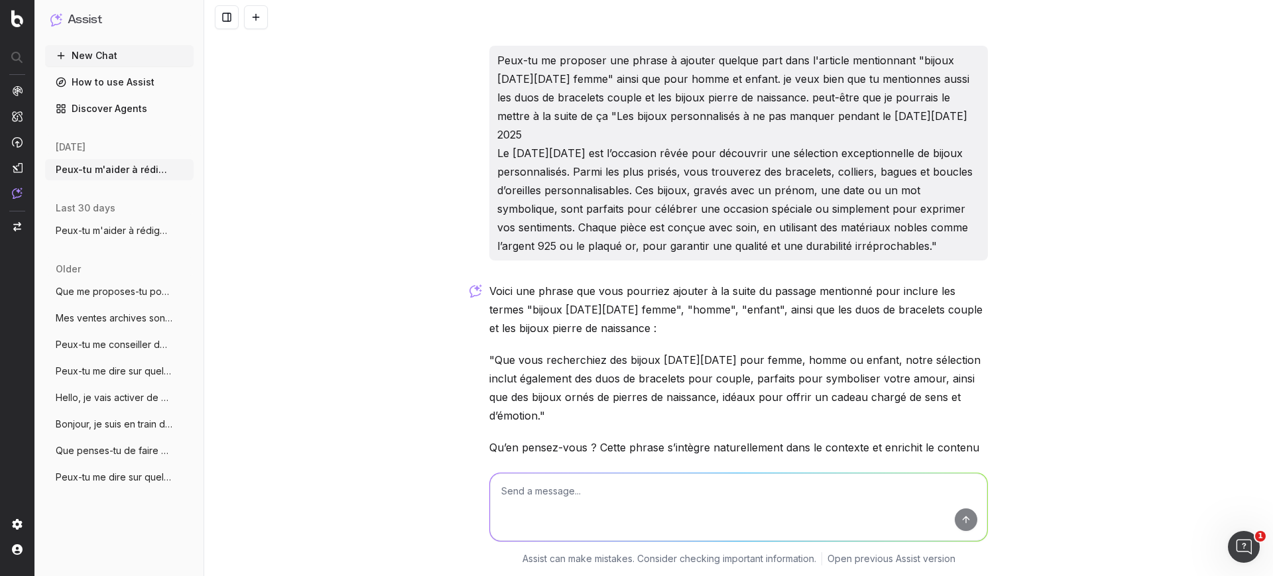
click at [580, 503] on textarea at bounding box center [738, 507] width 497 height 68
paste textarea "Nous ne proposons pas que des bijoux Black Friday pour femme mais aussi des bij…"
type textarea "Plutot quelque chose comme : Nous ne proposons pas que des bijoux Black Friday …"
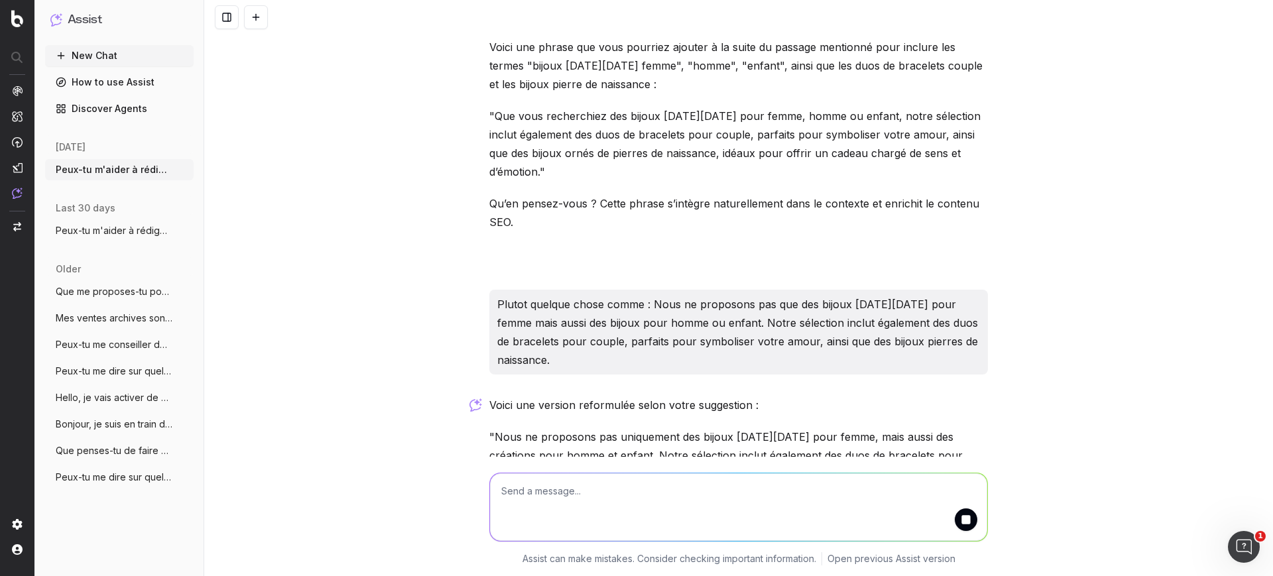
scroll to position [13683, 0]
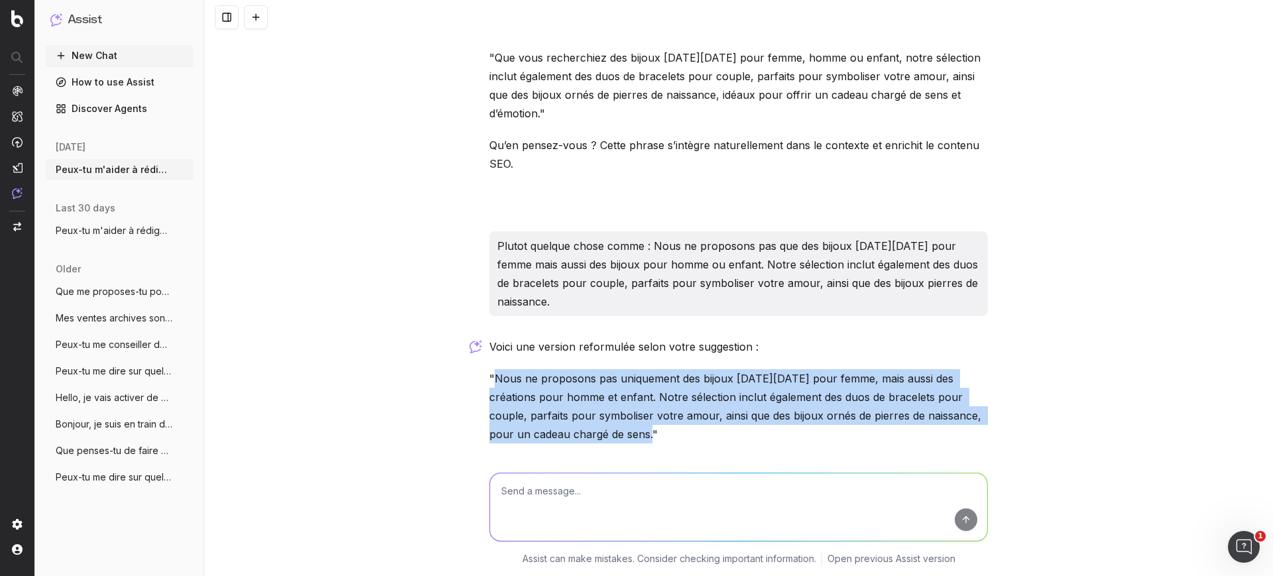
drag, startPoint x: 487, startPoint y: 297, endPoint x: 603, endPoint y: 360, distance: 132.0
click at [603, 369] on p ""Nous ne proposons pas uniquement des bijoux Black Friday pour femme, mais auss…" at bounding box center [738, 406] width 498 height 74
copy p "Nous ne proposons pas uniquement des bijoux Black Friday pour femme, mais aussi…"
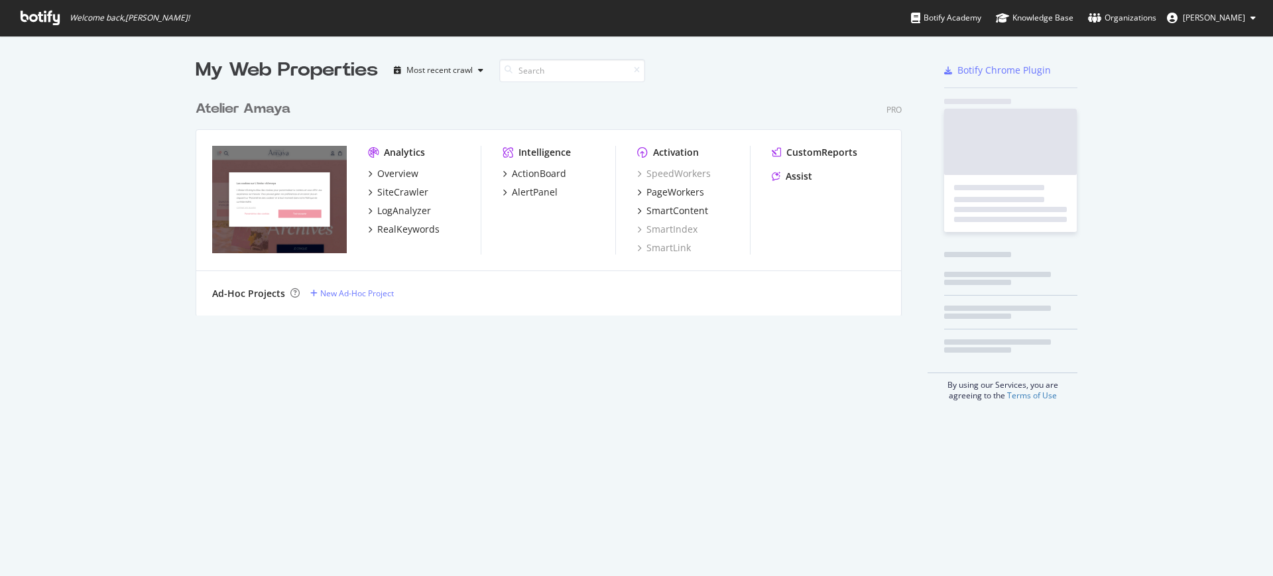
scroll to position [219, 704]
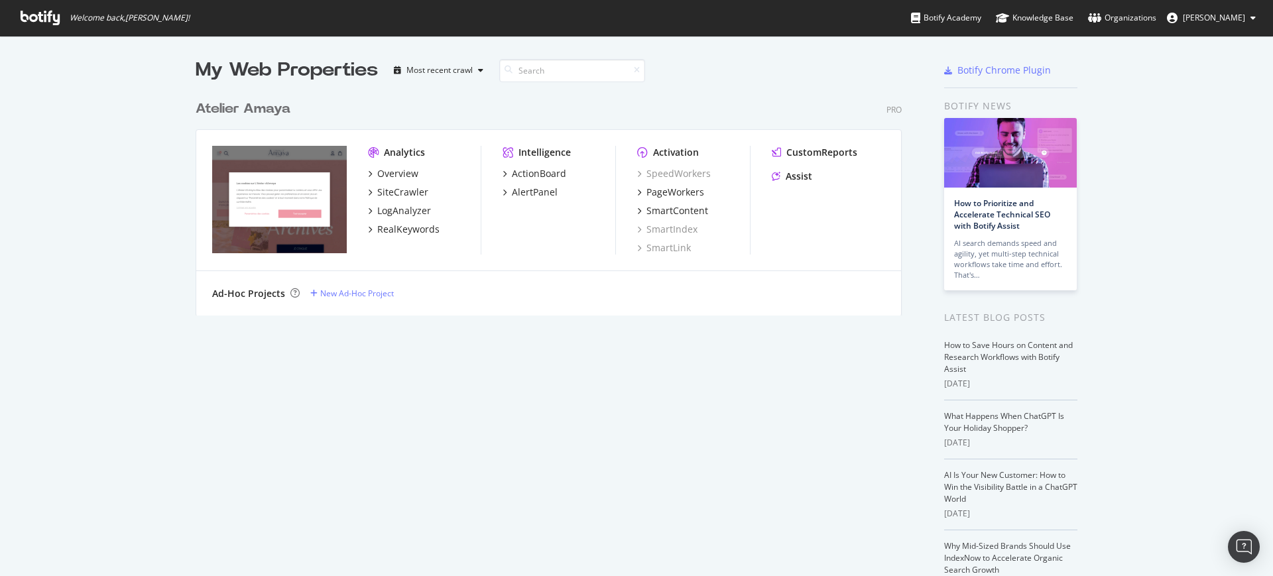
click at [377, 164] on div "Analytics Overview SiteCrawler LogAnalyzer RealKeywords" at bounding box center [424, 200] width 113 height 109
click at [384, 168] on div "Overview" at bounding box center [397, 173] width 41 height 13
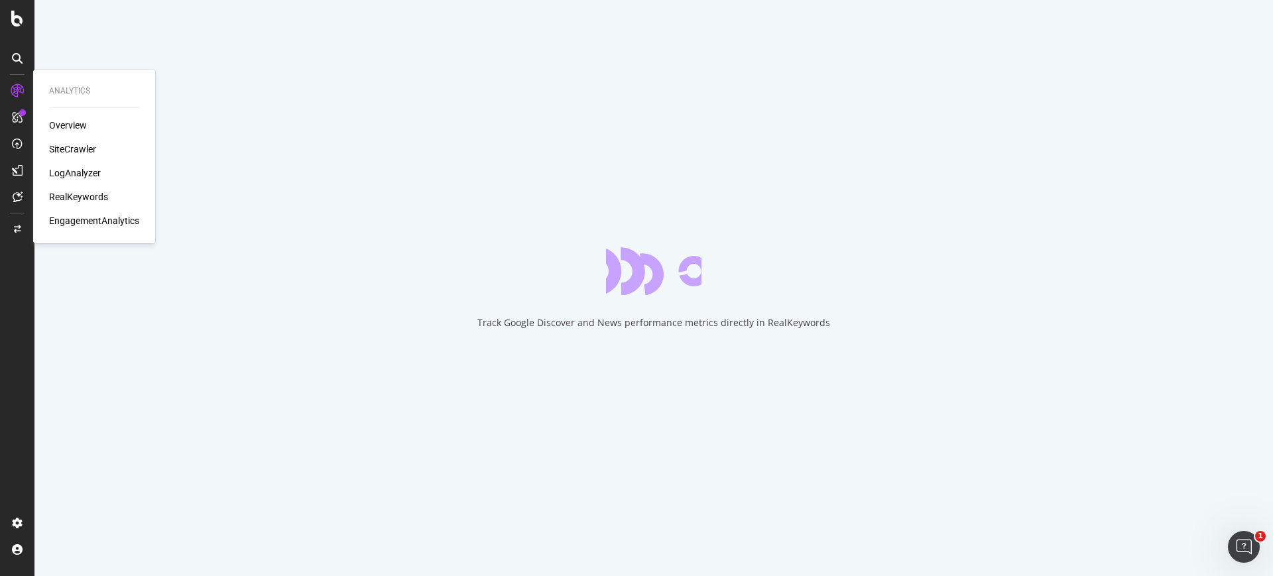
click at [88, 189] on div "Overview SiteCrawler LogAnalyzer RealKeywords EngagementAnalytics" at bounding box center [94, 173] width 90 height 109
click at [88, 192] on div "RealKeywords" at bounding box center [78, 196] width 59 height 13
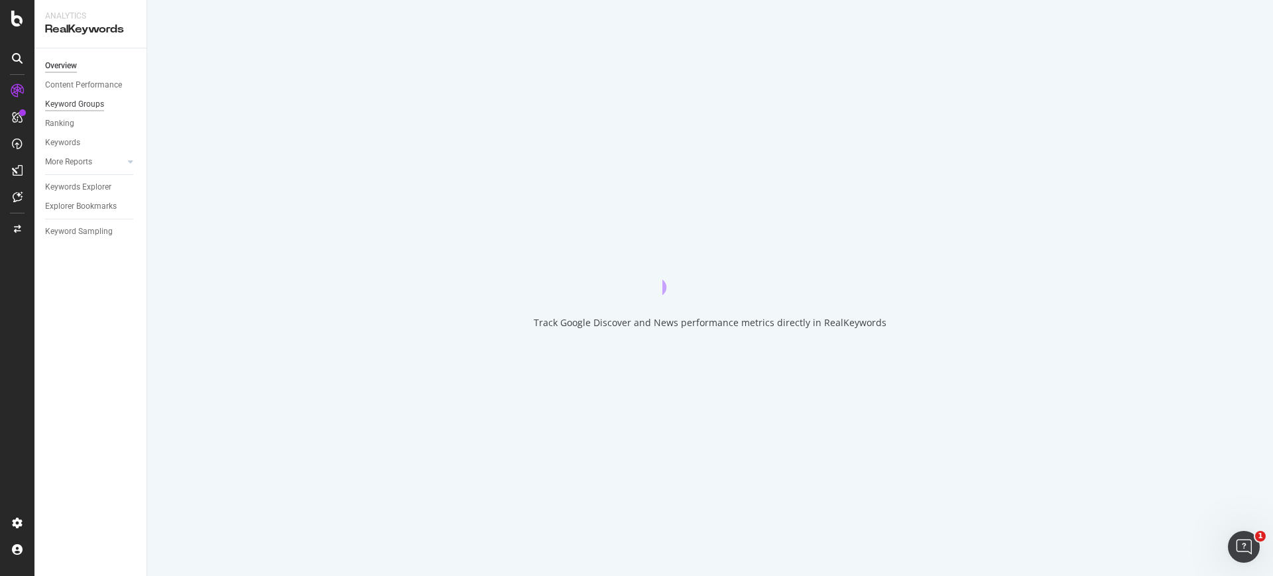
click at [82, 106] on div "Keyword Groups" at bounding box center [74, 104] width 59 height 14
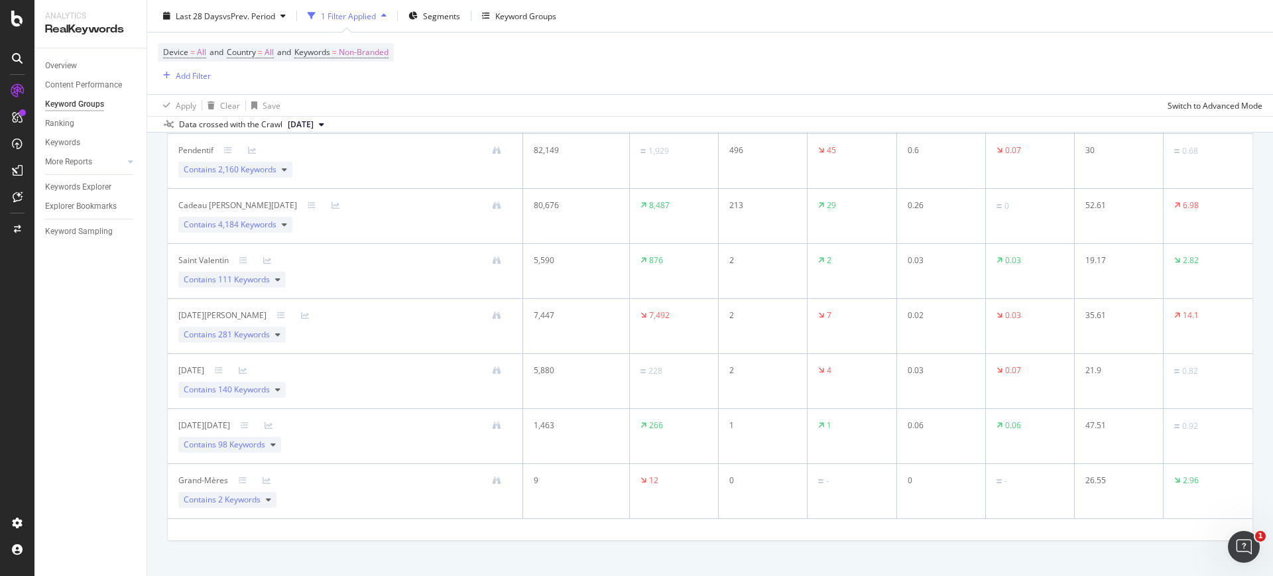
scroll to position [504, 0]
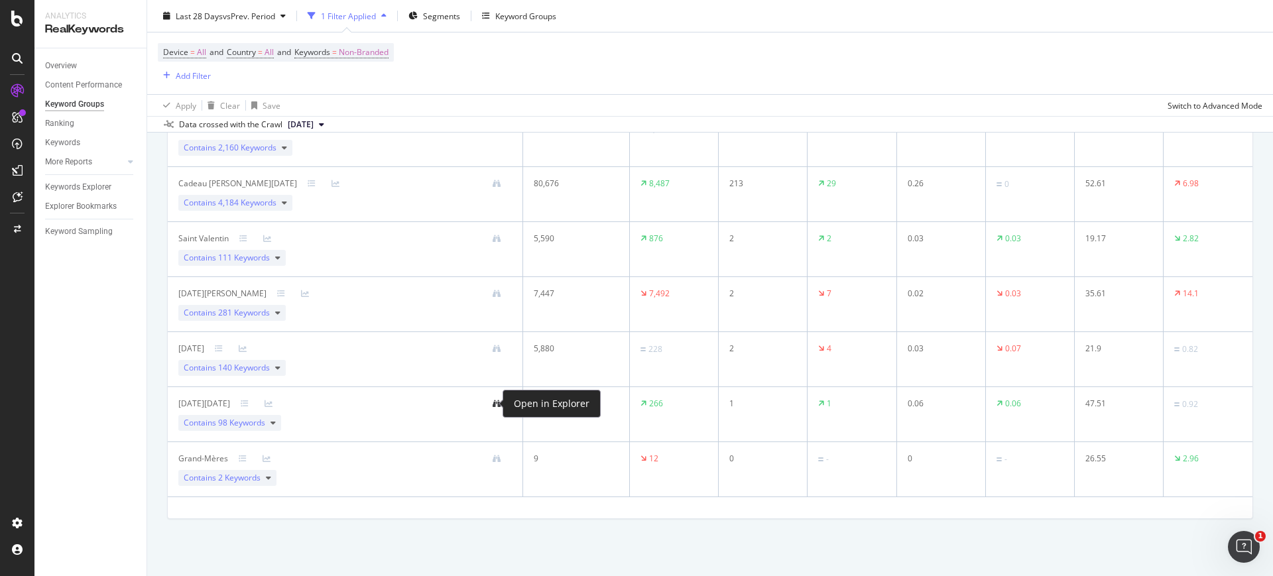
click at [493, 400] on icon at bounding box center [497, 404] width 8 height 8
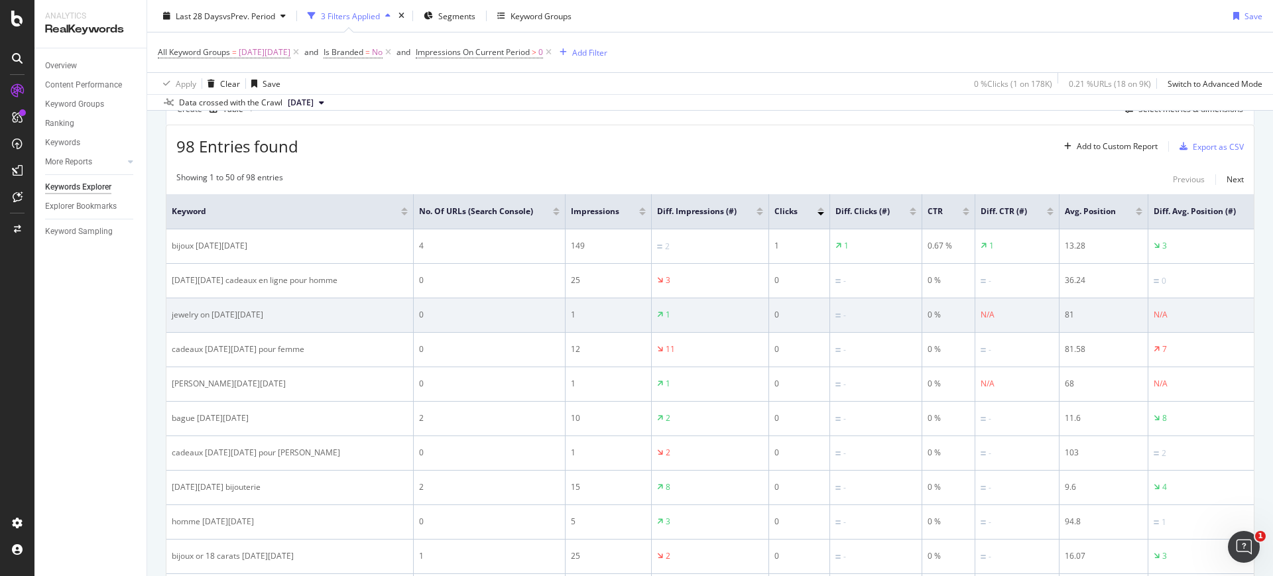
scroll to position [166, 0]
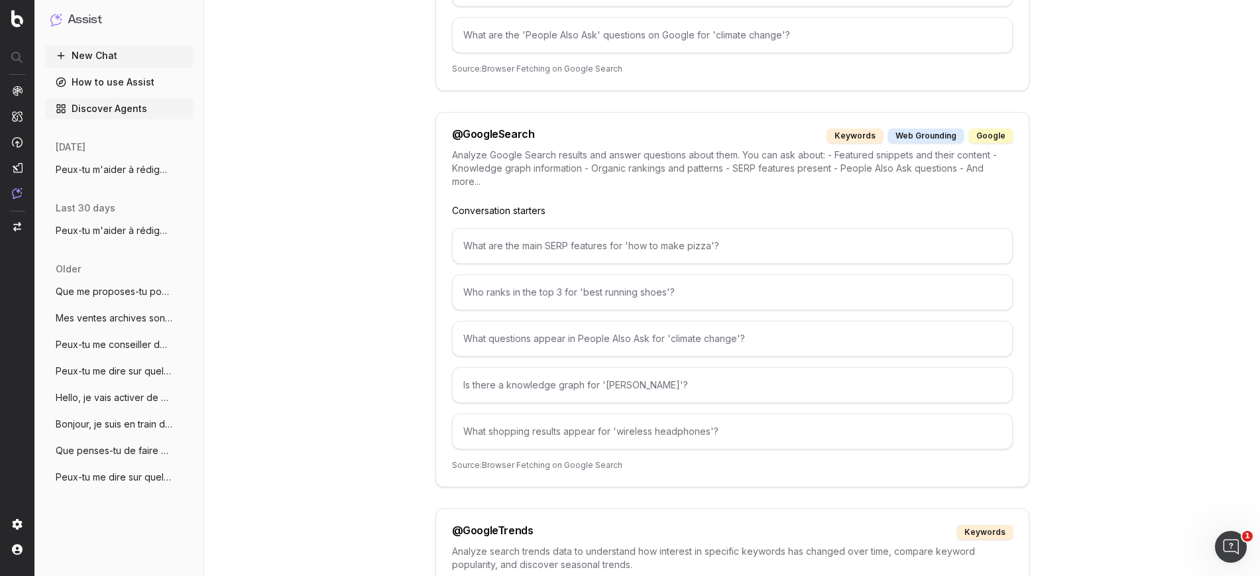
scroll to position [2237, 0]
